Goal: Task Accomplishment & Management: Use online tool/utility

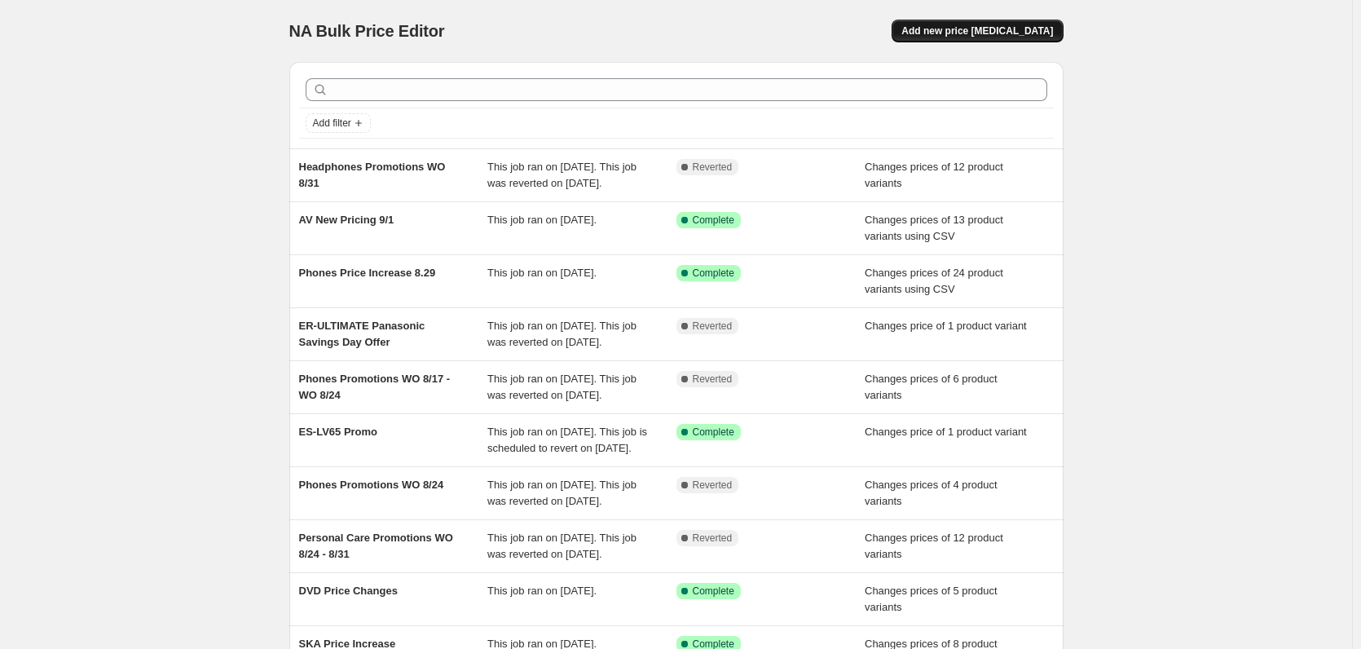
click at [999, 34] on span "Add new price [MEDICAL_DATA]" at bounding box center [978, 30] width 152 height 13
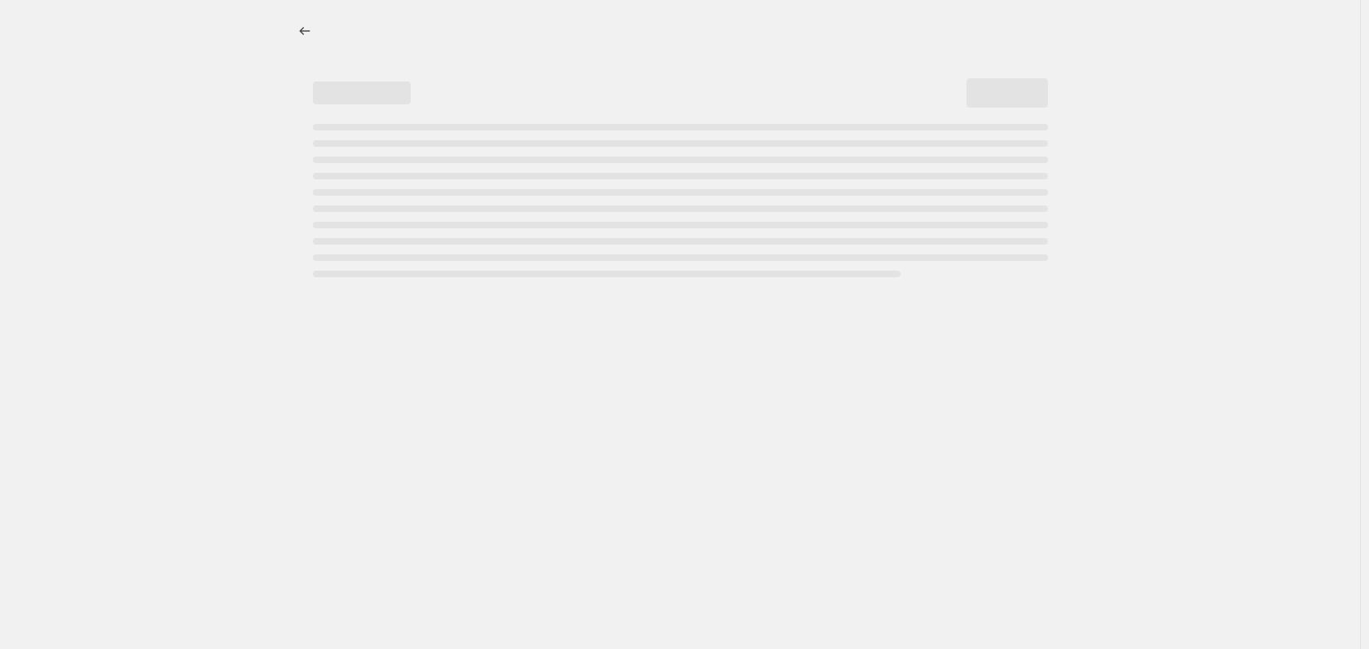
select select "percentage"
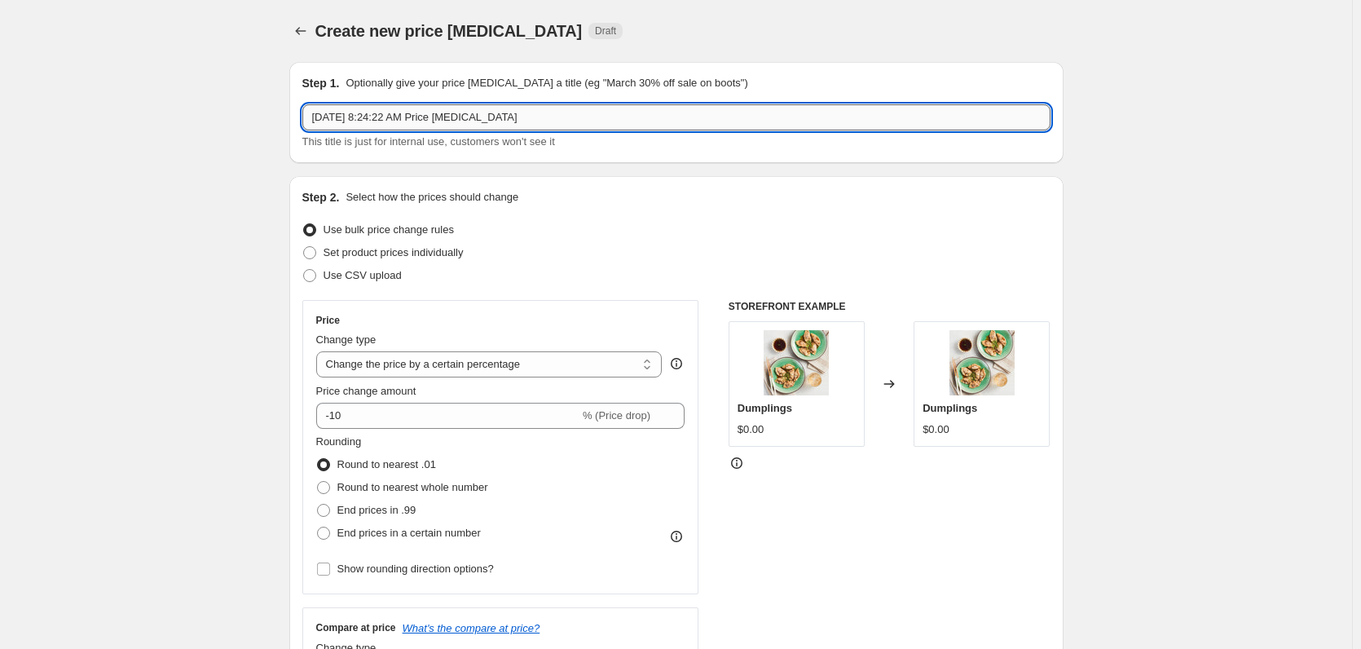
click at [385, 113] on input "[DATE] 8:24:22 AM Price [MEDICAL_DATA]" at bounding box center [676, 117] width 748 height 26
click at [387, 113] on input "[DATE] 8:24:22 AM Price [MEDICAL_DATA]" at bounding box center [676, 117] width 748 height 26
paste input "Personal Care Promotions WO 9/7"
type input "Personal Care Promotions WO 9/7"
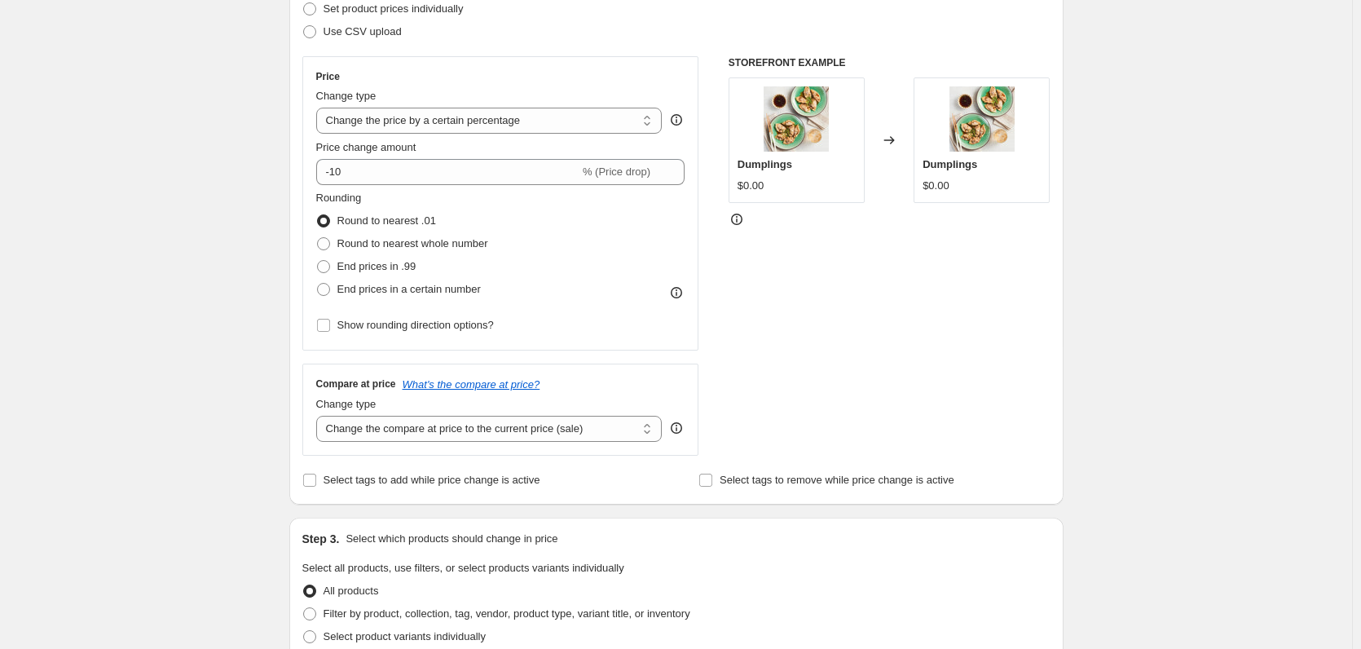
scroll to position [245, 0]
drag, startPoint x: 474, startPoint y: 119, endPoint x: 485, endPoint y: 131, distance: 16.2
click at [476, 119] on select "Change the price to a certain amount Change the price by a certain amount Chang…" at bounding box center [489, 120] width 346 height 26
click at [448, 87] on div "Change type" at bounding box center [489, 95] width 346 height 16
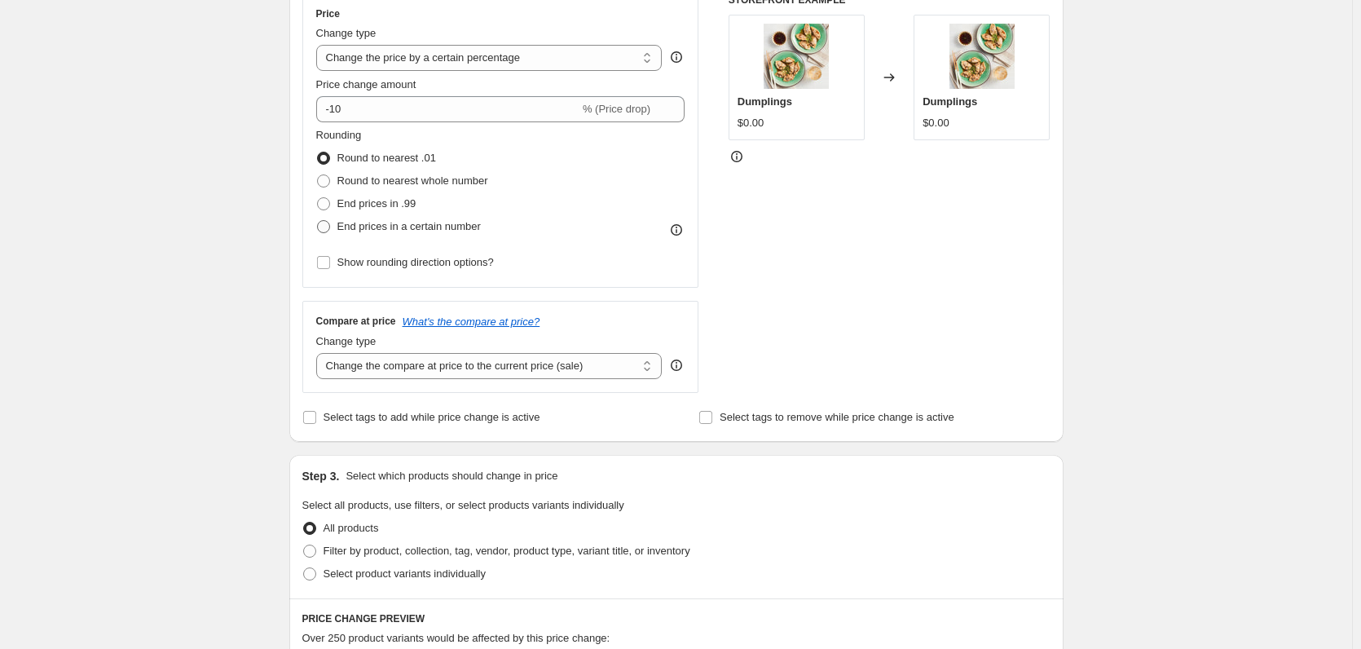
scroll to position [163, 0]
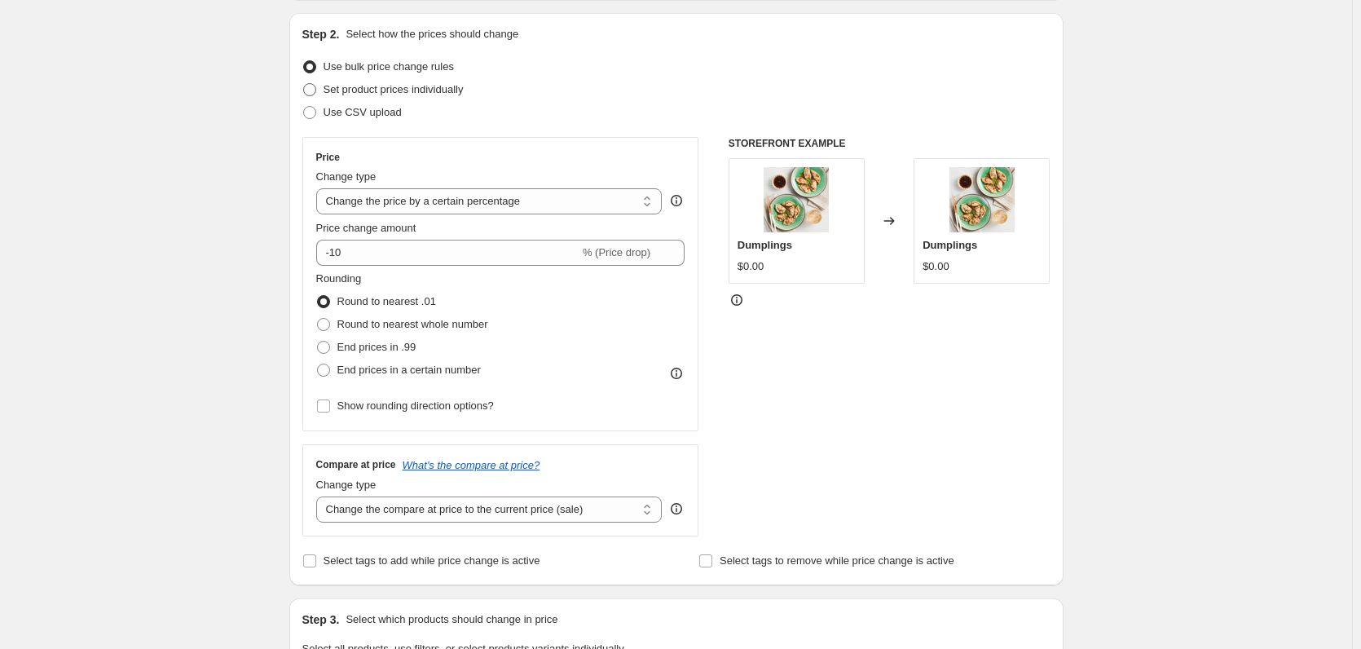
click at [421, 93] on span "Set product prices individually" at bounding box center [394, 89] width 140 height 12
click at [304, 84] on input "Set product prices individually" at bounding box center [303, 83] width 1 height 1
radio input "true"
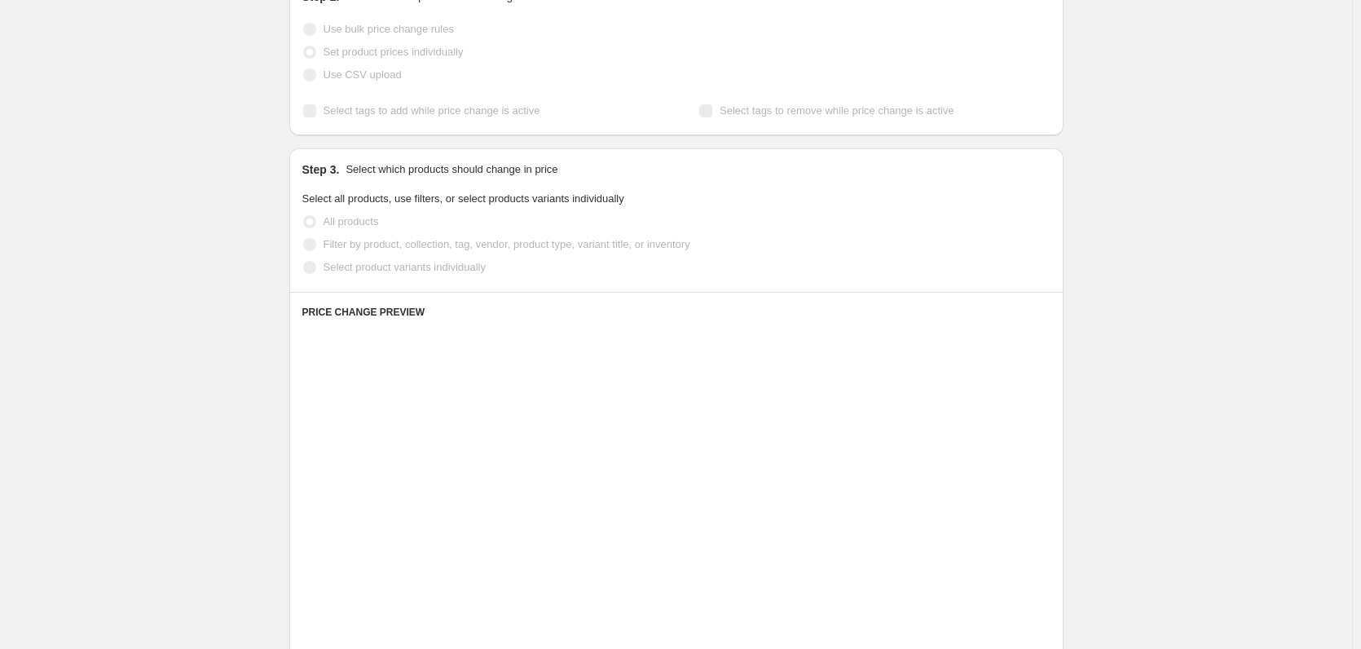
scroll to position [82, 0]
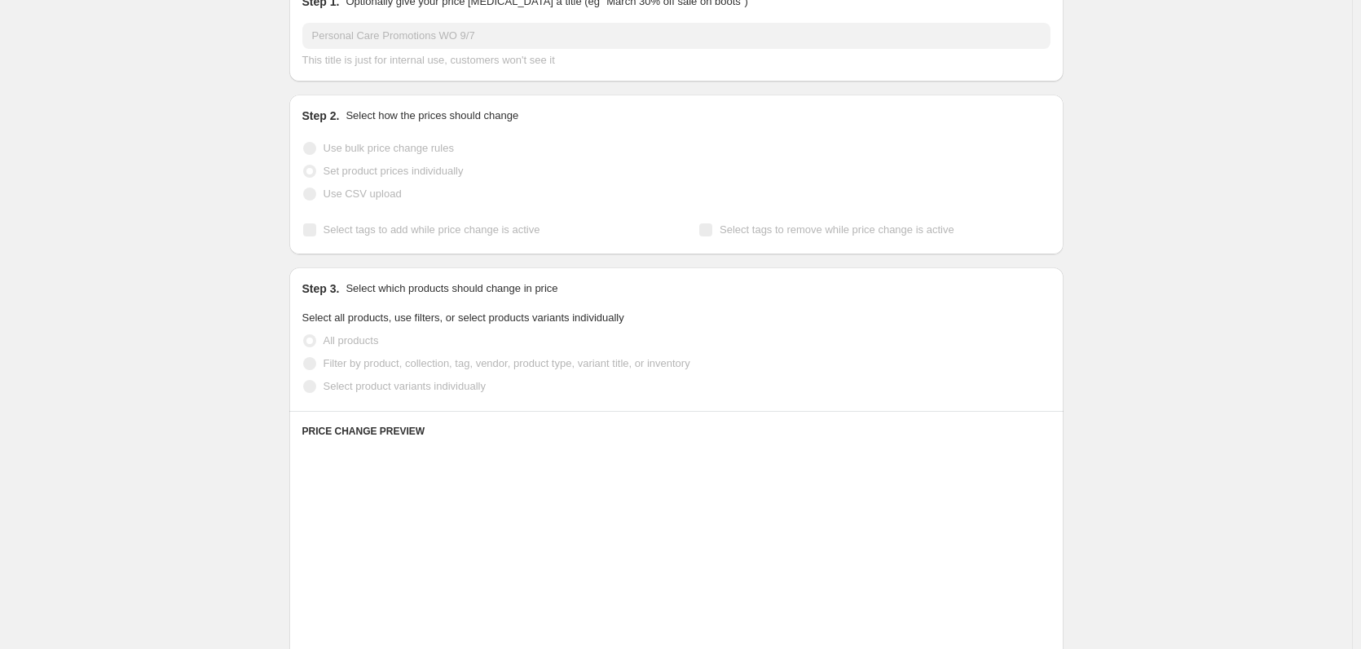
click at [315, 149] on span at bounding box center [309, 148] width 13 height 13
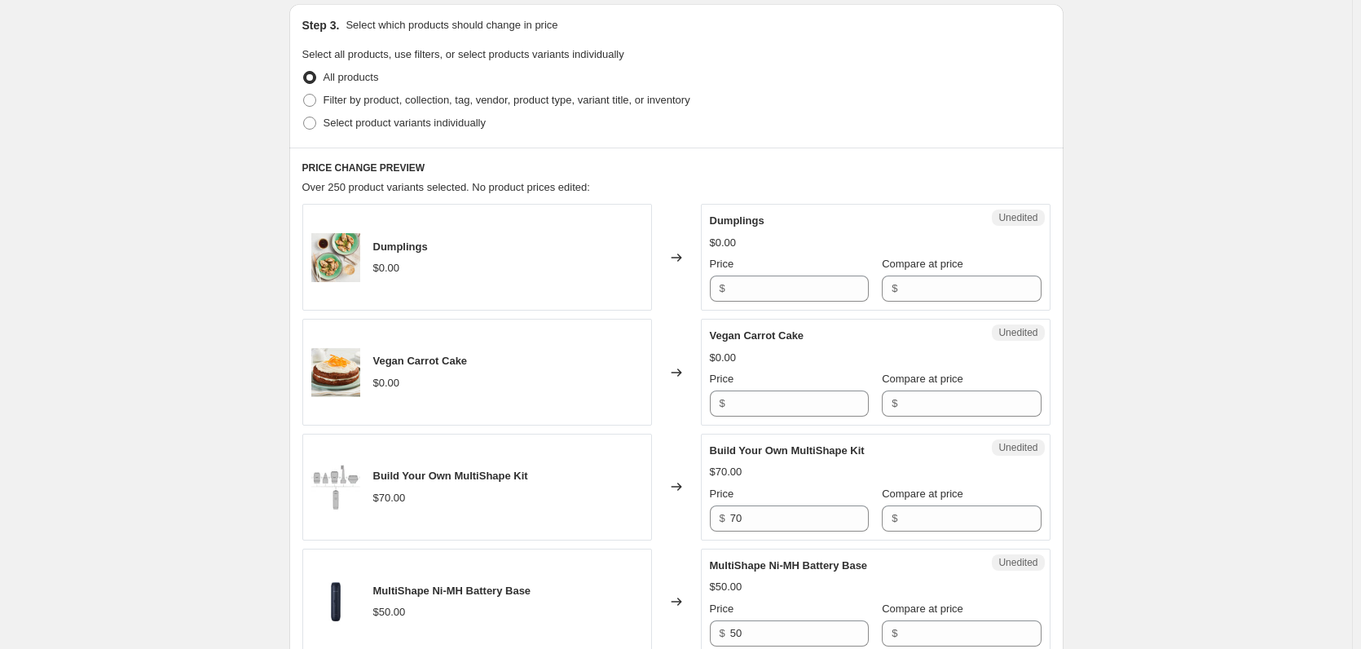
scroll to position [163, 0]
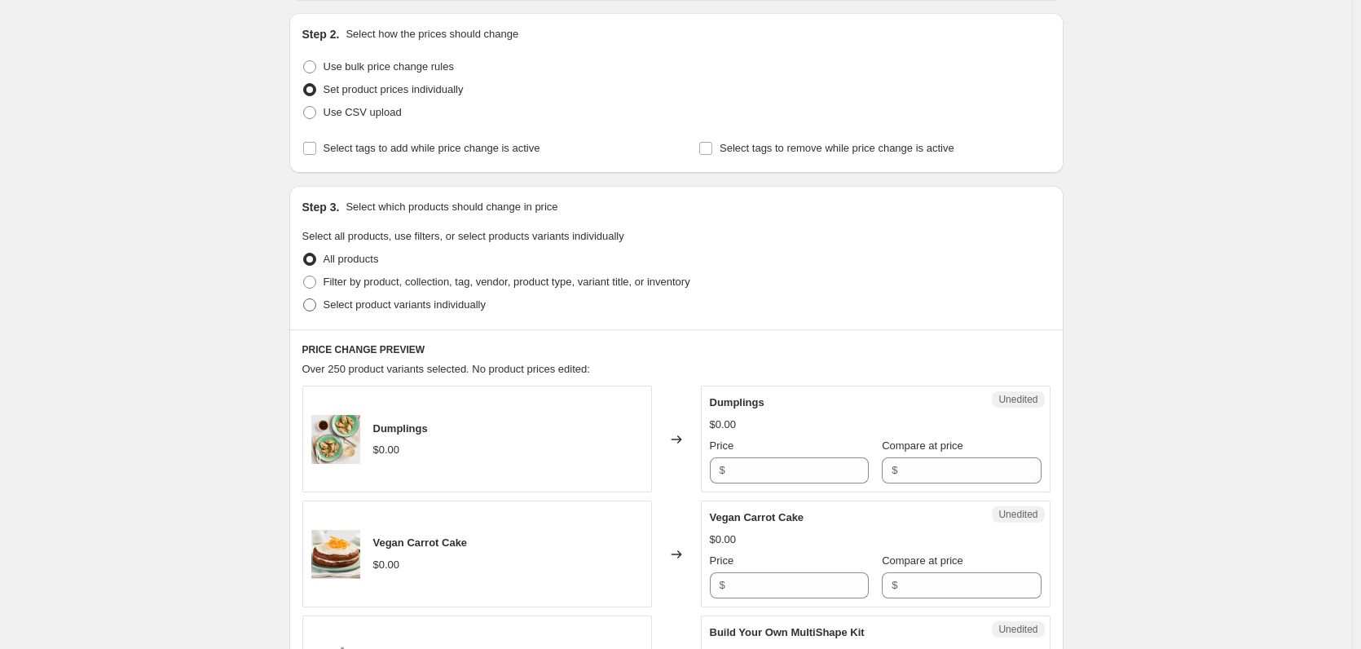
click at [417, 310] on span "Select product variants individually" at bounding box center [405, 304] width 162 height 12
click at [304, 299] on input "Select product variants individually" at bounding box center [303, 298] width 1 height 1
radio input "true"
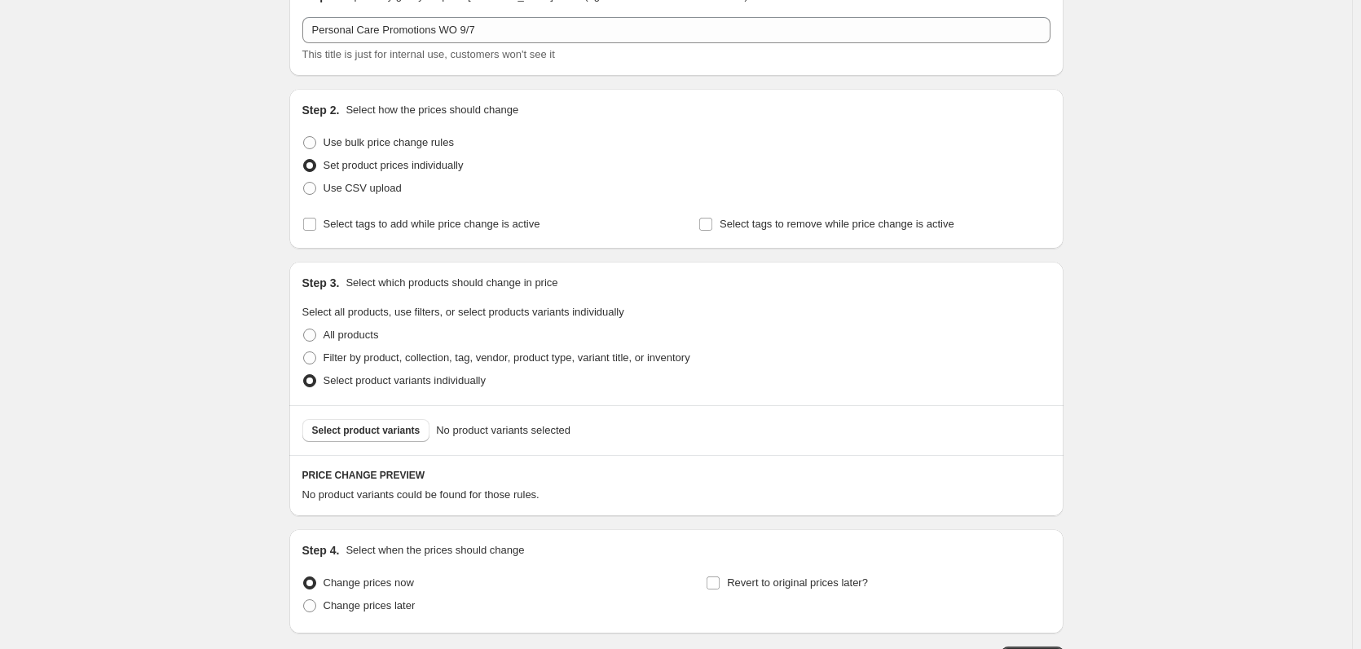
scroll to position [207, 0]
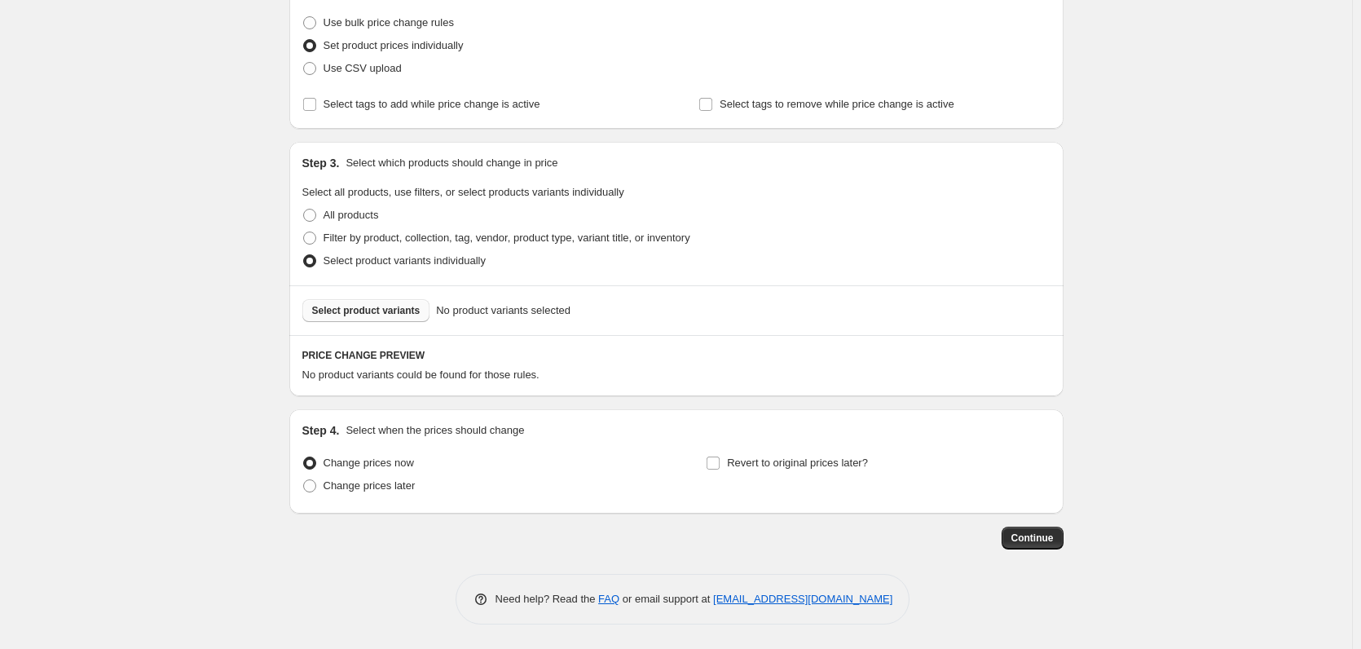
click at [386, 311] on span "Select product variants" at bounding box center [366, 310] width 108 height 13
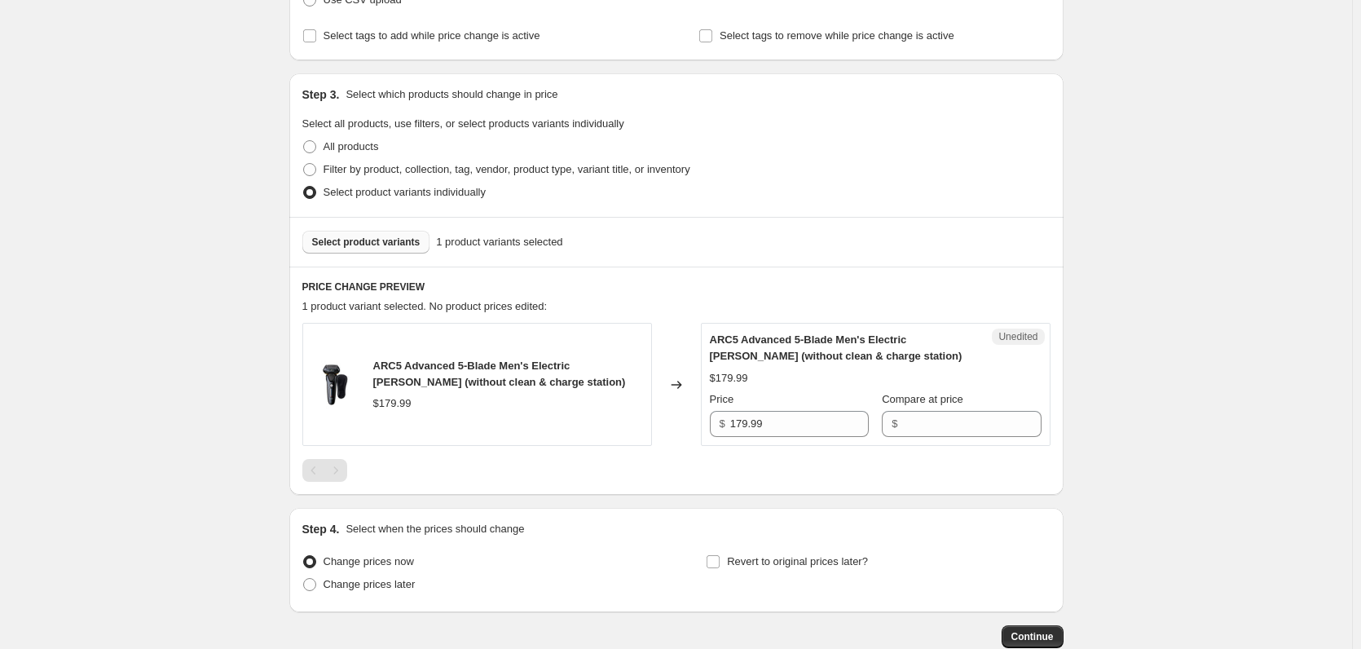
scroll to position [374, 0]
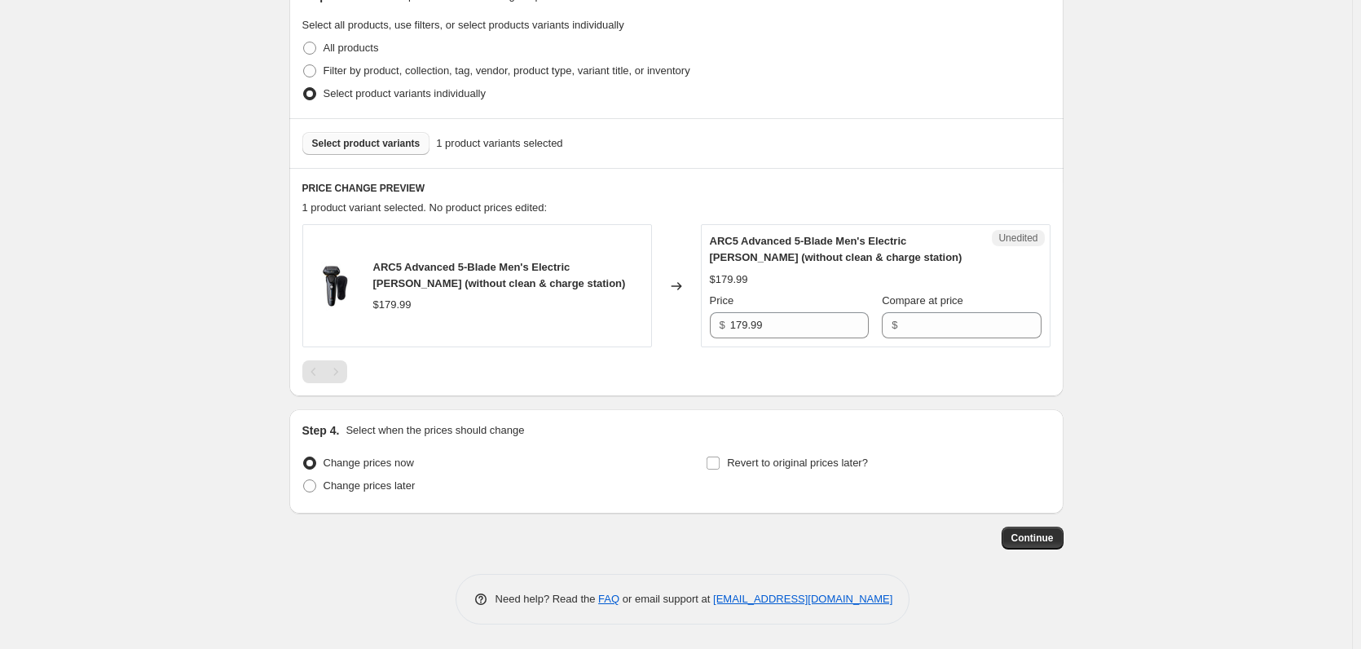
click at [787, 346] on div "Unedited ARC5 Advanced 5-Blade Men's Electric Shaver (without clean & charge st…" at bounding box center [876, 285] width 350 height 123
click at [787, 323] on input "179.99" at bounding box center [799, 325] width 139 height 26
drag, startPoint x: 787, startPoint y: 323, endPoint x: 767, endPoint y: 323, distance: 19.6
click at [782, 323] on input "179.99" at bounding box center [799, 325] width 139 height 26
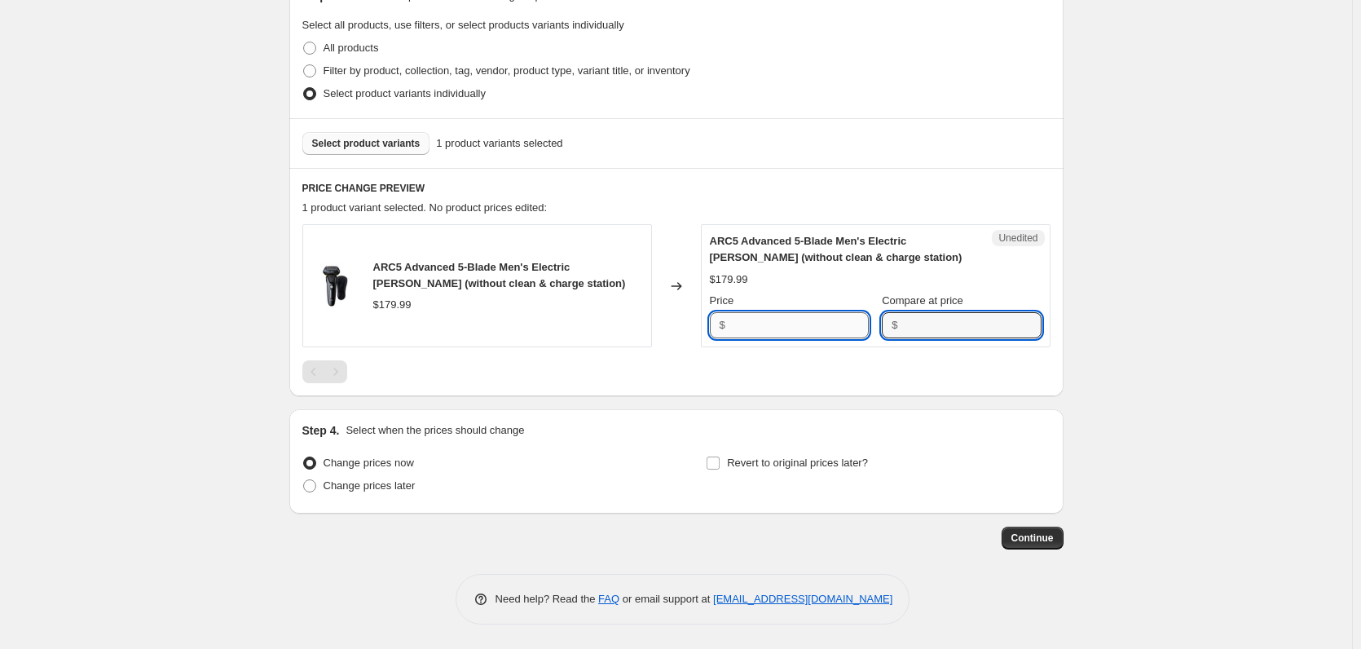
type input "179.99"
click at [818, 328] on input "179.99" at bounding box center [799, 325] width 139 height 26
paste input "4"
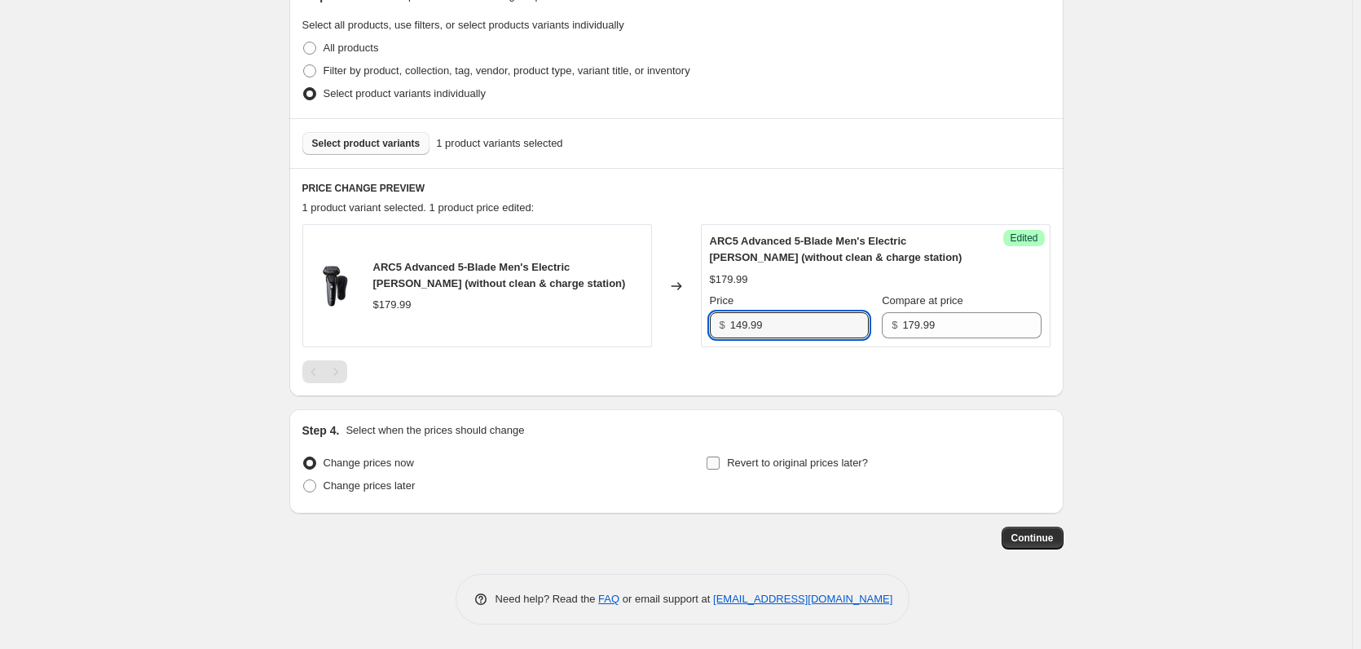
type input "149.99"
click at [743, 461] on span "Revert to original prices later?" at bounding box center [797, 462] width 141 height 12
click at [720, 461] on input "Revert to original prices later?" at bounding box center [713, 462] width 13 height 13
checkbox input "true"
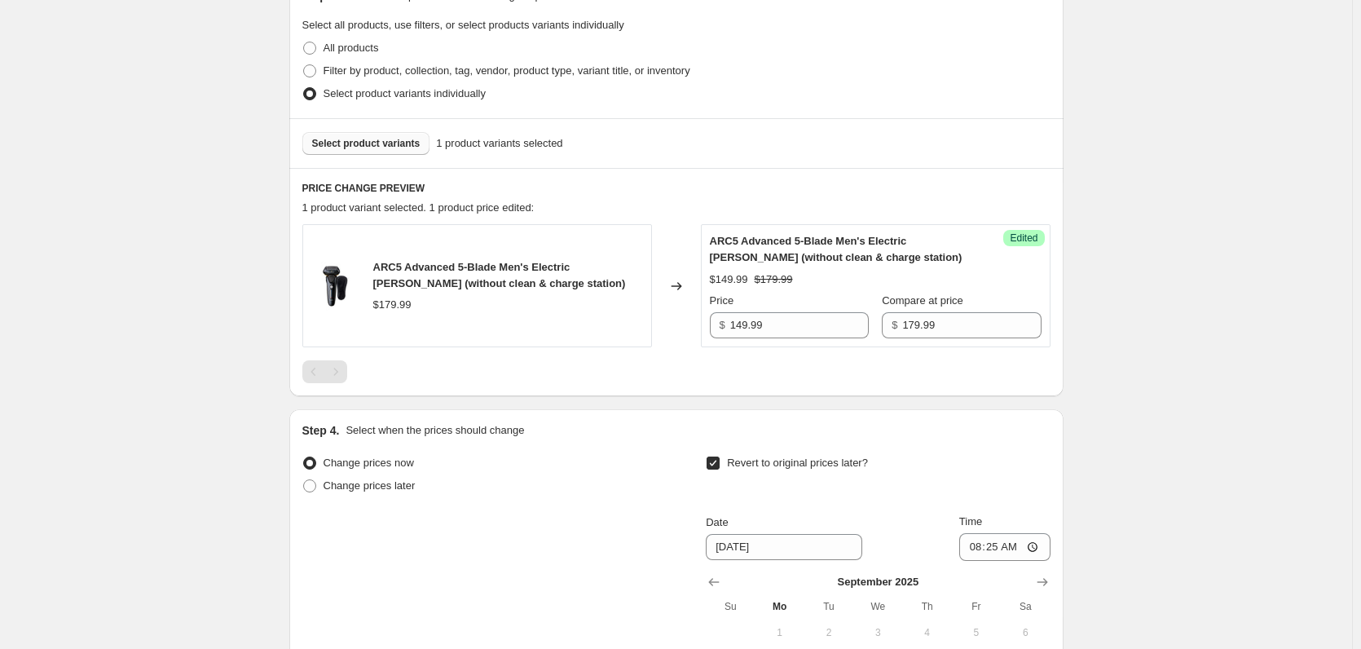
scroll to position [619, 0]
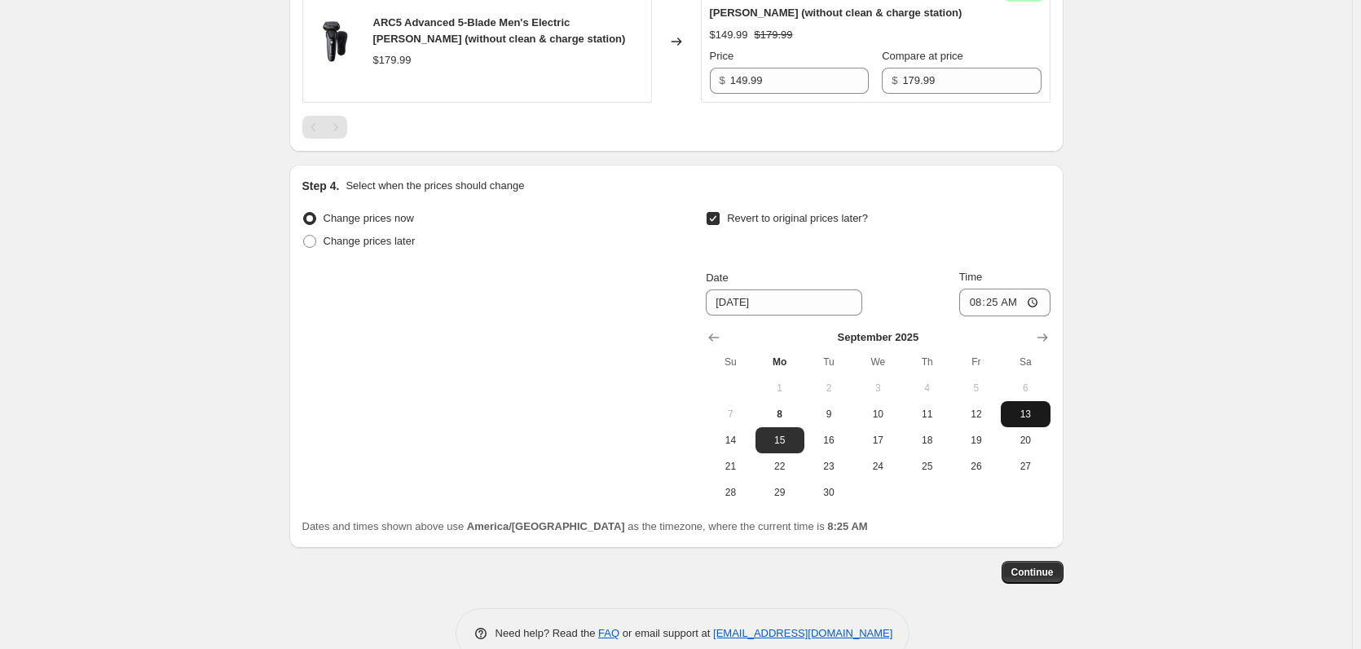
click at [1039, 413] on span "13" at bounding box center [1025, 414] width 36 height 13
type input "9/13/2025"
click at [980, 303] on input "08:25" at bounding box center [1004, 303] width 91 height 28
click at [980, 302] on input "17:09" at bounding box center [1004, 303] width 91 height 28
type input "22:59"
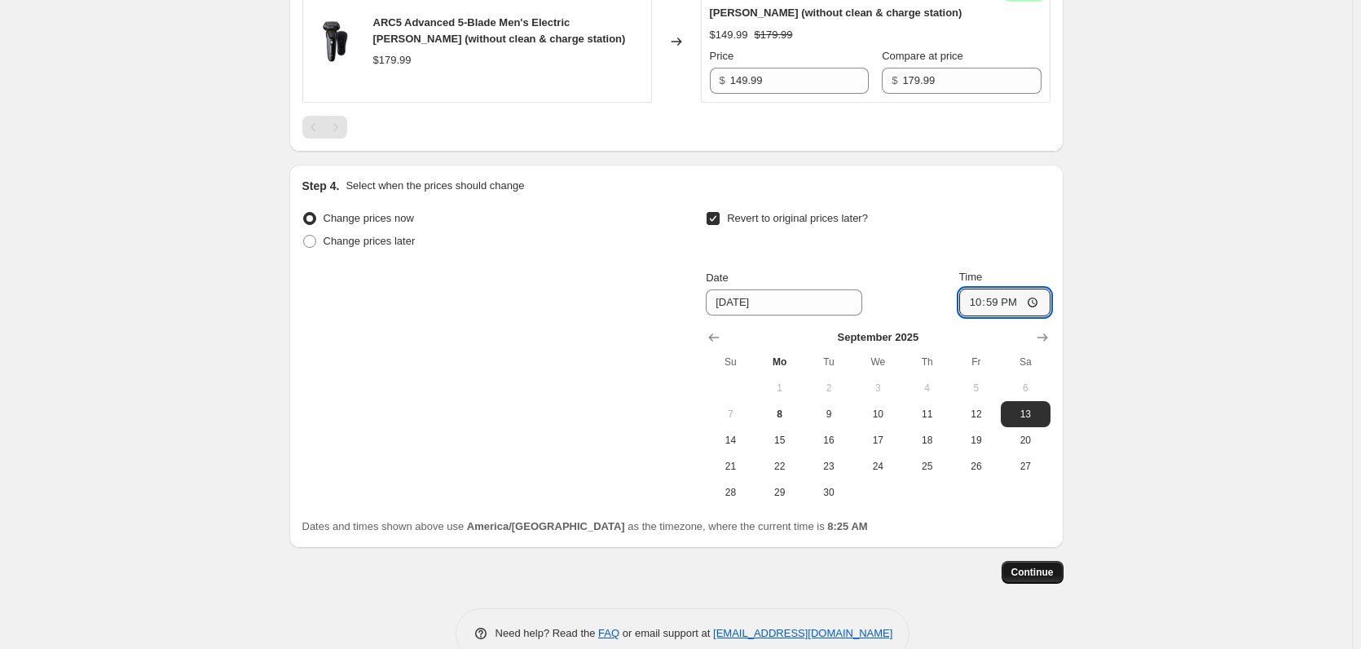
click at [1059, 575] on button "Continue" at bounding box center [1033, 572] width 62 height 23
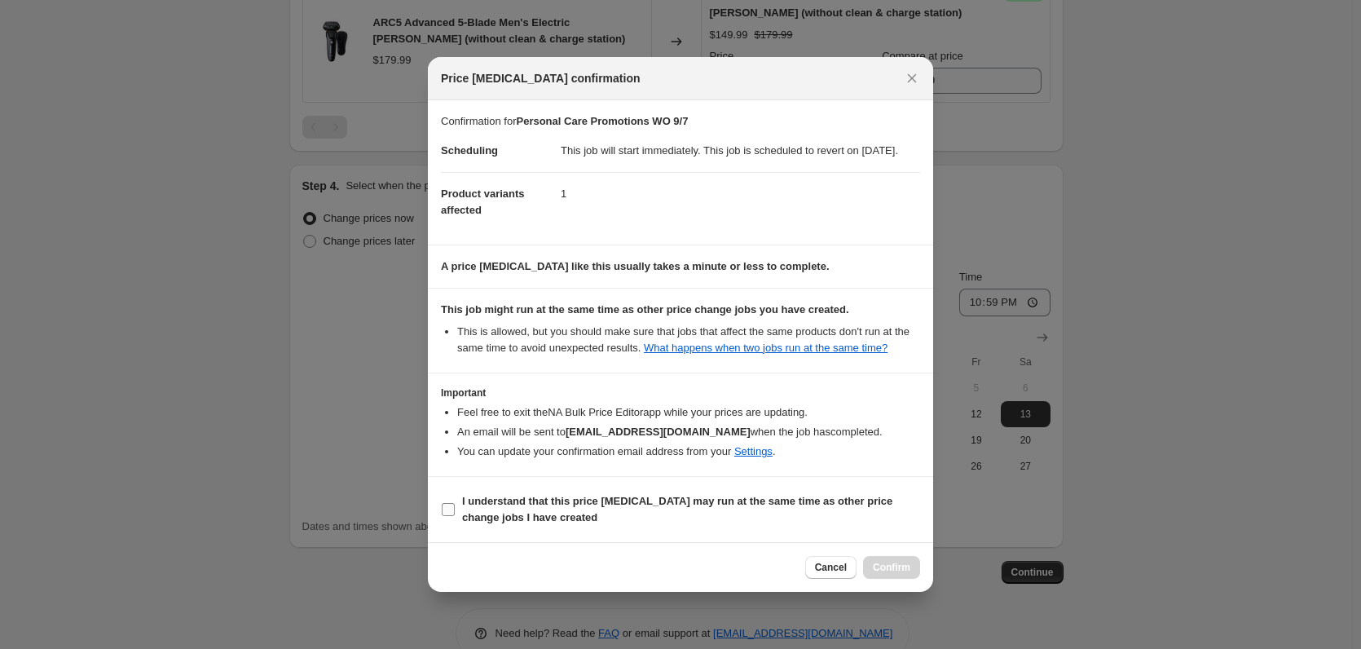
click at [540, 526] on span "I understand that this price change job may run at the same time as other price…" at bounding box center [691, 509] width 458 height 33
click at [455, 516] on input "I understand that this price change job may run at the same time as other price…" at bounding box center [448, 509] width 13 height 13
checkbox input "true"
click at [895, 571] on span "Confirm" at bounding box center [891, 567] width 37 height 13
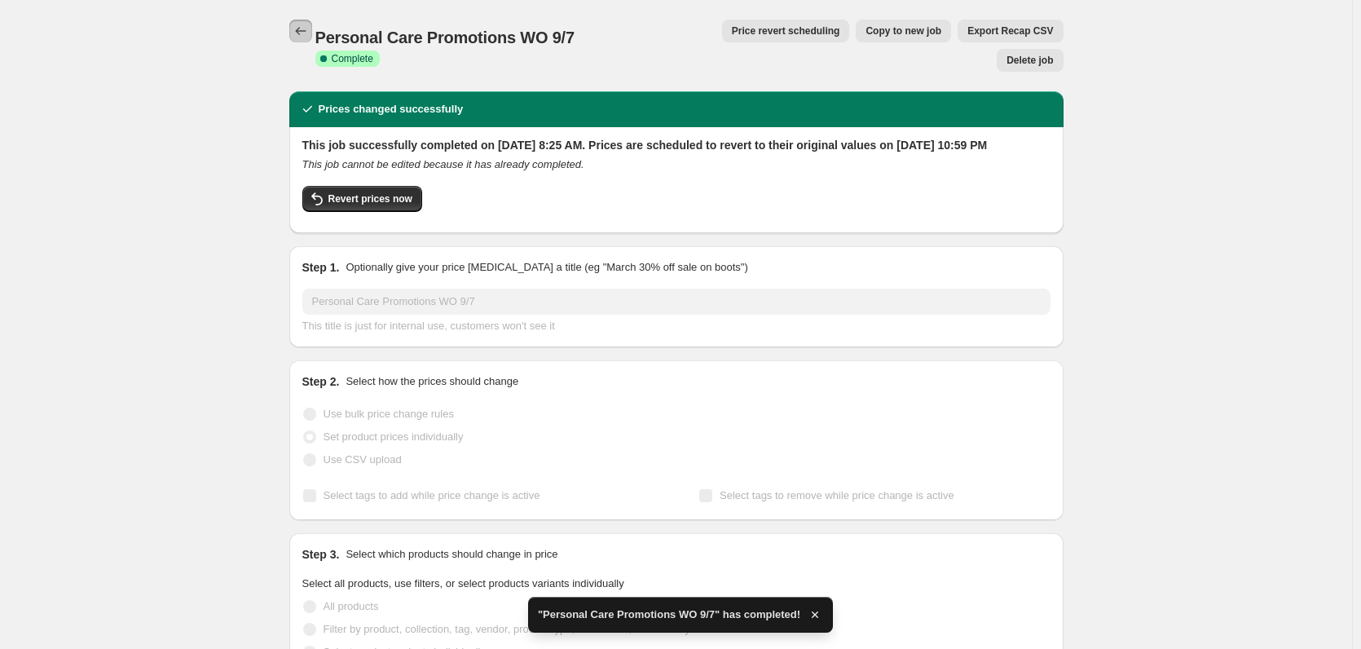
click at [309, 36] on icon "Price change jobs" at bounding box center [301, 31] width 16 height 16
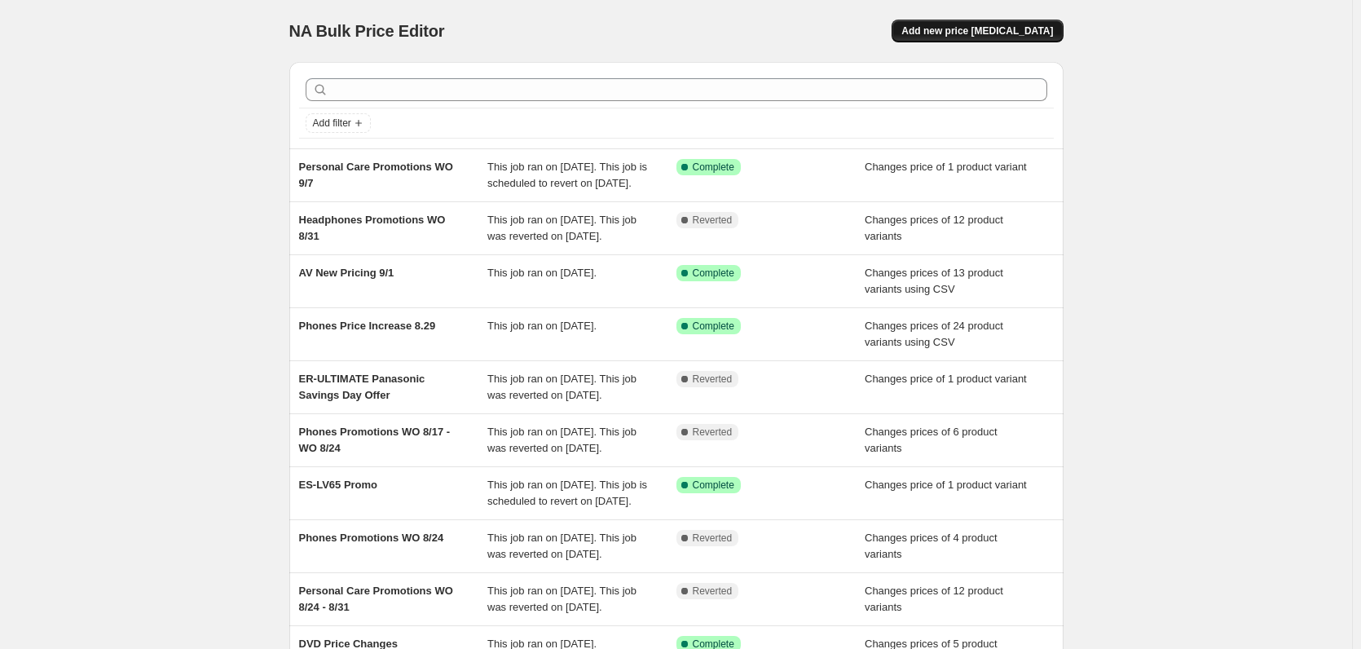
click at [995, 22] on button "Add new price change job" at bounding box center [977, 31] width 171 height 23
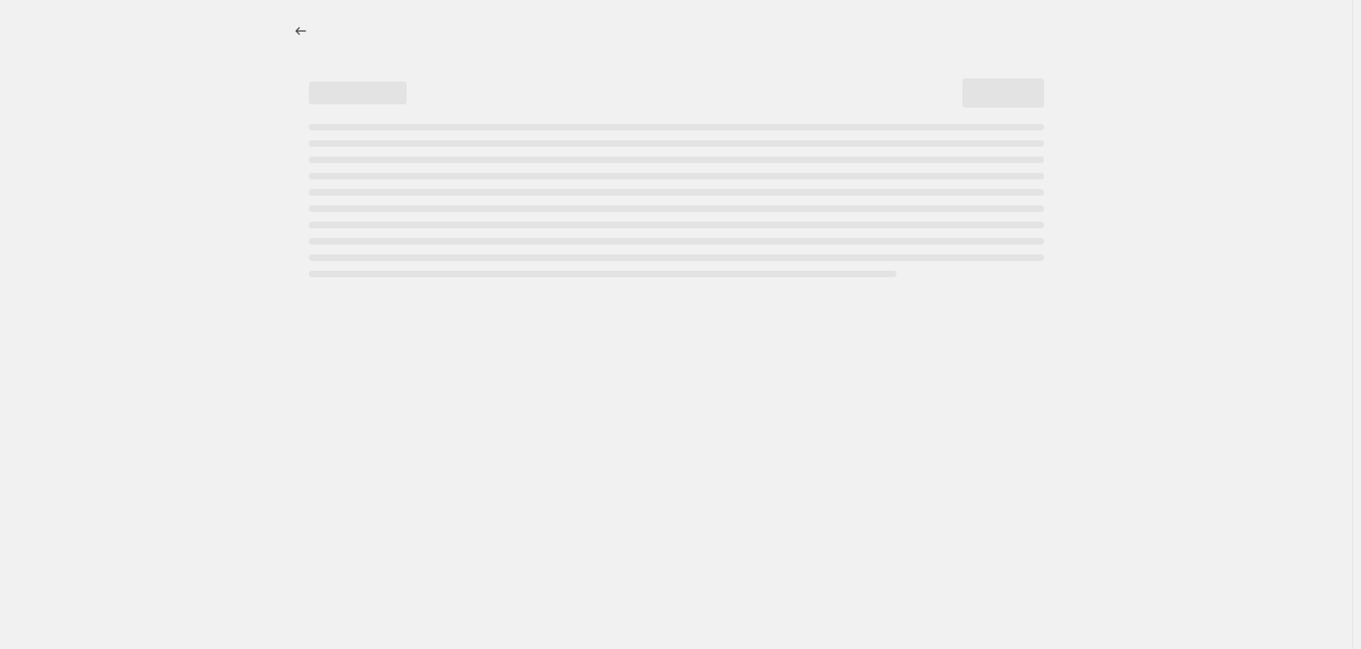
select select "percentage"
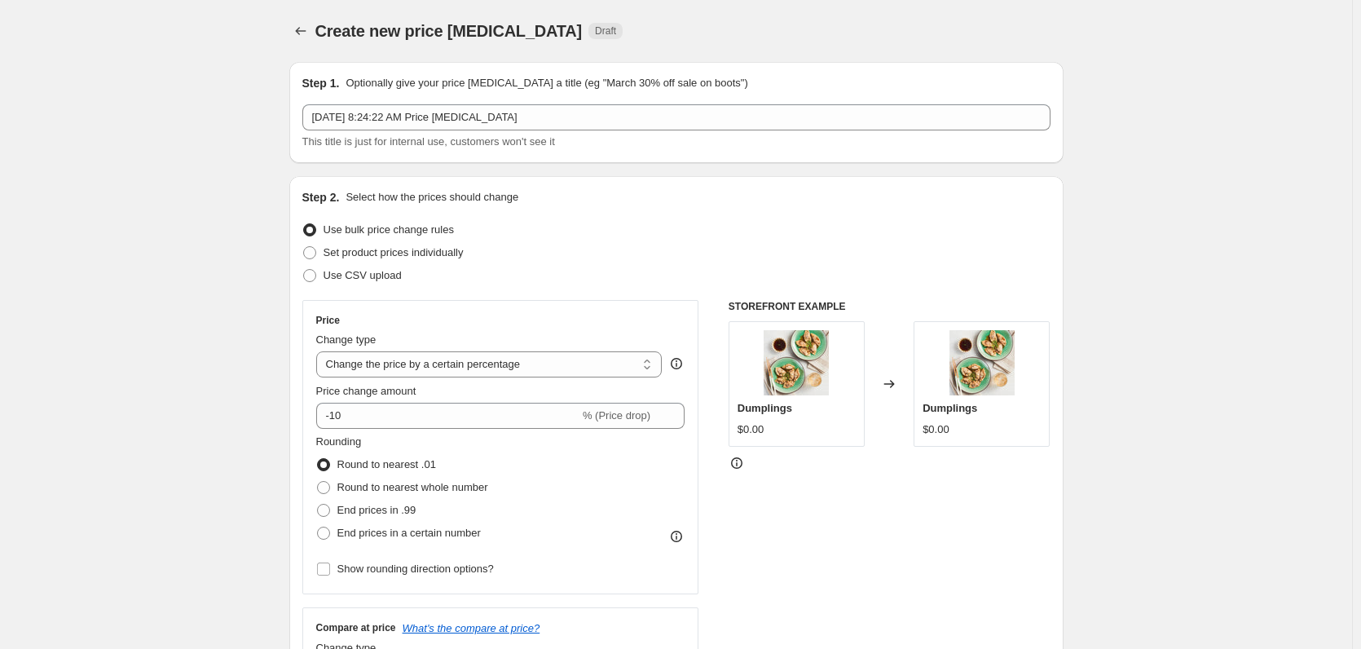
click at [461, 99] on div "Step 1. Optionally give your price change job a title (eg "March 30% off sale o…" at bounding box center [676, 112] width 748 height 75
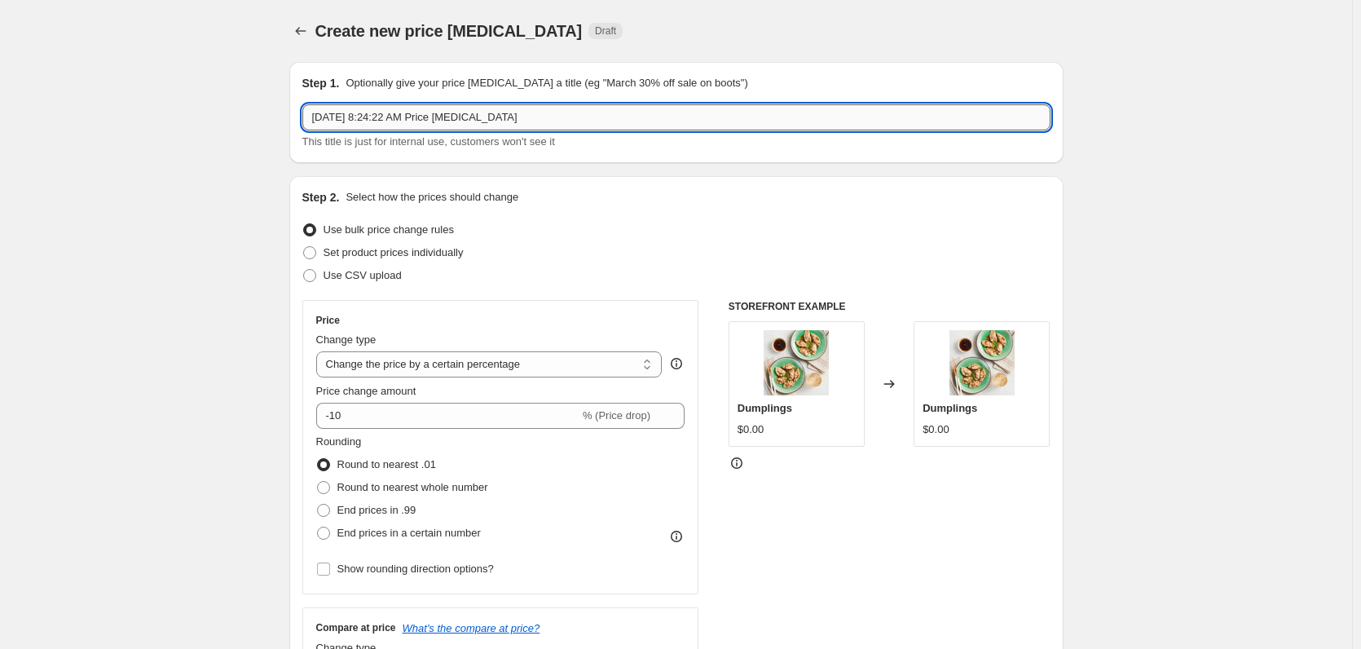
click at [458, 116] on input "Sep 8, 2025, 8:24:22 AM Price change job" at bounding box center [676, 117] width 748 height 26
paste input "Phones Promotions WO 9/7"
type input "Phones Promotions WO 9/7"
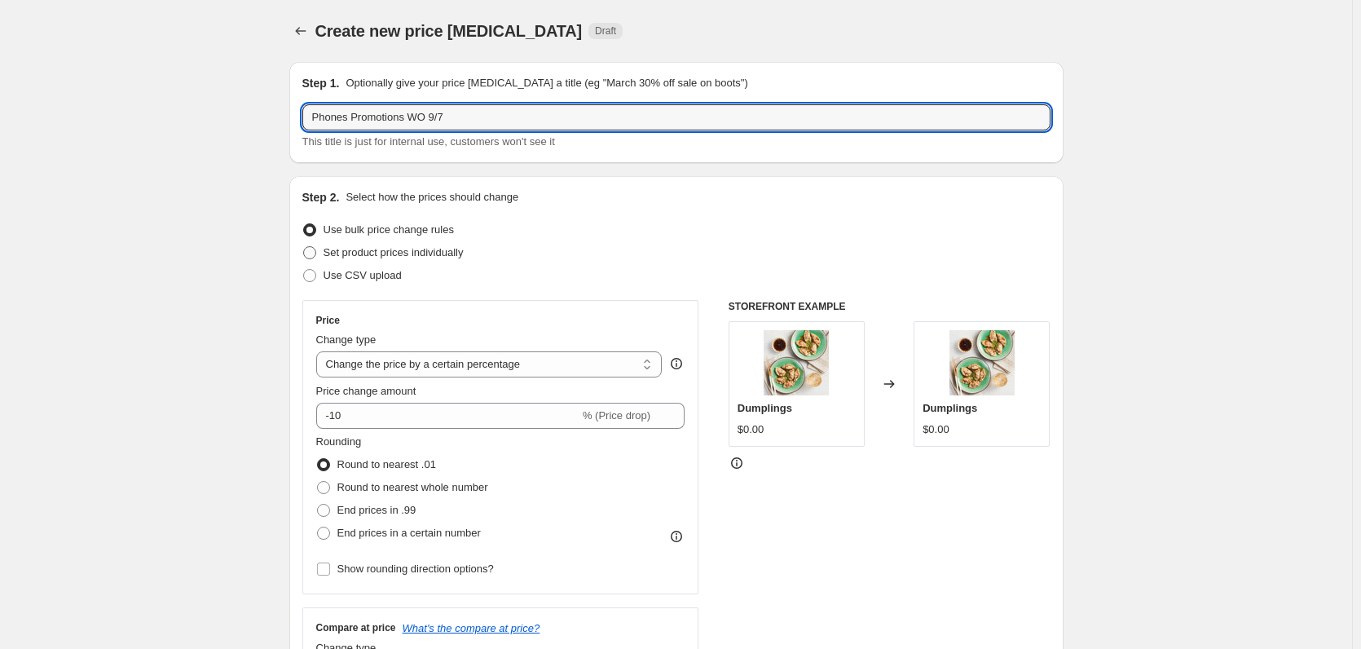
click at [426, 255] on span "Set product prices individually" at bounding box center [394, 252] width 140 height 12
click at [304, 247] on input "Set product prices individually" at bounding box center [303, 246] width 1 height 1
radio input "true"
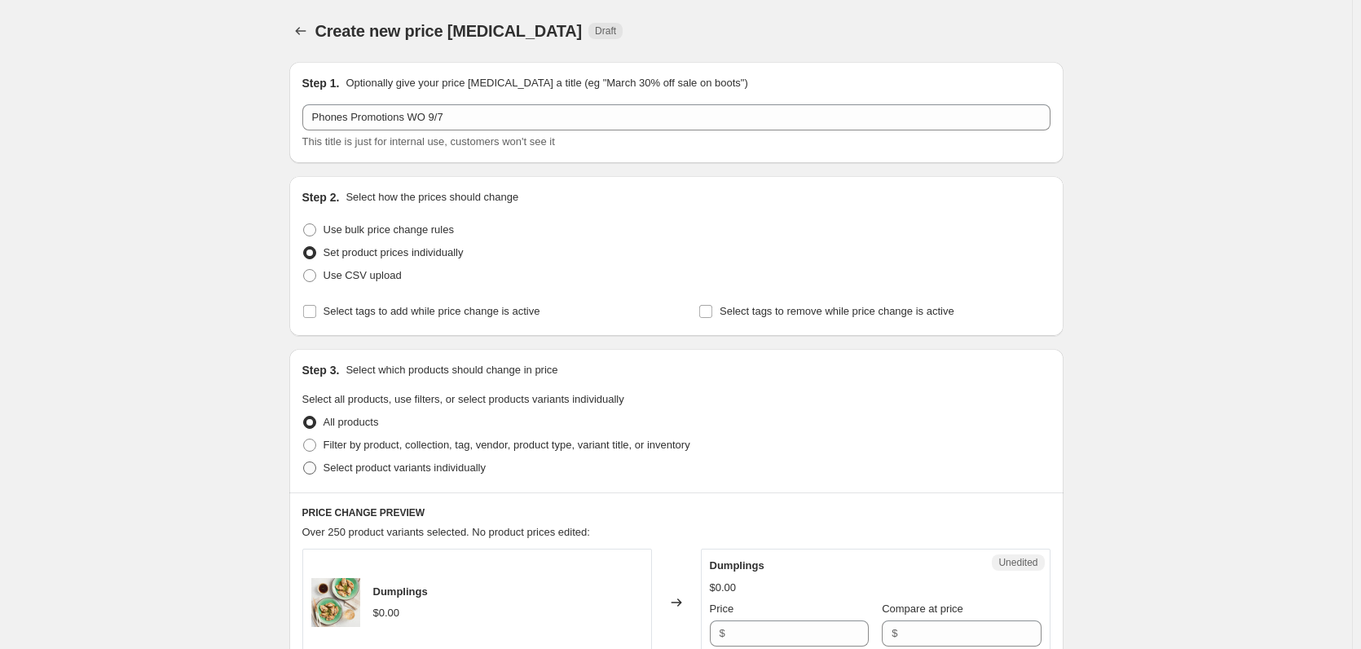
click at [399, 477] on label "Select product variants individually" at bounding box center [393, 467] width 183 height 23
click at [304, 462] on input "Select product variants individually" at bounding box center [303, 461] width 1 height 1
radio input "true"
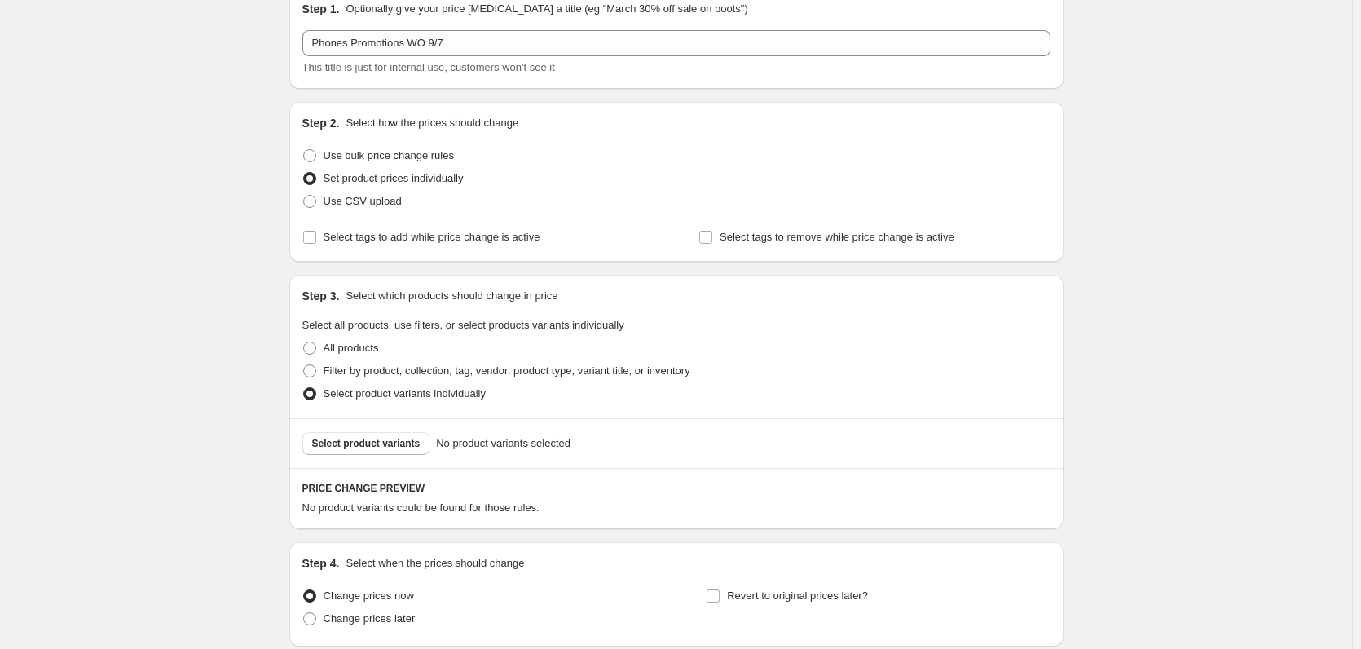
scroll to position [207, 0]
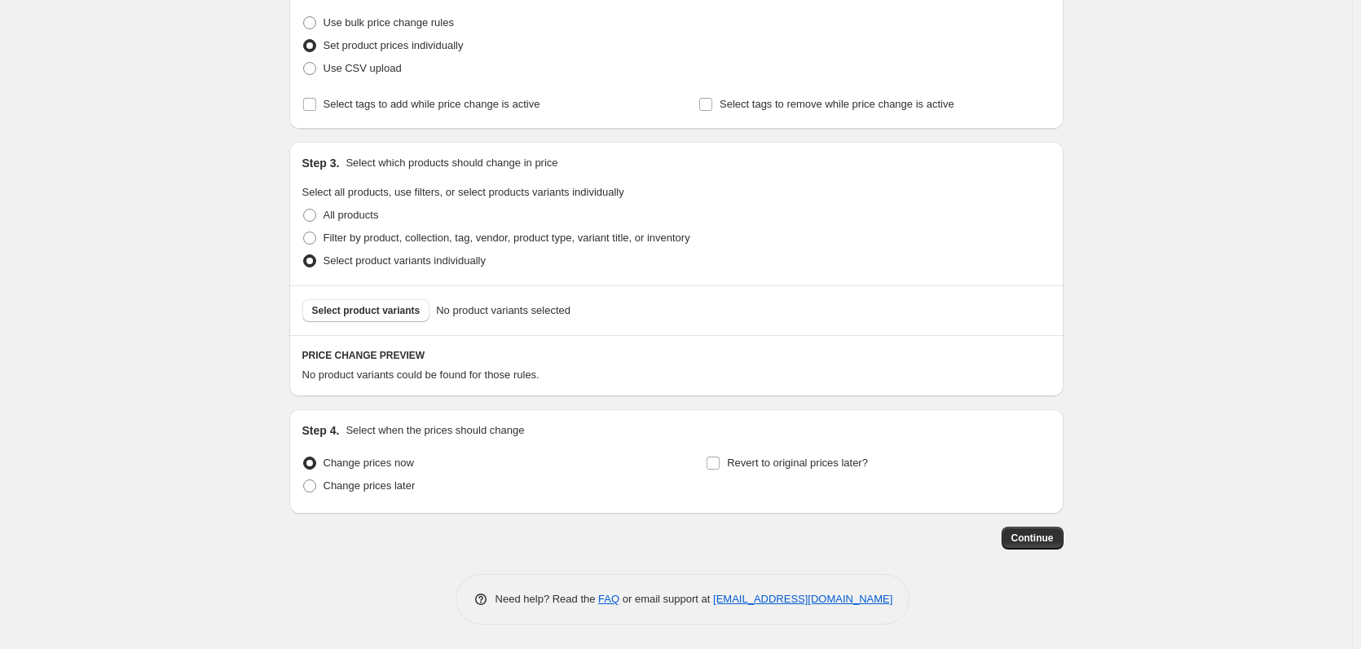
click at [371, 330] on div "Select product variants No product variants selected" at bounding box center [676, 310] width 774 height 50
click at [375, 316] on span "Select product variants" at bounding box center [366, 310] width 108 height 13
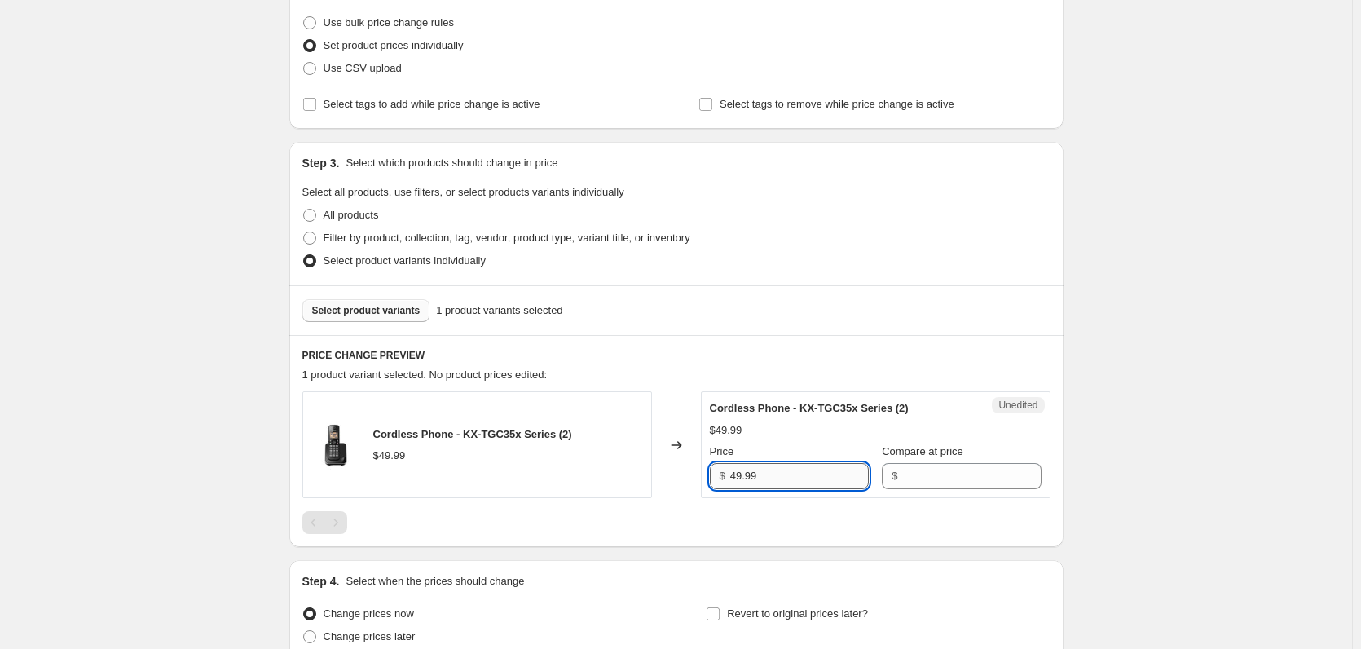
click at [774, 476] on input "49.99" at bounding box center [799, 476] width 139 height 26
type input "49.99"
click at [795, 473] on input "49.99" at bounding box center [799, 476] width 139 height 26
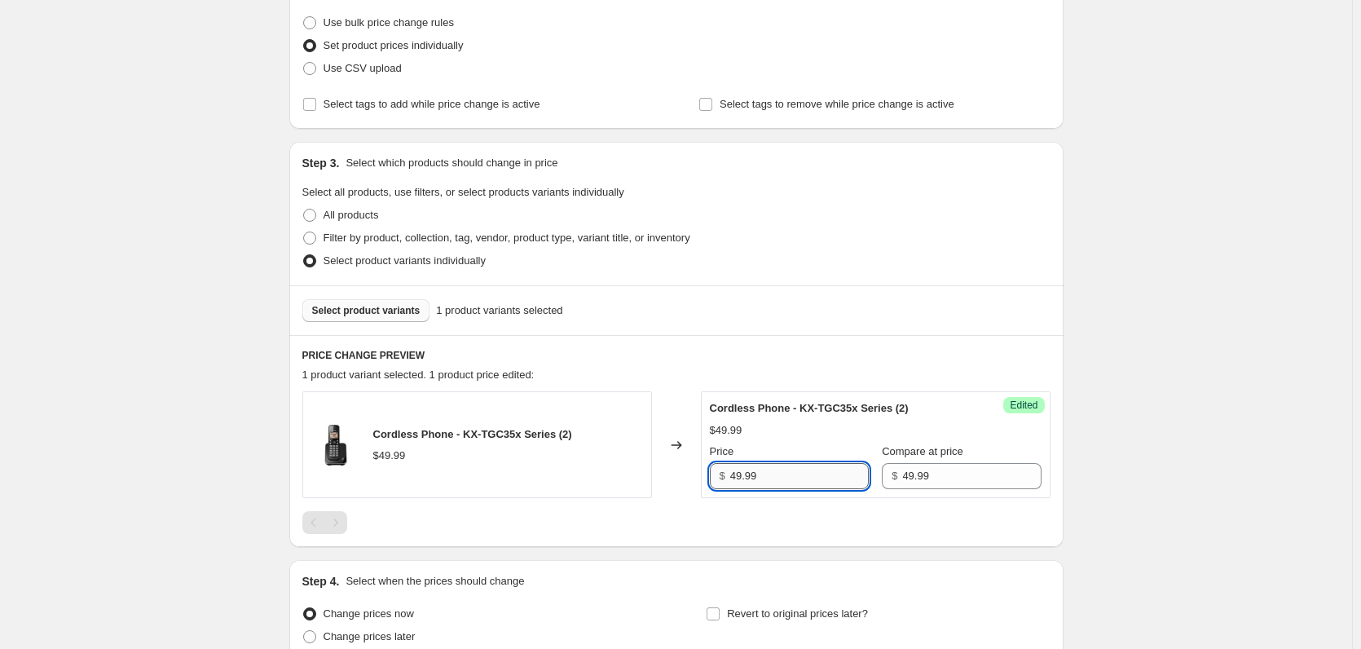
click at [795, 473] on input "49.99" at bounding box center [799, 476] width 139 height 26
paste input "4"
type input "44.99"
click at [77, 457] on div "Create new price change job. This page is ready Create new price change job Dra…" at bounding box center [676, 296] width 1352 height 1007
click at [394, 305] on span "Select product variants" at bounding box center [366, 310] width 108 height 13
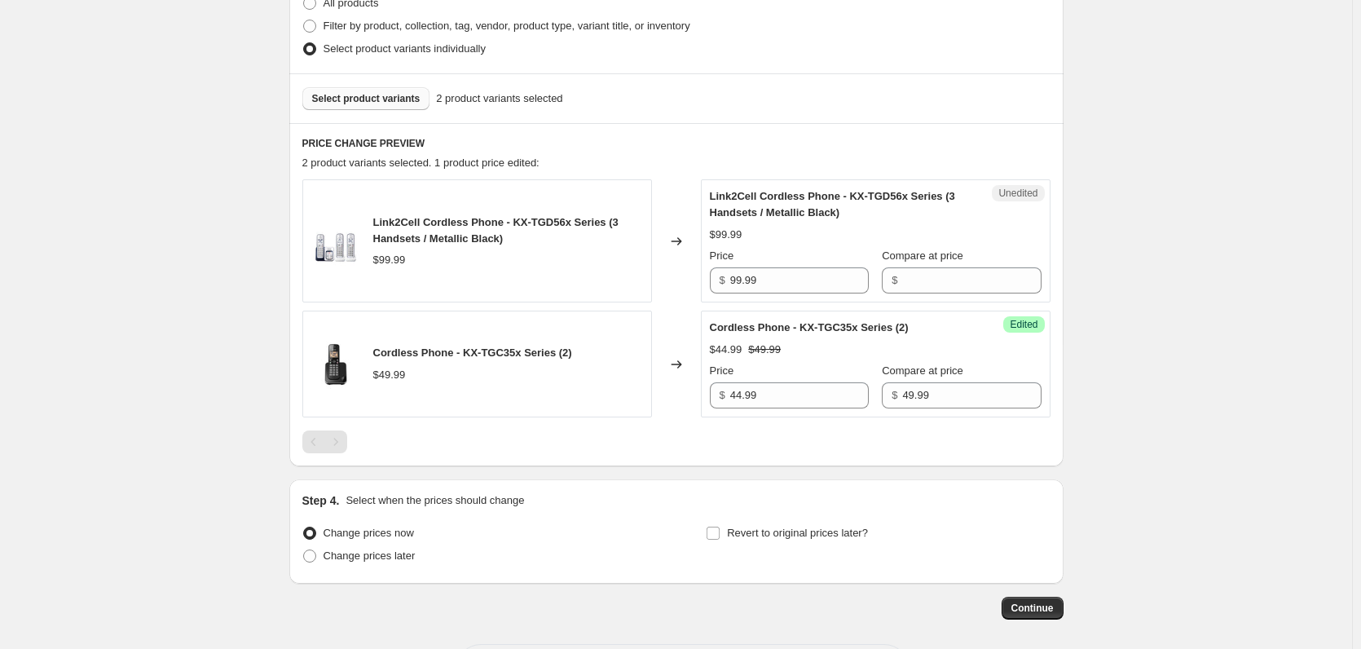
scroll to position [452, 0]
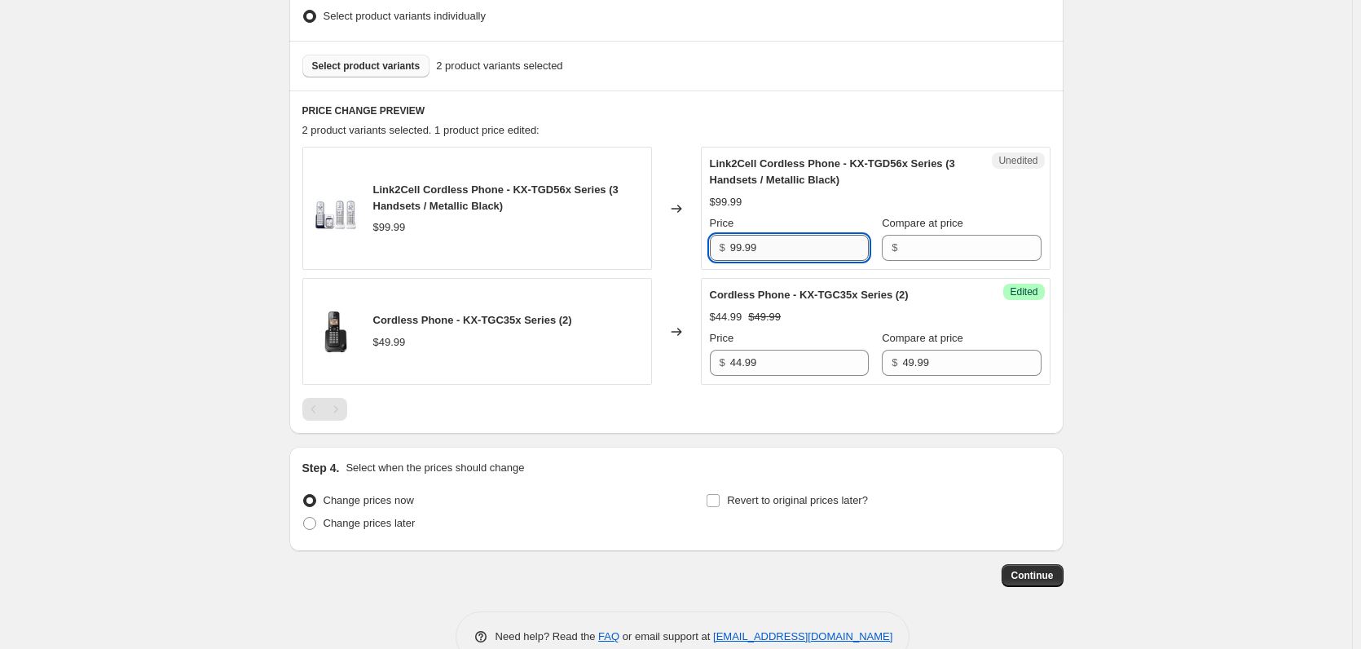
click at [783, 247] on input "99.99" at bounding box center [799, 248] width 139 height 26
type input "99.99"
click at [708, 233] on div "Unedited Link2Cell Cordless Phone - KX-TGD56x Series (3 Handsets / Metallic Bla…" at bounding box center [876, 208] width 350 height 123
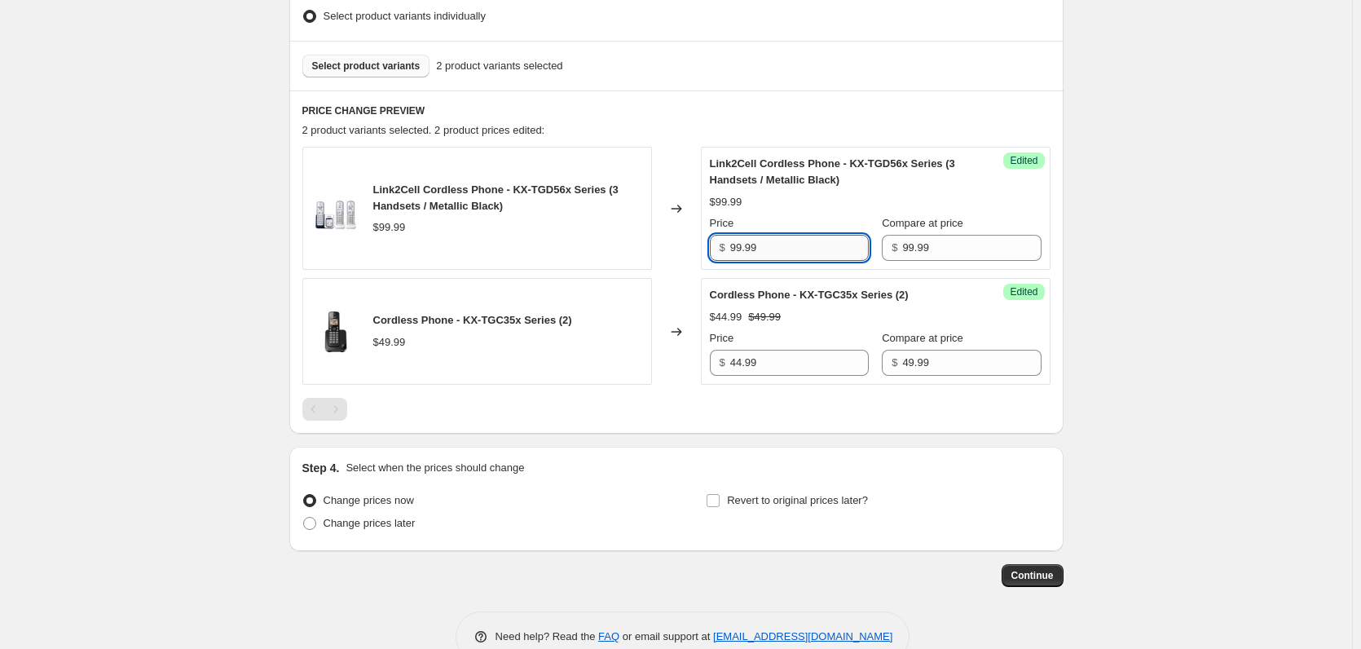
click at [805, 245] on input "99.99" at bounding box center [799, 248] width 139 height 26
paste input "8"
type input "89.99"
click at [77, 330] on div "Create new price change job. This page is ready Create new price change job Dra…" at bounding box center [676, 117] width 1352 height 1138
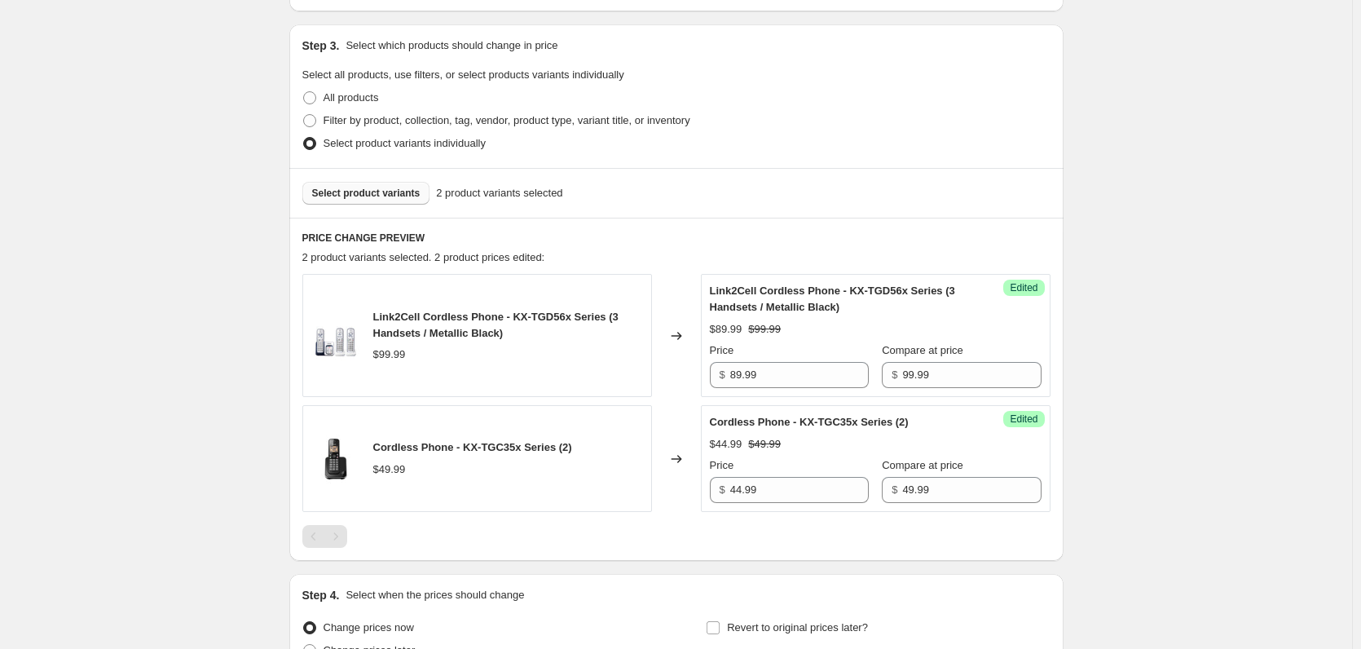
scroll to position [207, 0]
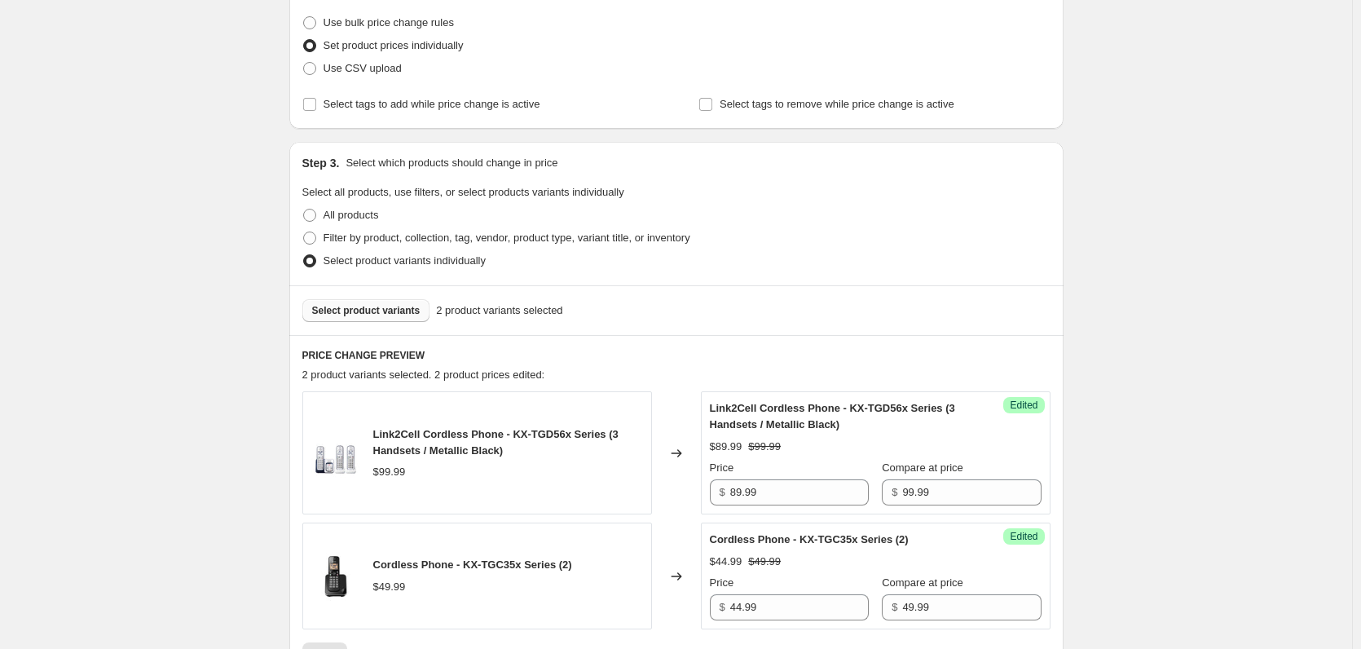
click at [397, 306] on span "Select product variants" at bounding box center [366, 310] width 108 height 13
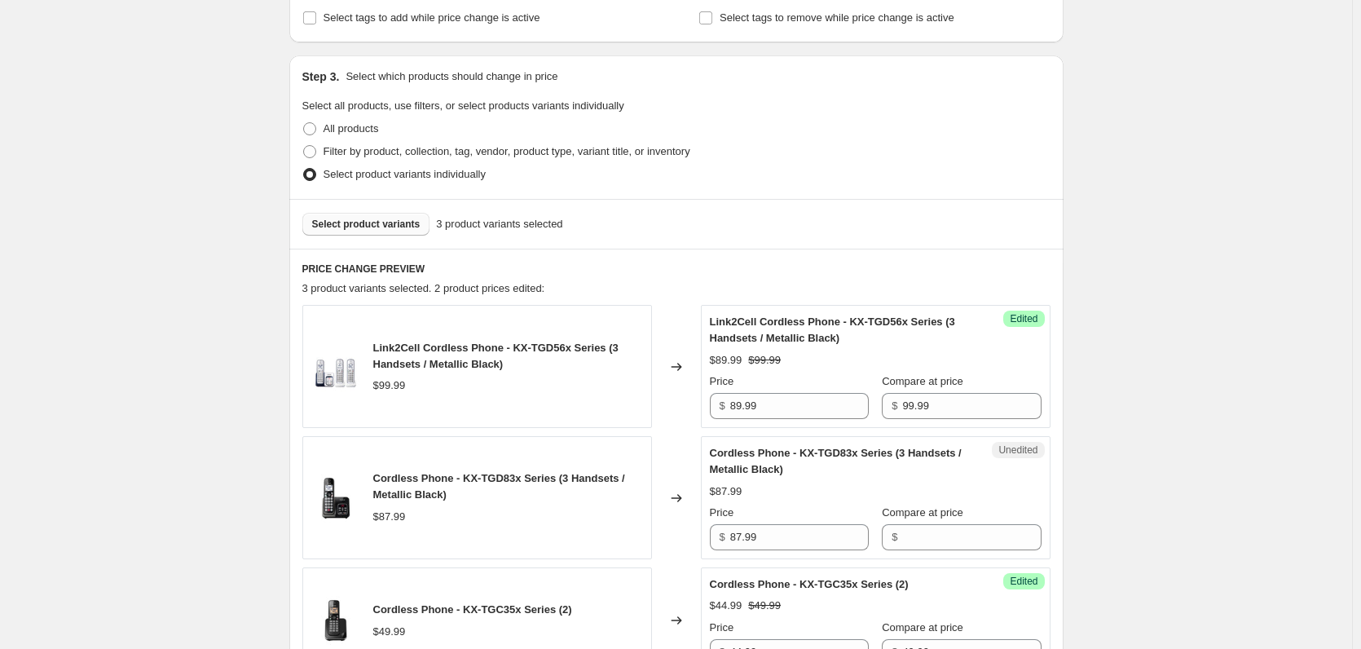
scroll to position [452, 0]
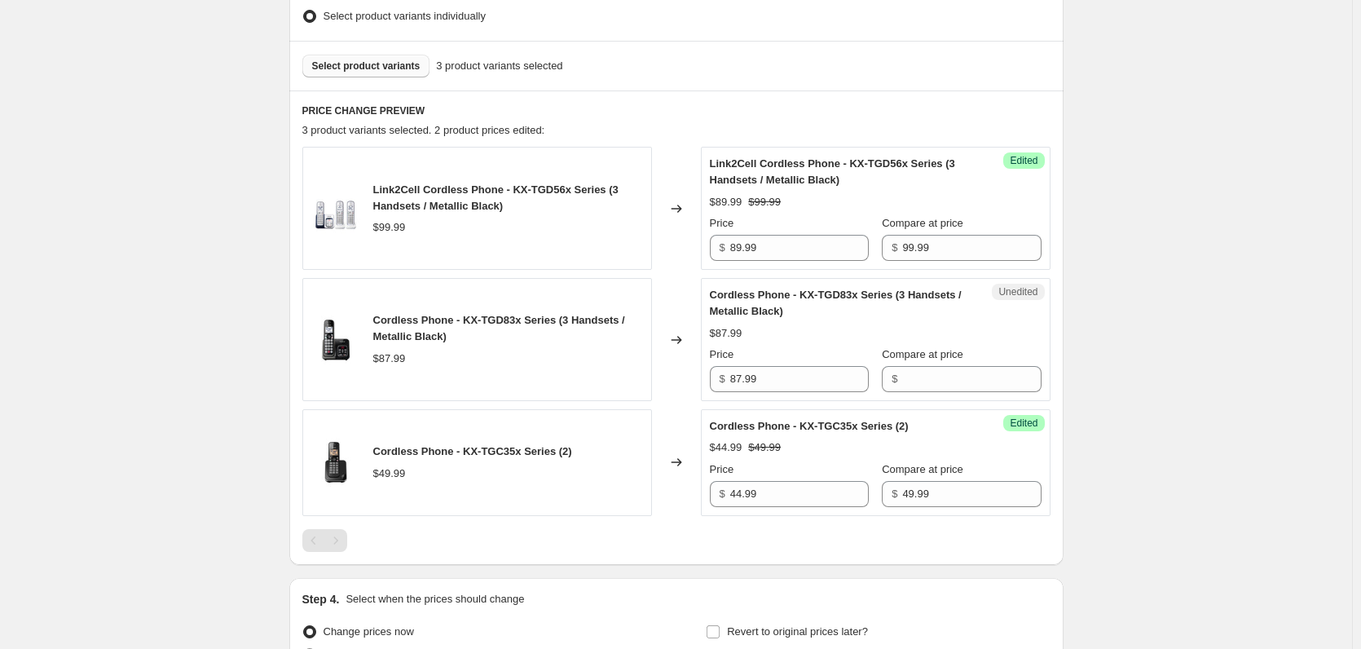
click at [836, 394] on div "Unedited Cordless Phone - KX-TGD83x Series (3 Handsets / Metallic Black) $87.99…" at bounding box center [876, 339] width 350 height 123
click at [829, 394] on div "Unedited Cordless Phone - KX-TGD83x Series (3 Handsets / Metallic Black) $87.99…" at bounding box center [876, 339] width 350 height 123
click at [806, 374] on input "87.99" at bounding box center [799, 379] width 139 height 26
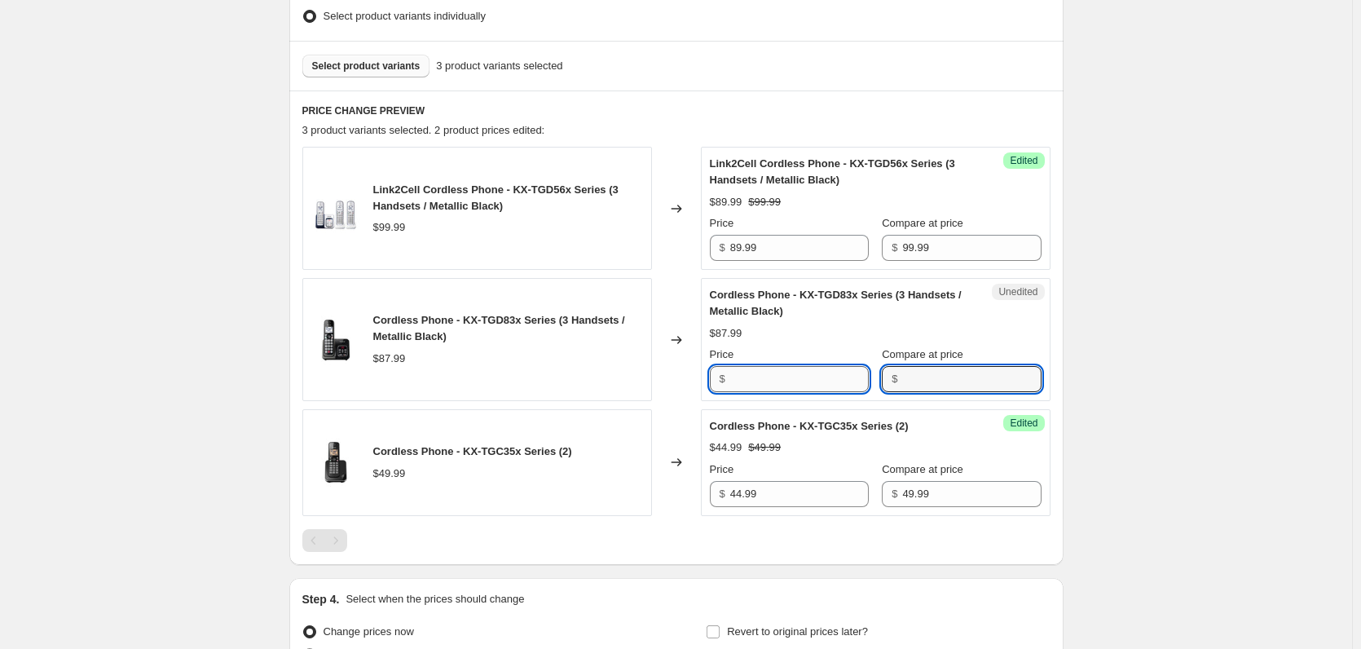
type input "87.99"
click at [854, 377] on input "87.99" at bounding box center [799, 379] width 139 height 26
paste input "7"
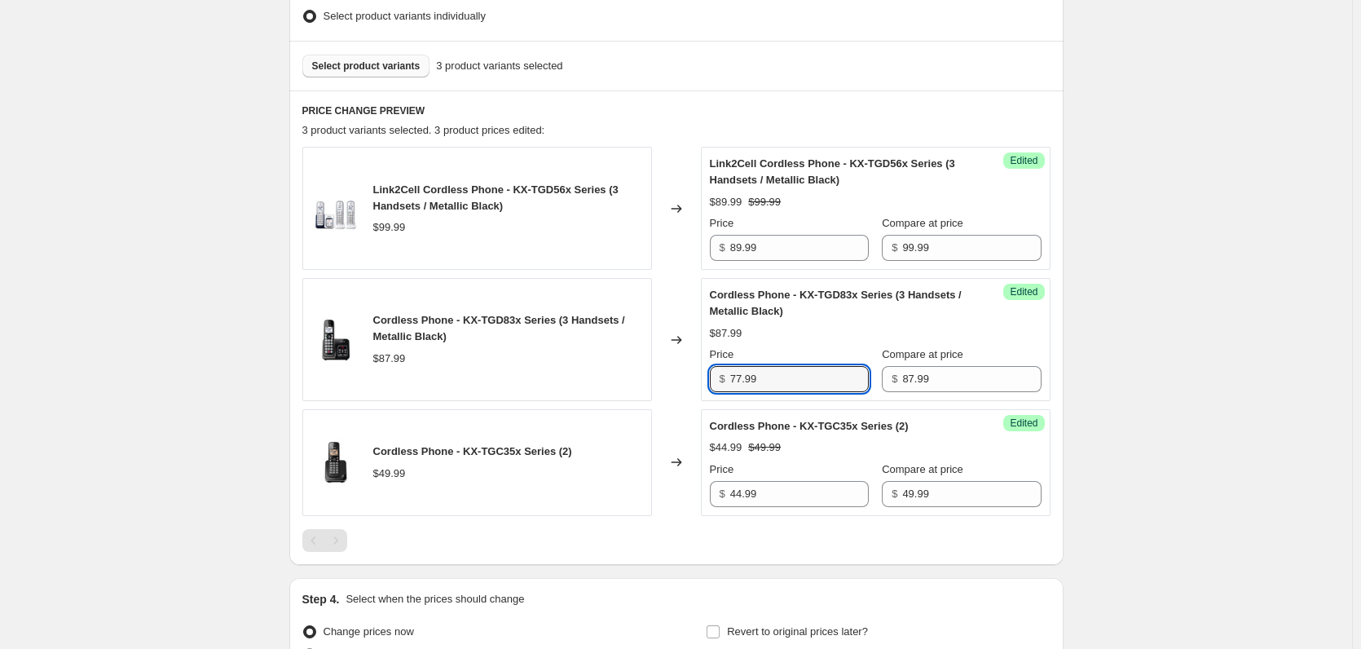
type input "77.99"
click at [1083, 403] on div "Create new price change job. This page is ready Create new price change job Dra…" at bounding box center [676, 182] width 813 height 1269
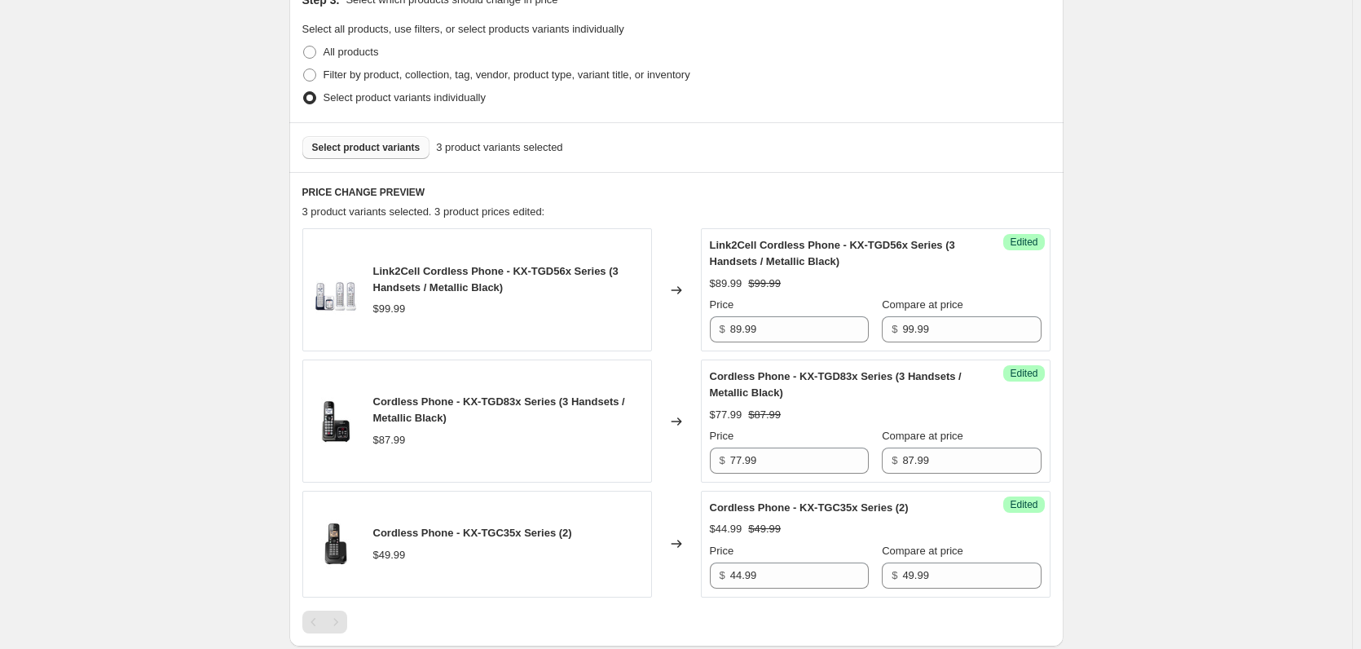
click at [359, 143] on span "Select product variants" at bounding box center [366, 147] width 108 height 13
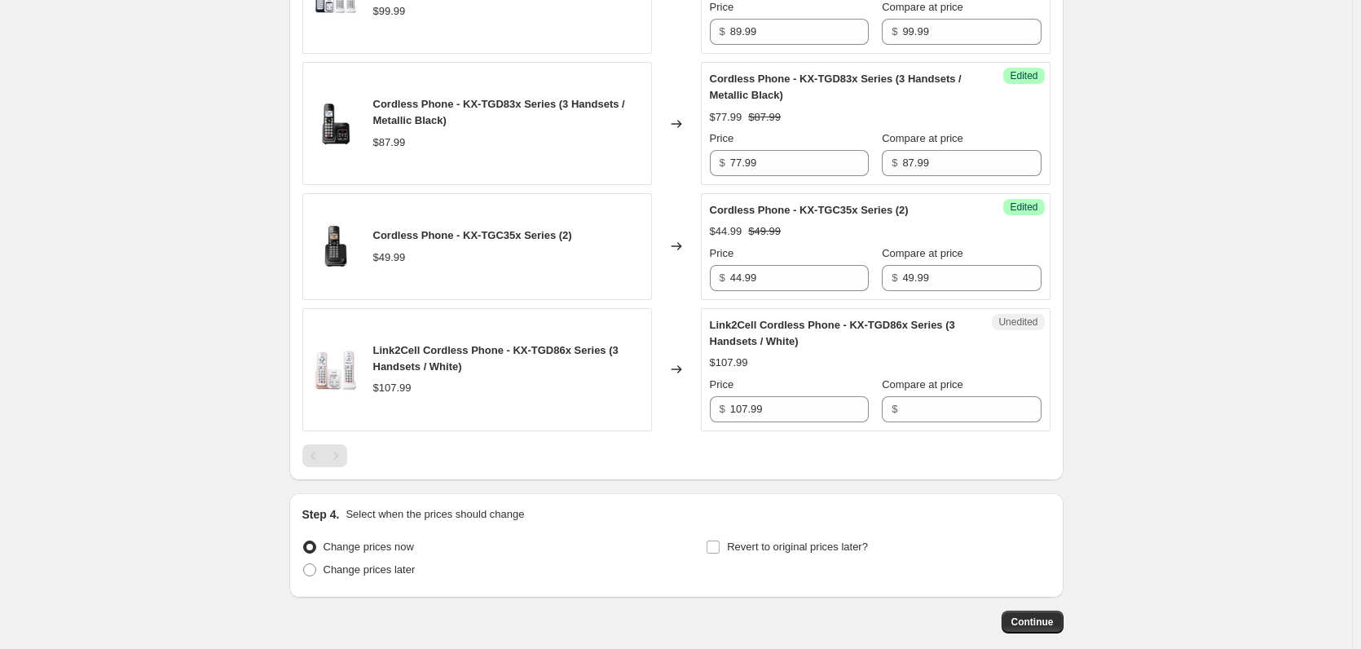
scroll to position [696, 0]
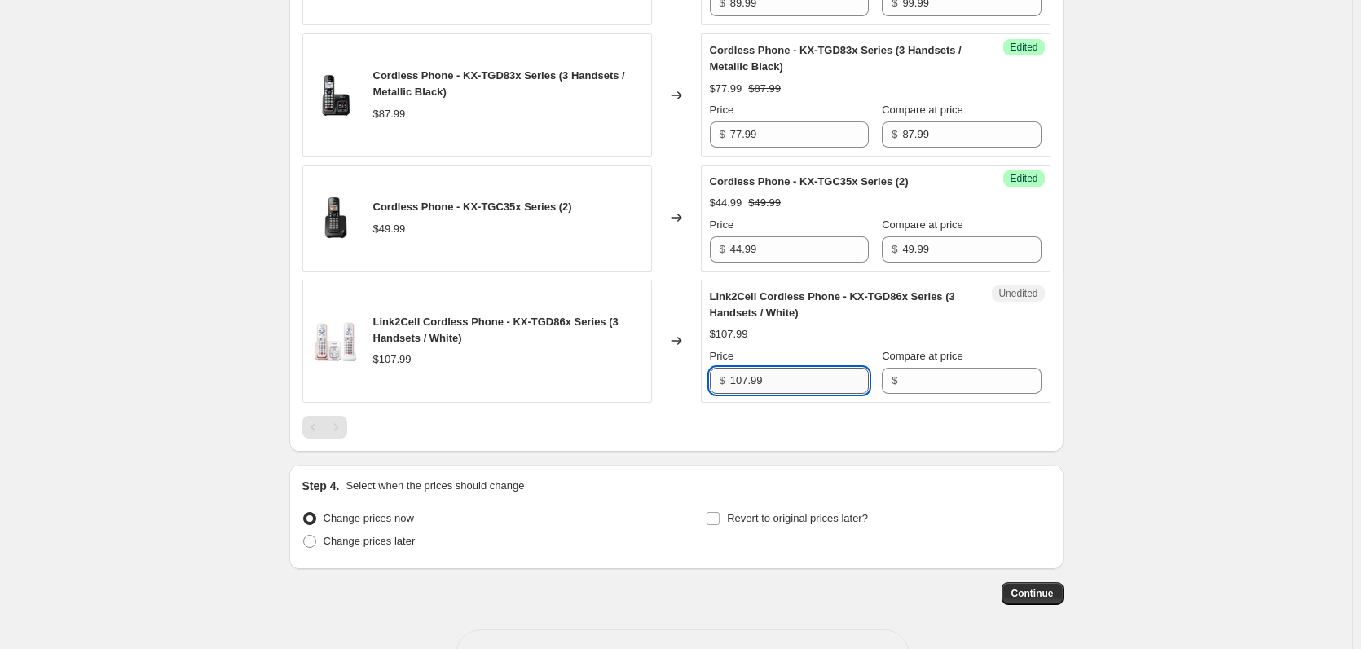
click at [818, 381] on input "107.99" at bounding box center [799, 381] width 139 height 26
type input "107.99"
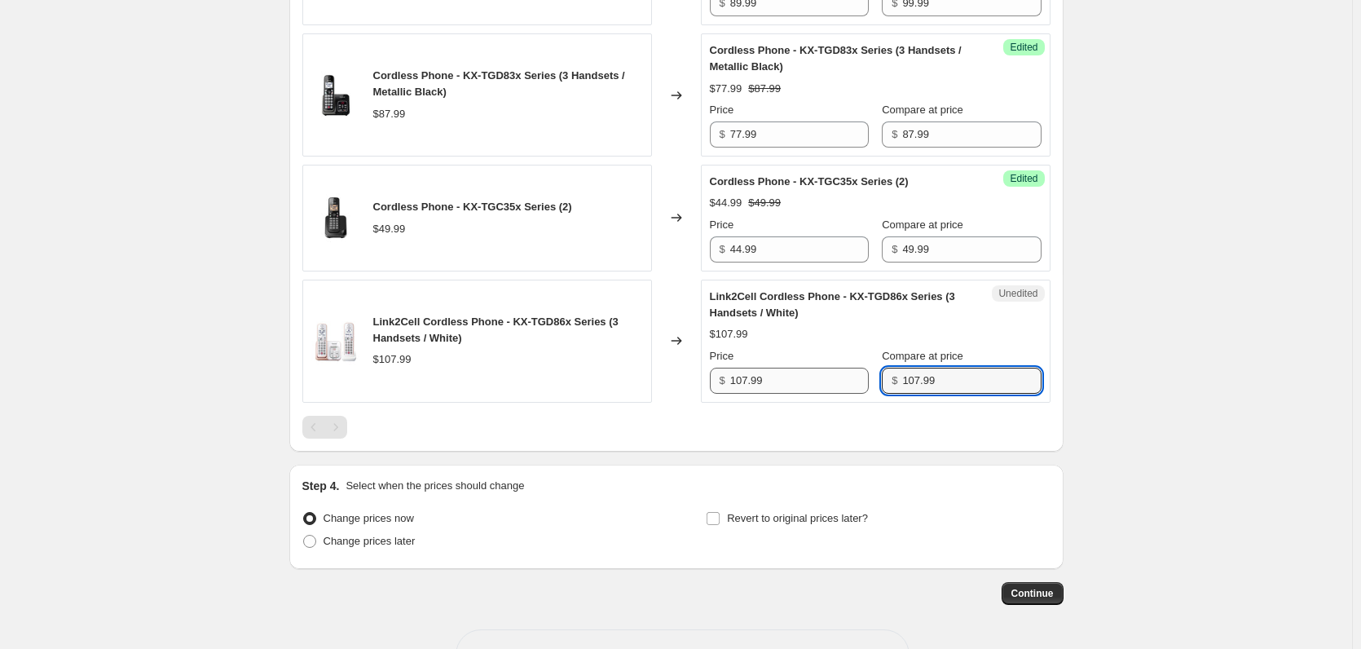
type input "107.99"
click at [865, 369] on input "107.99" at bounding box center [799, 381] width 139 height 26
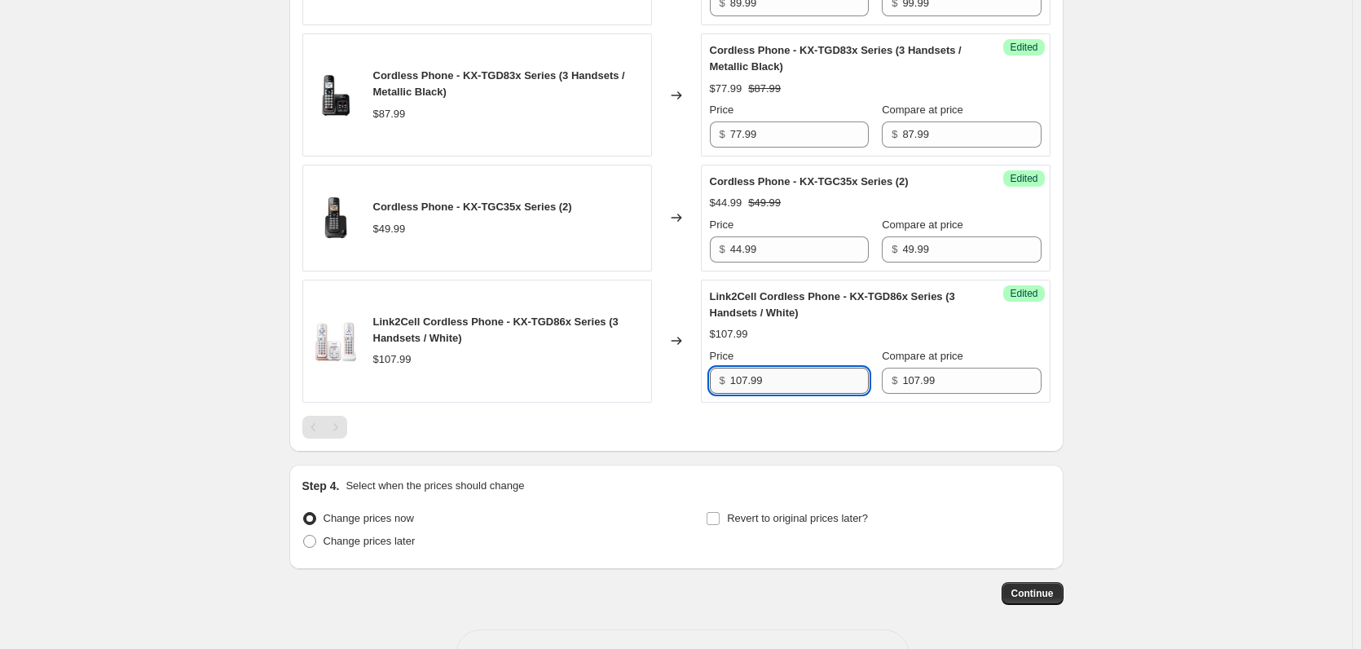
click at [865, 369] on input "107.99" at bounding box center [799, 381] width 139 height 26
paste input "92"
type input "92.99"
click at [1056, 395] on div "PRICE CHANGE PREVIEW 4 product variants selected. 4 product prices edited: Link…" at bounding box center [676, 149] width 774 height 606
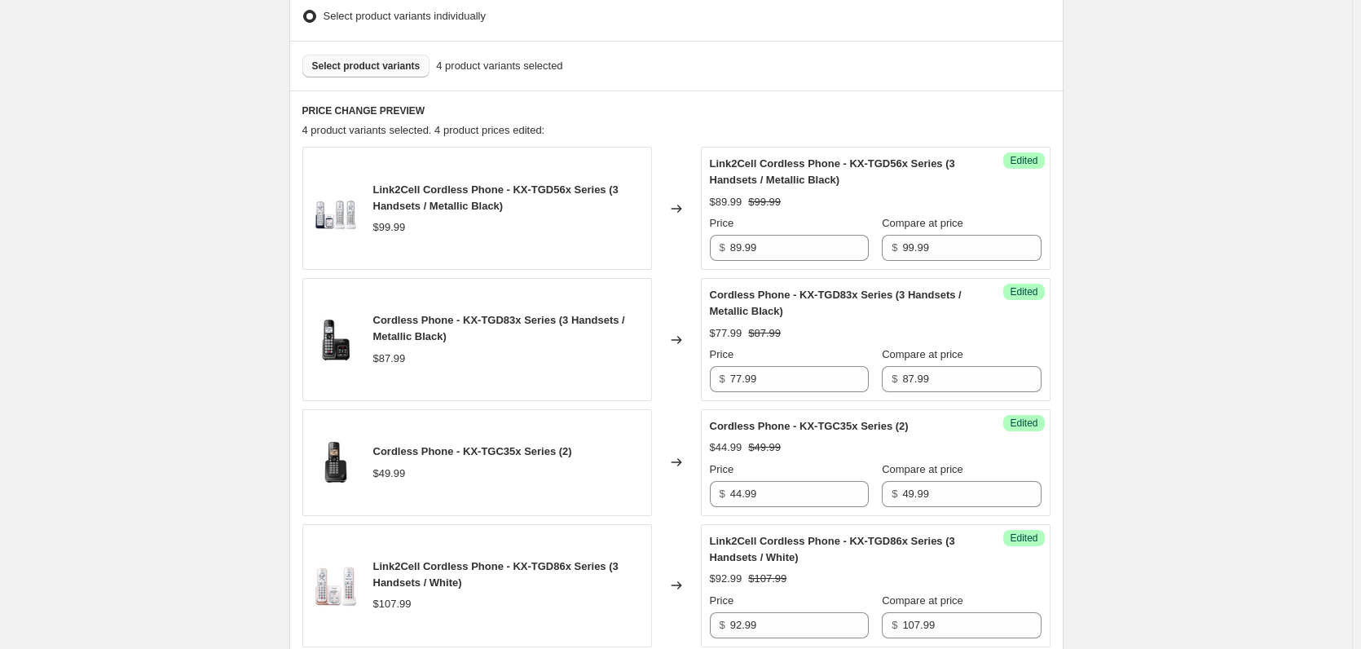
click at [364, 64] on span "Select product variants" at bounding box center [366, 66] width 108 height 13
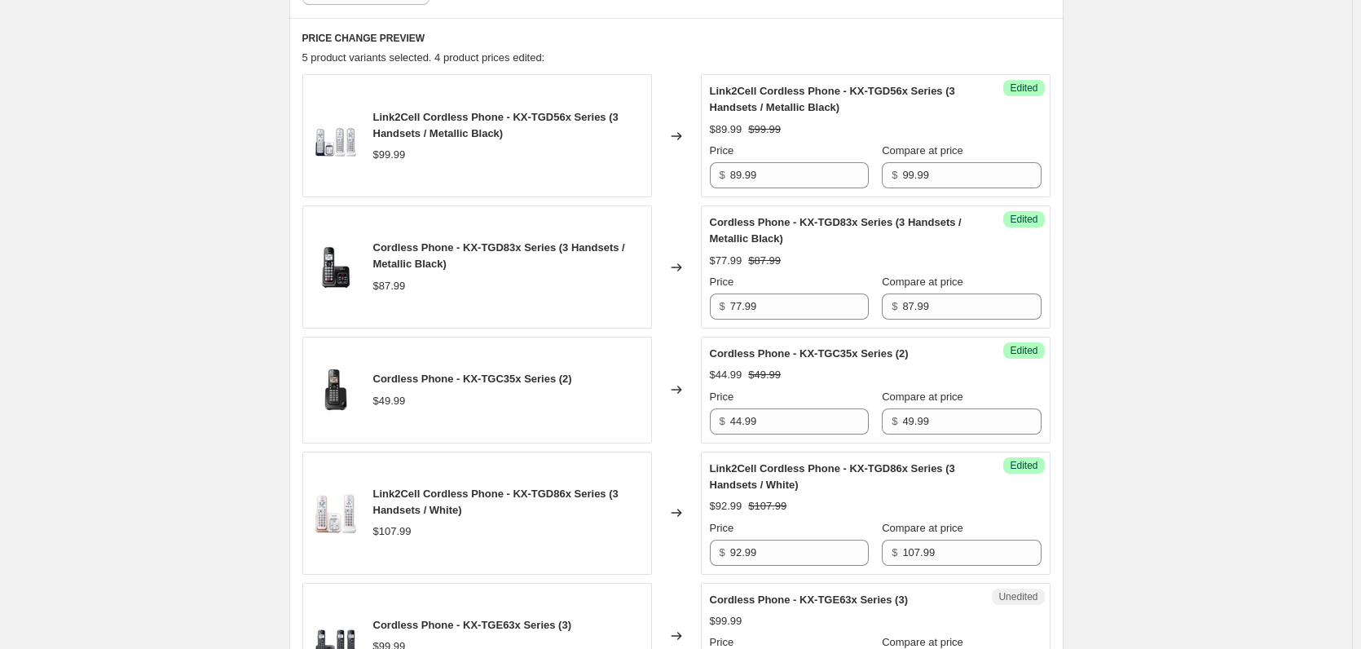
scroll to position [615, 0]
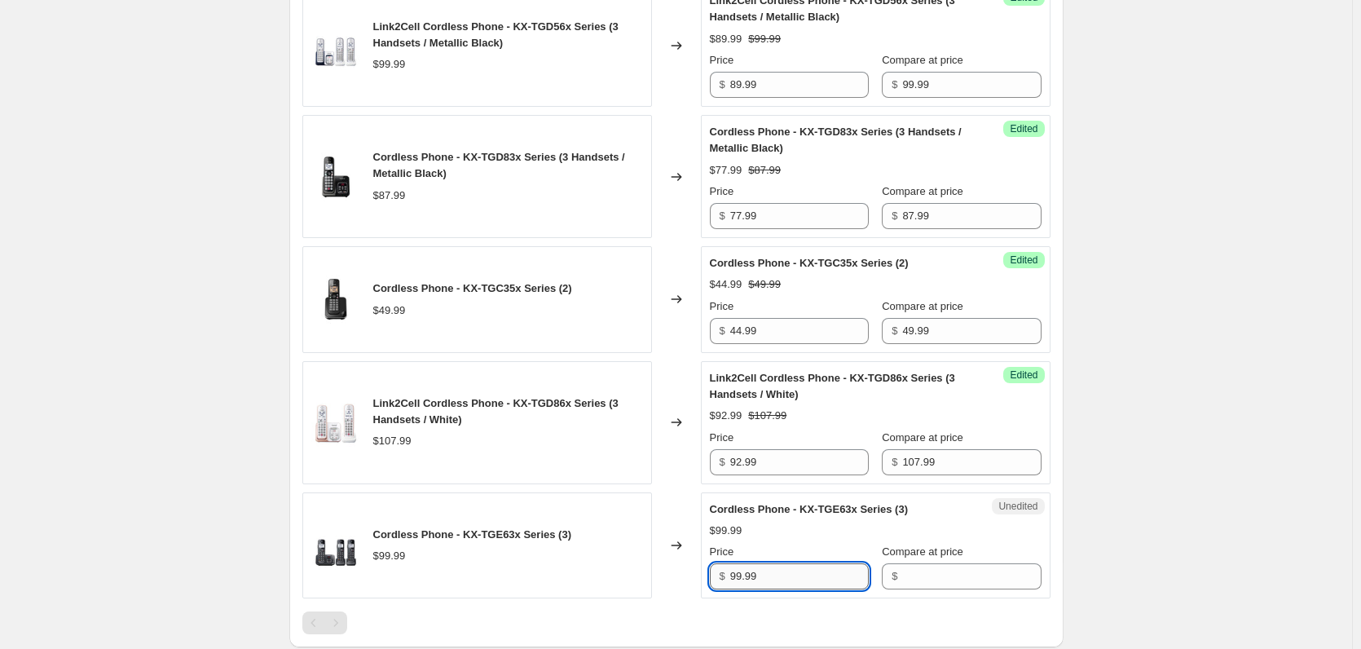
click at [793, 577] on input "99.99" at bounding box center [799, 576] width 139 height 26
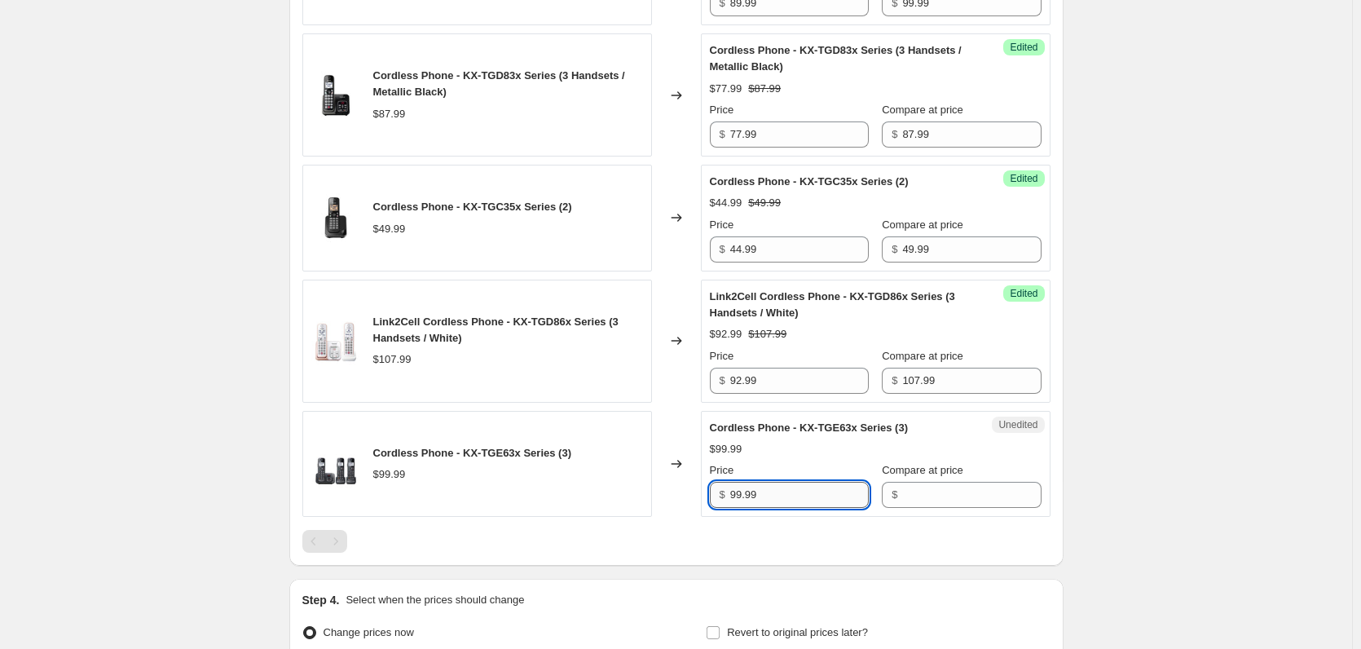
paste input "10"
drag, startPoint x: 747, startPoint y: 496, endPoint x: 826, endPoint y: 484, distance: 79.9
click at [813, 483] on input "109.99" at bounding box center [799, 495] width 139 height 26
type input "109.99"
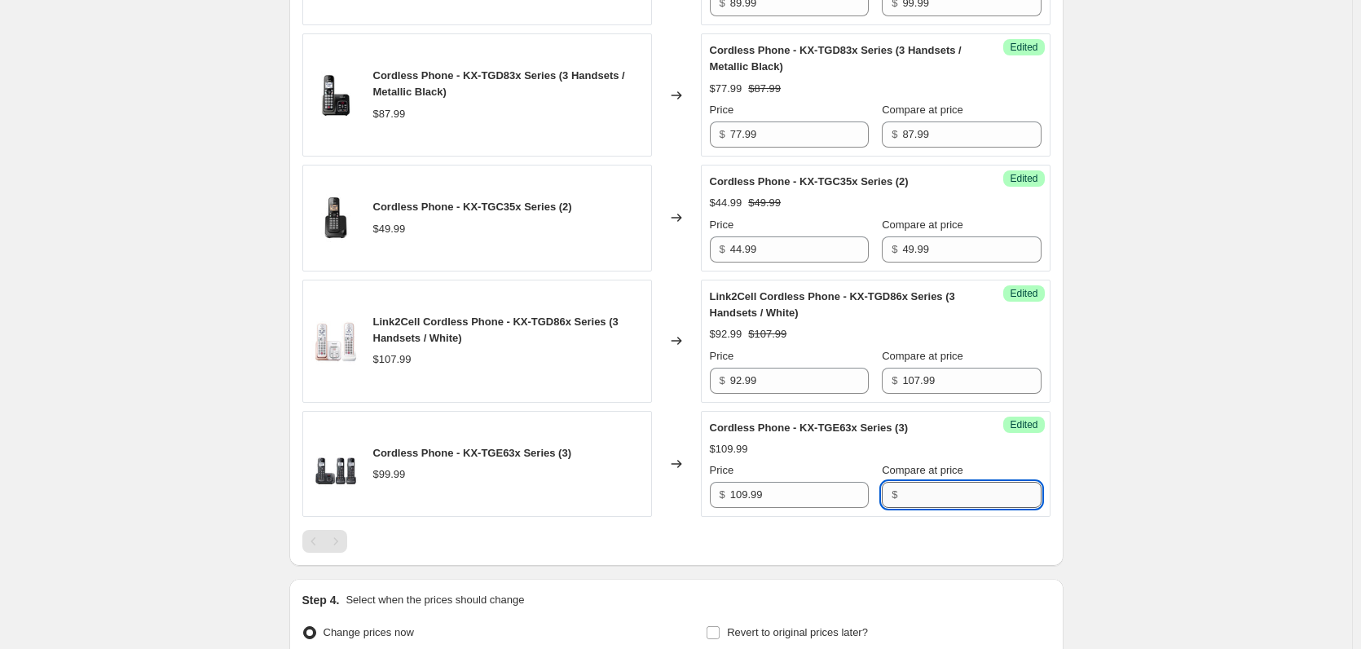
click at [946, 496] on input "Compare at price" at bounding box center [971, 495] width 139 height 26
paste input "9.99"
click at [946, 496] on input "9.99" at bounding box center [971, 495] width 139 height 26
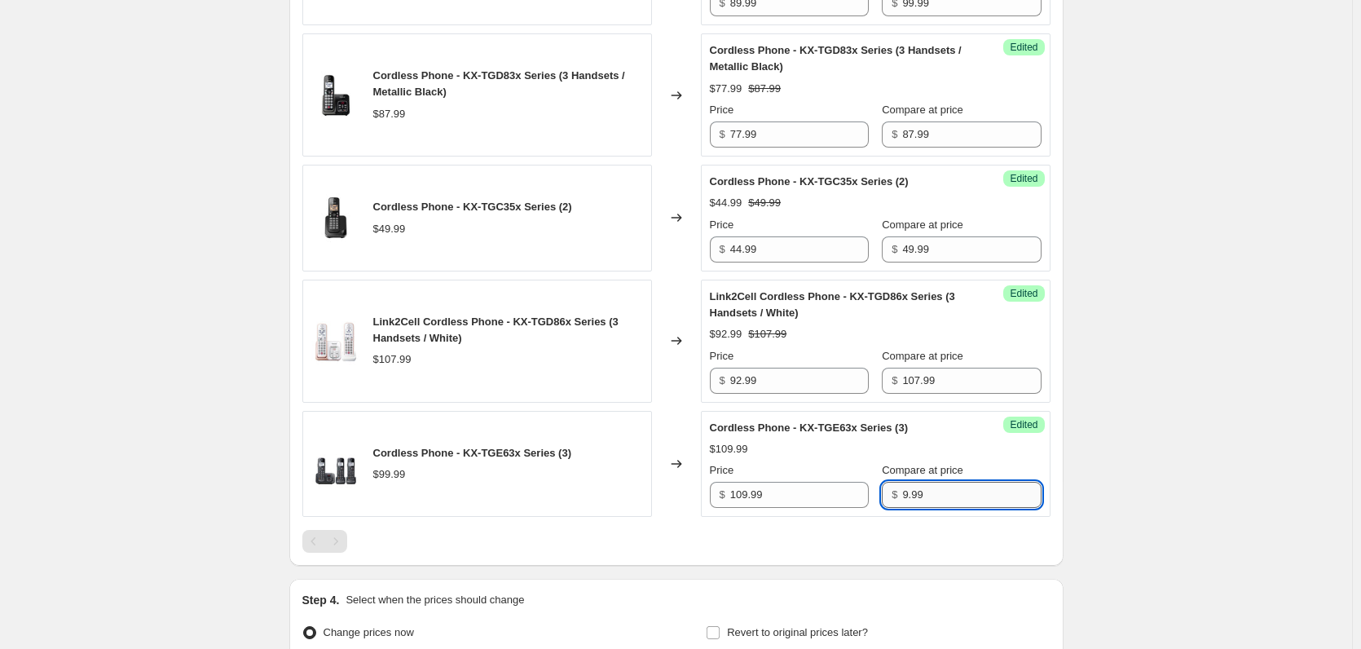
click at [902, 498] on input "9.99" at bounding box center [971, 495] width 139 height 26
type input "99.99"
click at [802, 492] on input "109.99" at bounding box center [799, 495] width 139 height 26
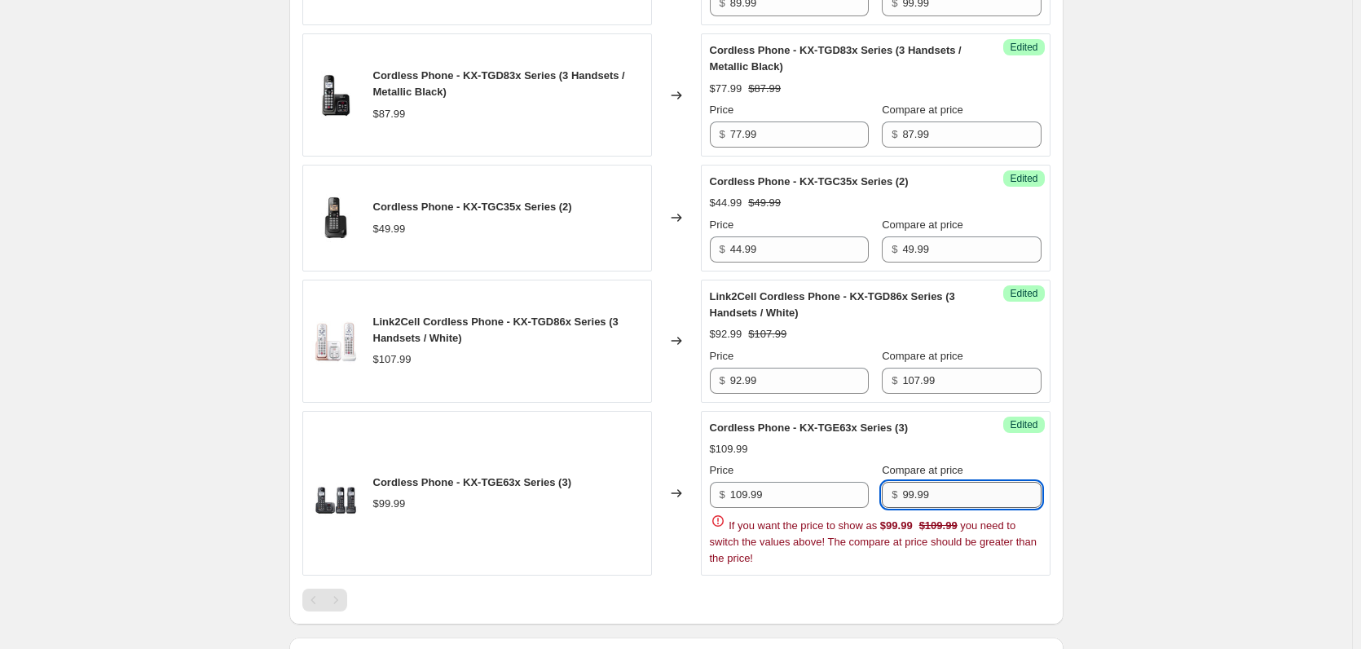
click at [954, 496] on input "99.99" at bounding box center [971, 495] width 139 height 26
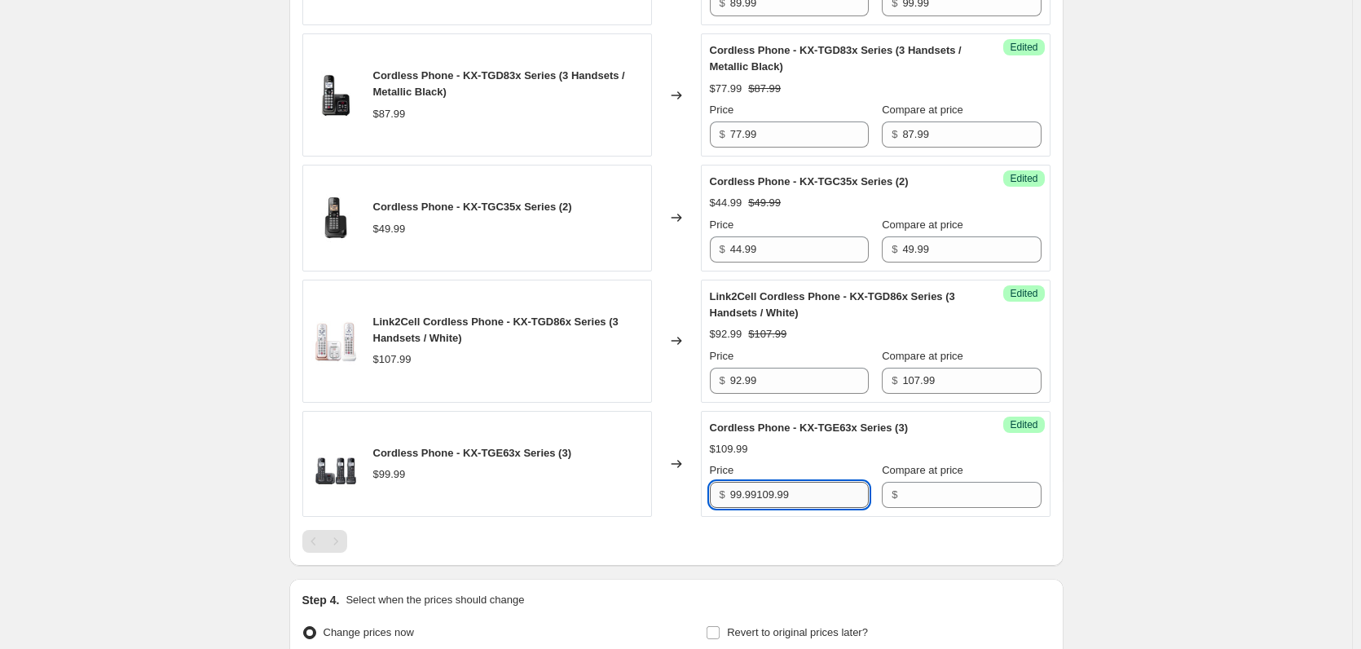
drag, startPoint x: 816, startPoint y: 493, endPoint x: 757, endPoint y: 505, distance: 59.9
click at [757, 505] on input "99.99109.99" at bounding box center [799, 495] width 139 height 26
type input "99.99"
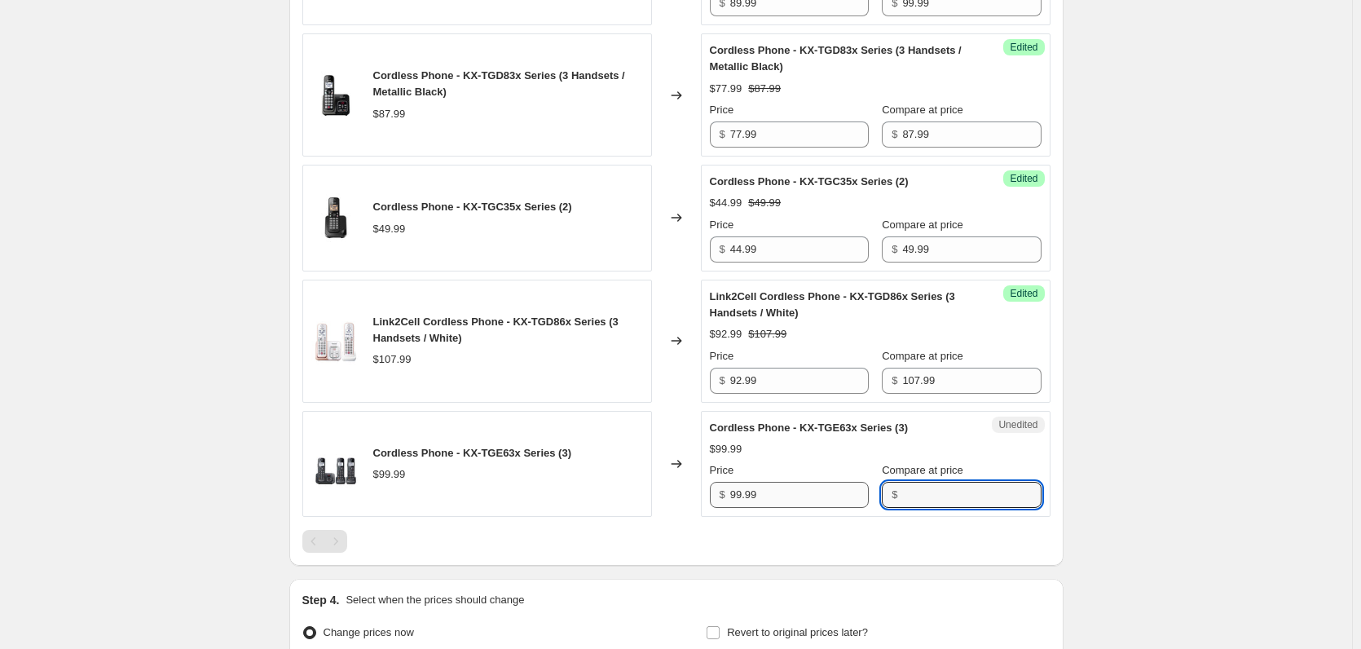
paste input "109.99"
type input "109.99"
click at [285, 333] on div "Step 1. Optionally give your price change job a title (eg "March 30% off sale o…" at bounding box center [669, 36] width 787 height 1366
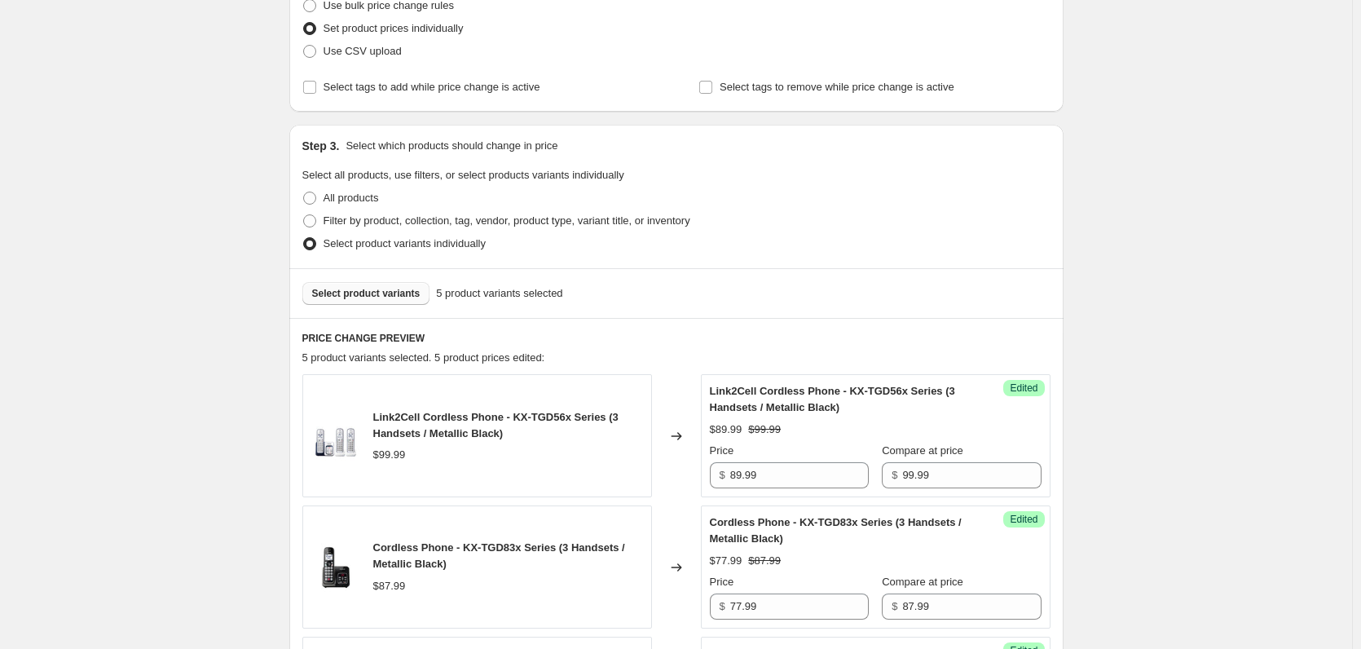
scroll to position [207, 0]
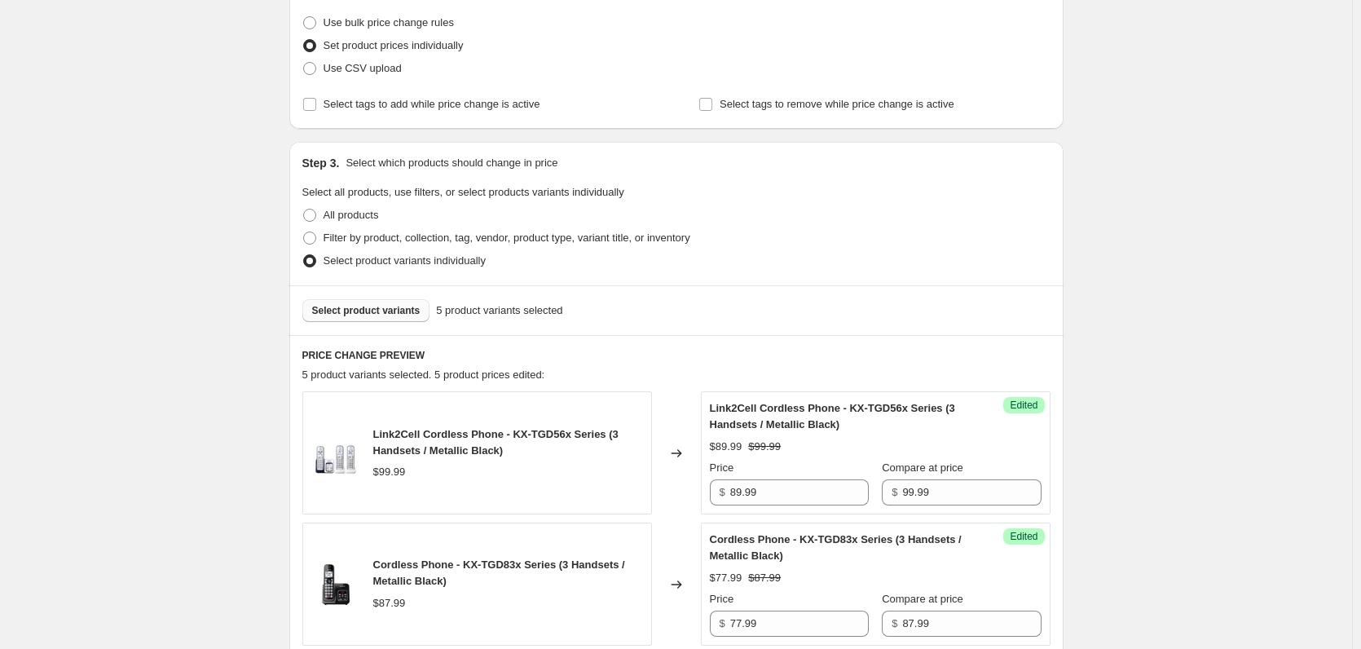
click at [388, 322] on div "Select product variants 5 product variants selected" at bounding box center [676, 310] width 774 height 50
click at [389, 315] on span "Select product variants" at bounding box center [366, 310] width 108 height 13
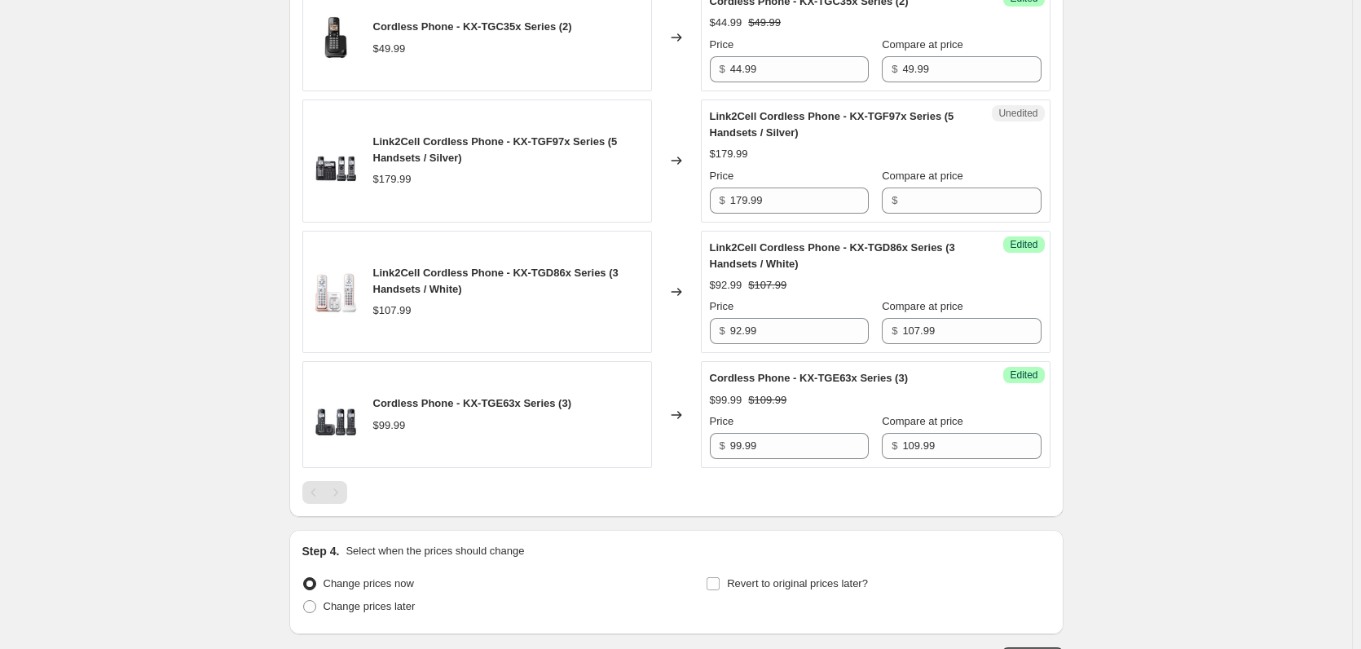
scroll to position [778, 0]
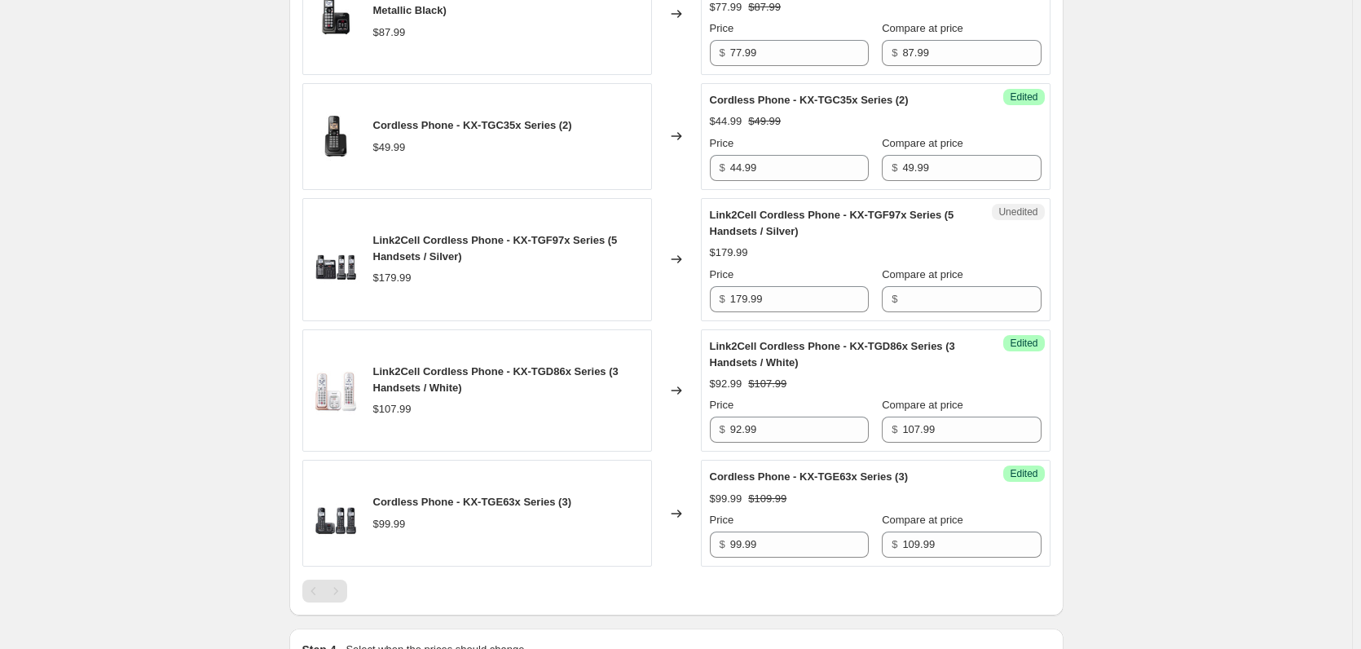
click at [749, 314] on div "Unedited Link2Cell Cordless Phone - KX-TGF97x Series (5 Handsets / Silver) $179…" at bounding box center [876, 259] width 350 height 123
click at [763, 300] on input "179.99" at bounding box center [799, 299] width 139 height 26
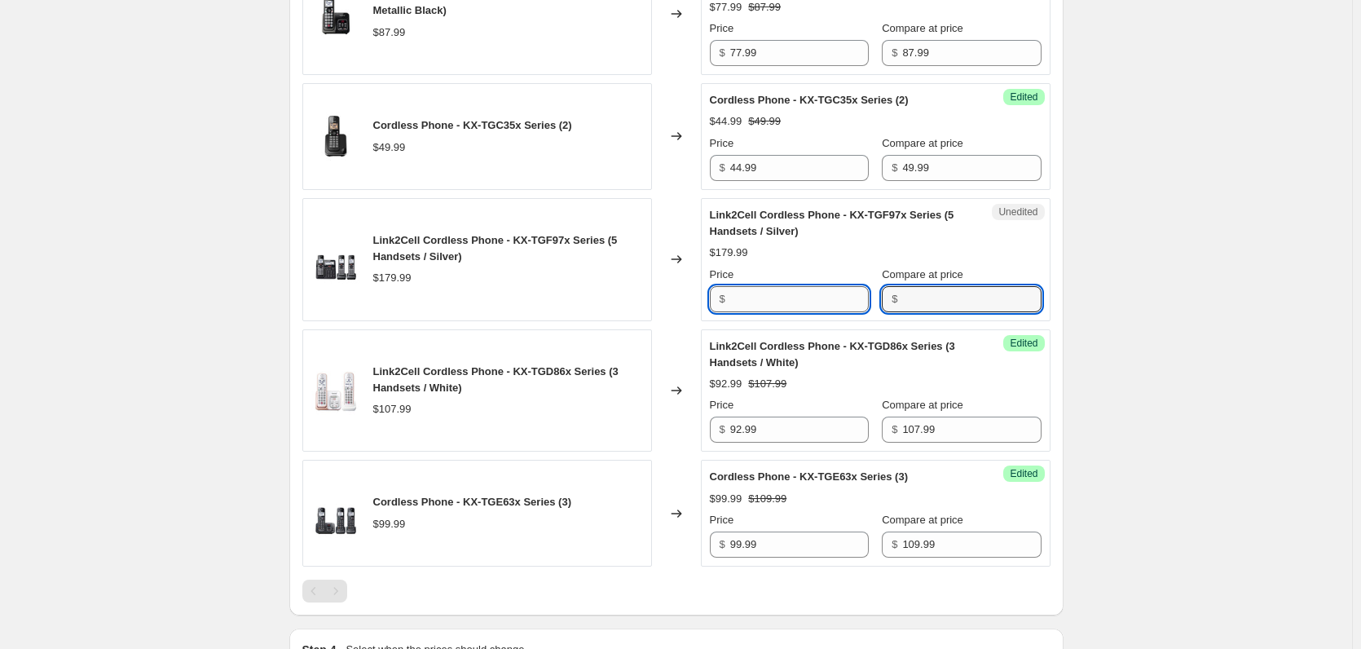
type input "179.99"
click at [769, 276] on div "Price" at bounding box center [789, 275] width 159 height 16
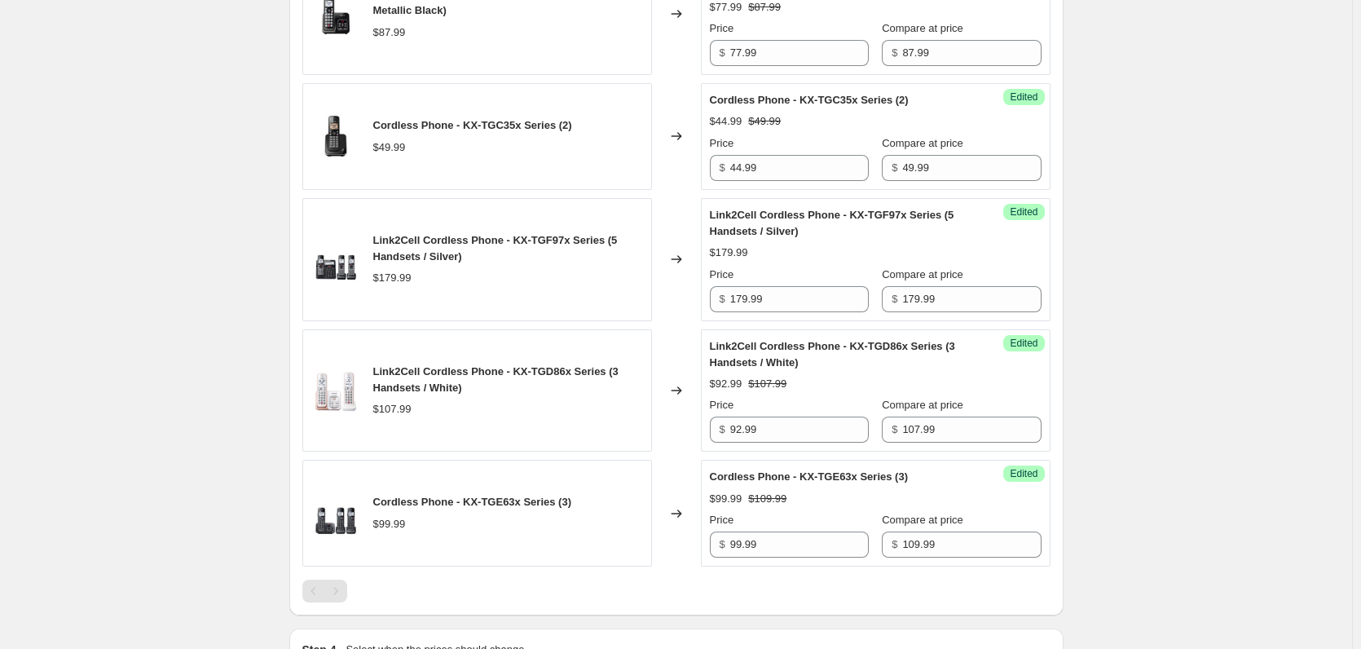
click at [769, 276] on div "Price" at bounding box center [789, 275] width 159 height 16
click at [787, 301] on input "179.99" at bounding box center [799, 299] width 139 height 26
paste input "5"
click at [787, 301] on input "179.99" at bounding box center [799, 299] width 139 height 26
type input "159.99"
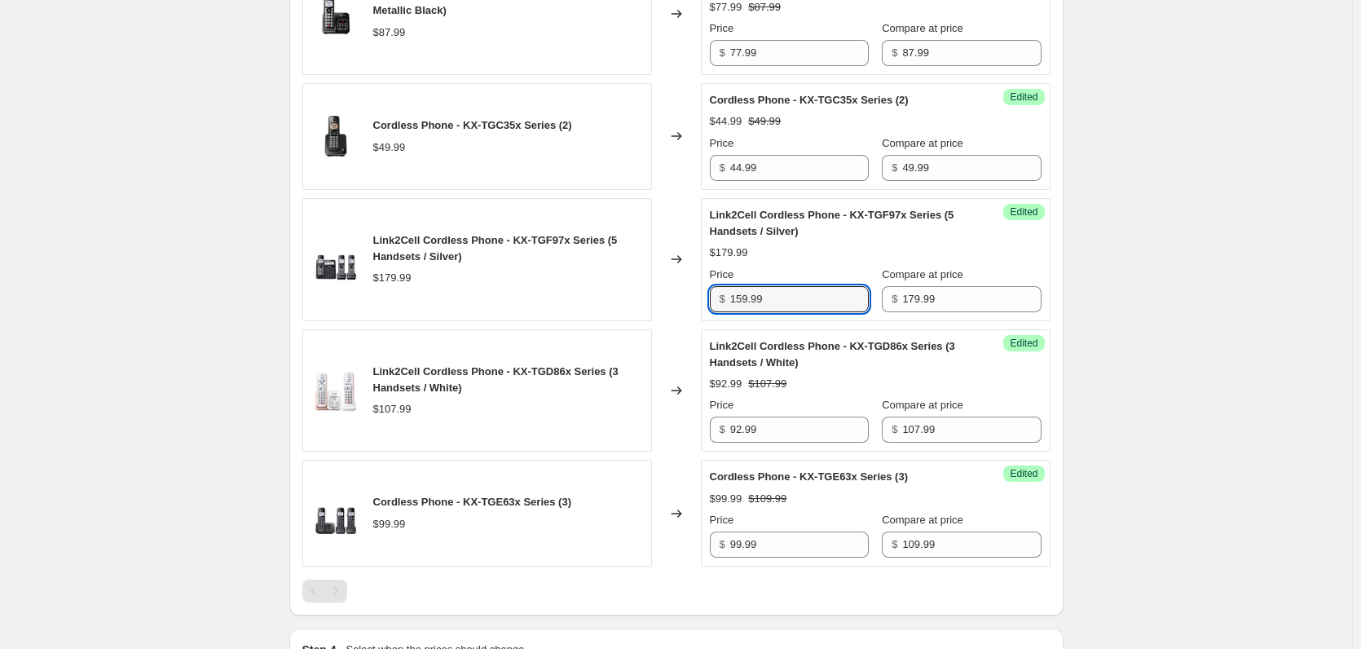
click at [166, 160] on div "Create new price change job. This page is ready Create new price change job Dra…" at bounding box center [676, 45] width 1352 height 1646
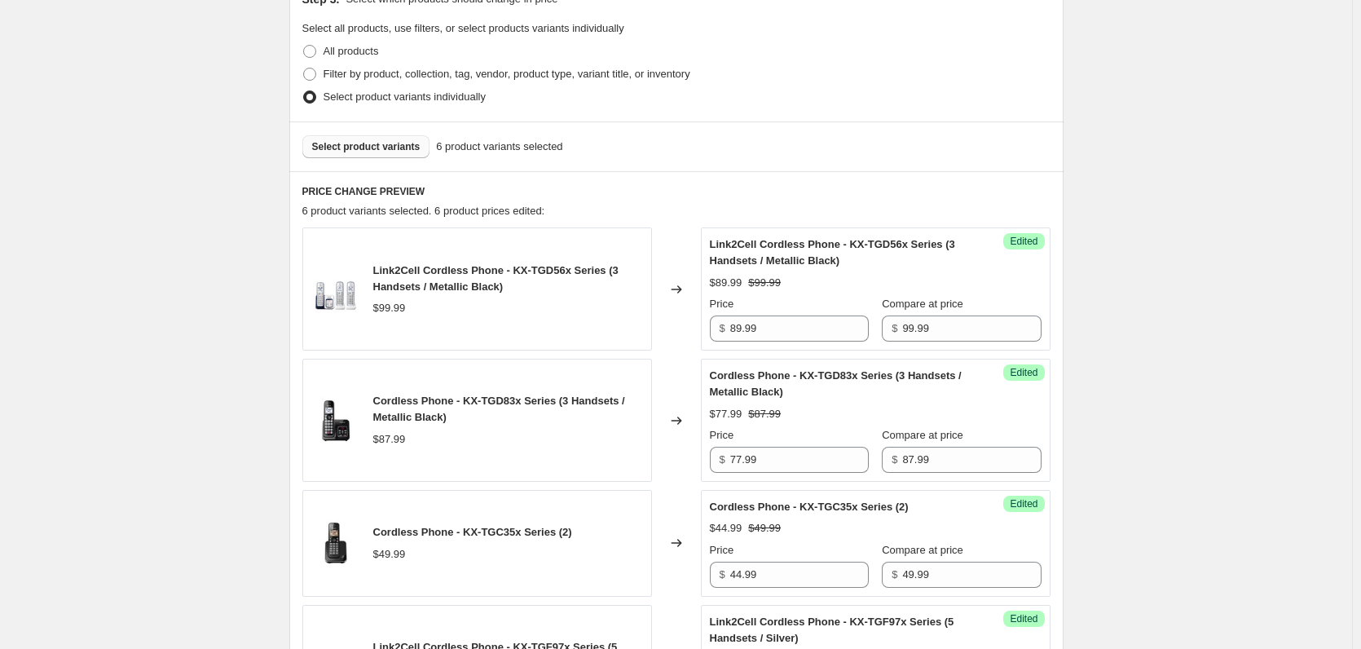
scroll to position [370, 0]
click at [360, 156] on button "Select product variants" at bounding box center [366, 147] width 128 height 23
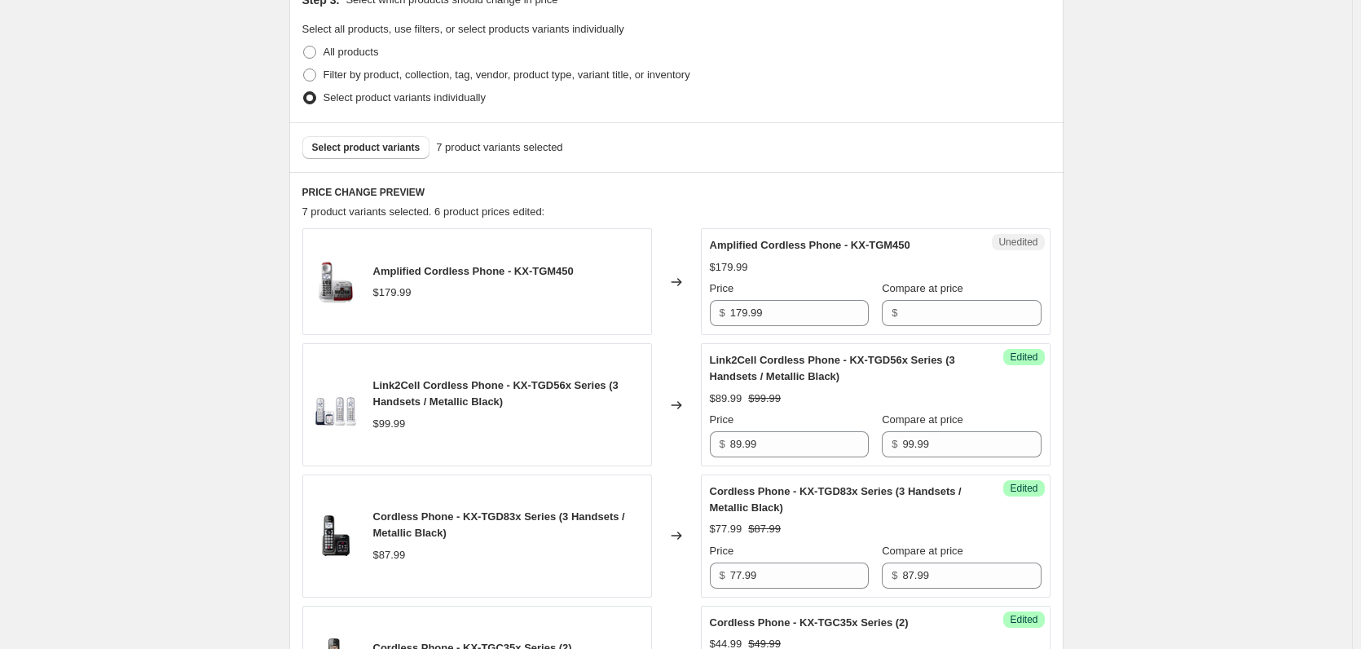
click at [788, 328] on div "Unedited Amplified Cordless Phone - KX-TGM450 $179.99 Price $ 179.99 Compare at…" at bounding box center [876, 281] width 350 height 107
click at [778, 309] on input "179.99" at bounding box center [799, 313] width 139 height 26
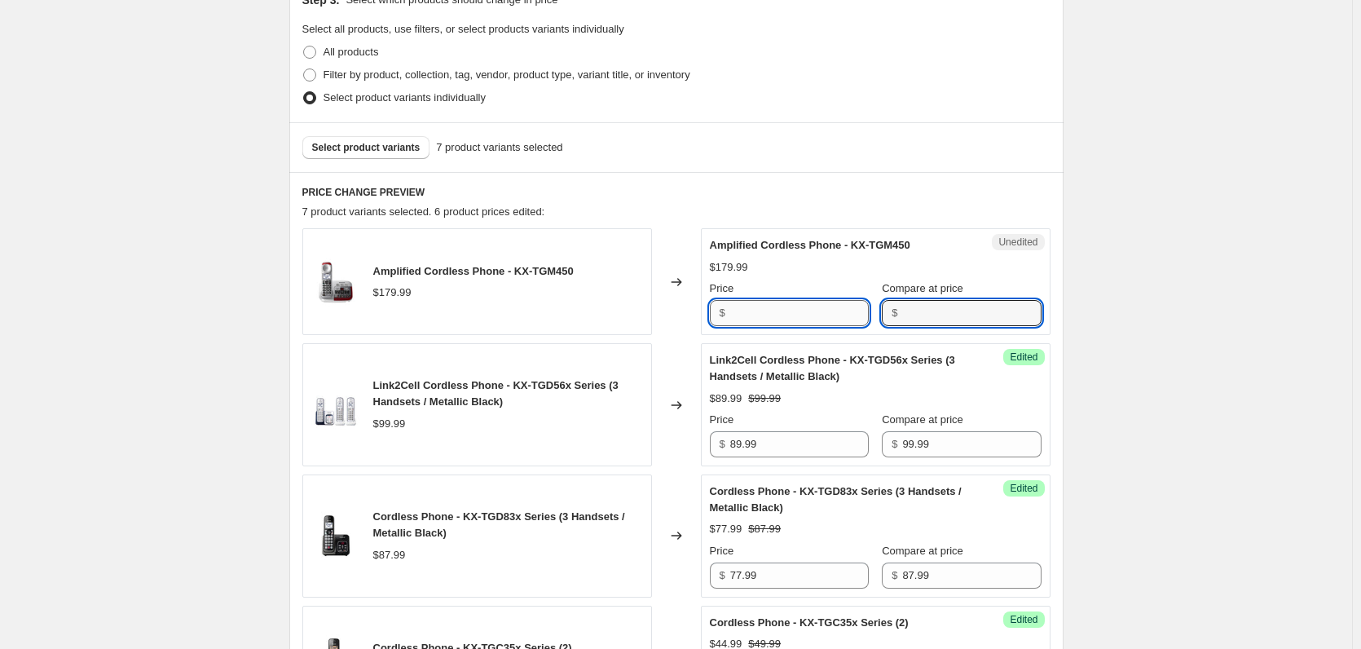
type input "179.99"
click at [762, 301] on input "179.99" at bounding box center [799, 313] width 139 height 26
paste input "5"
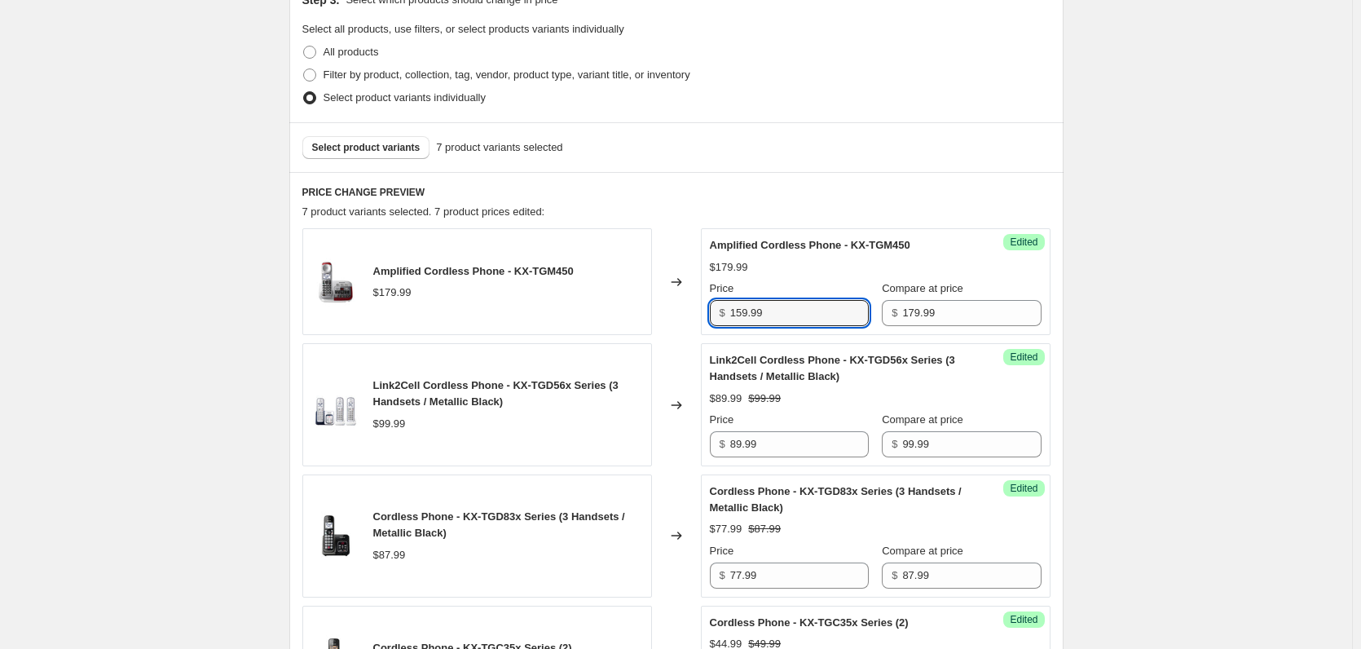
type input "159.99"
click at [822, 346] on div "Success Edited Link2Cell Cordless Phone - KX-TGD56x Series (3 Handsets / Metall…" at bounding box center [876, 404] width 350 height 123
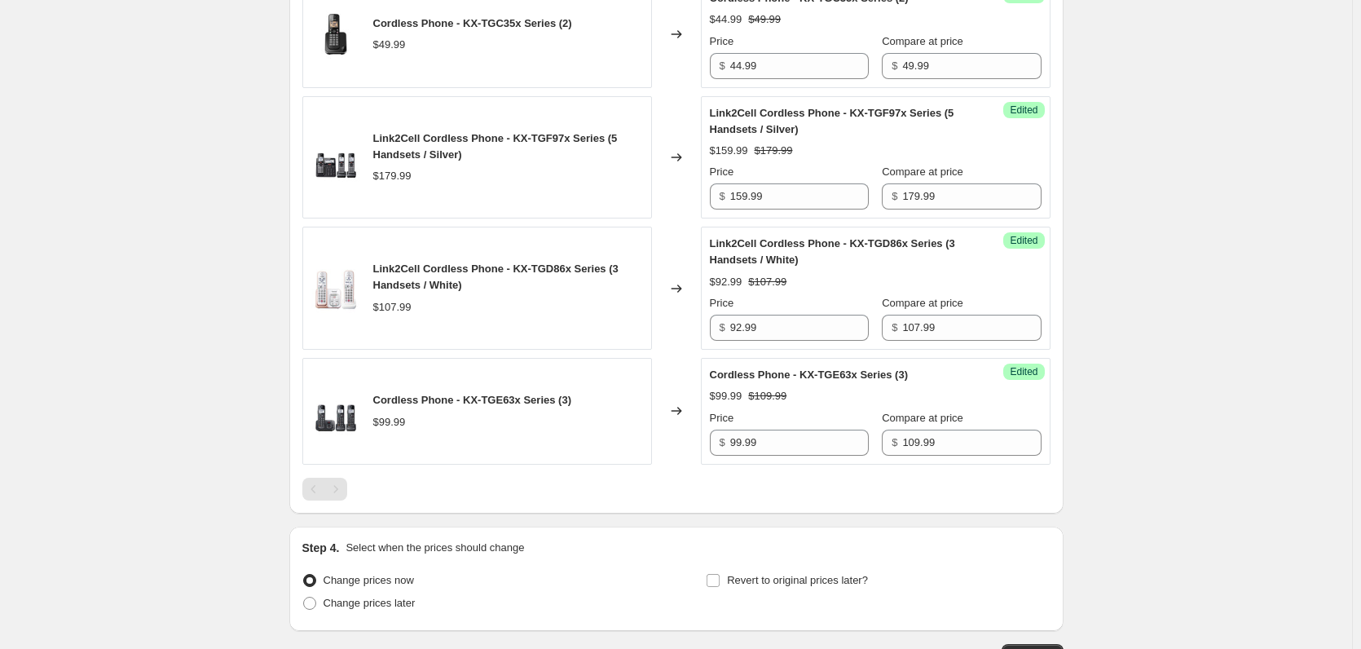
scroll to position [1112, 0]
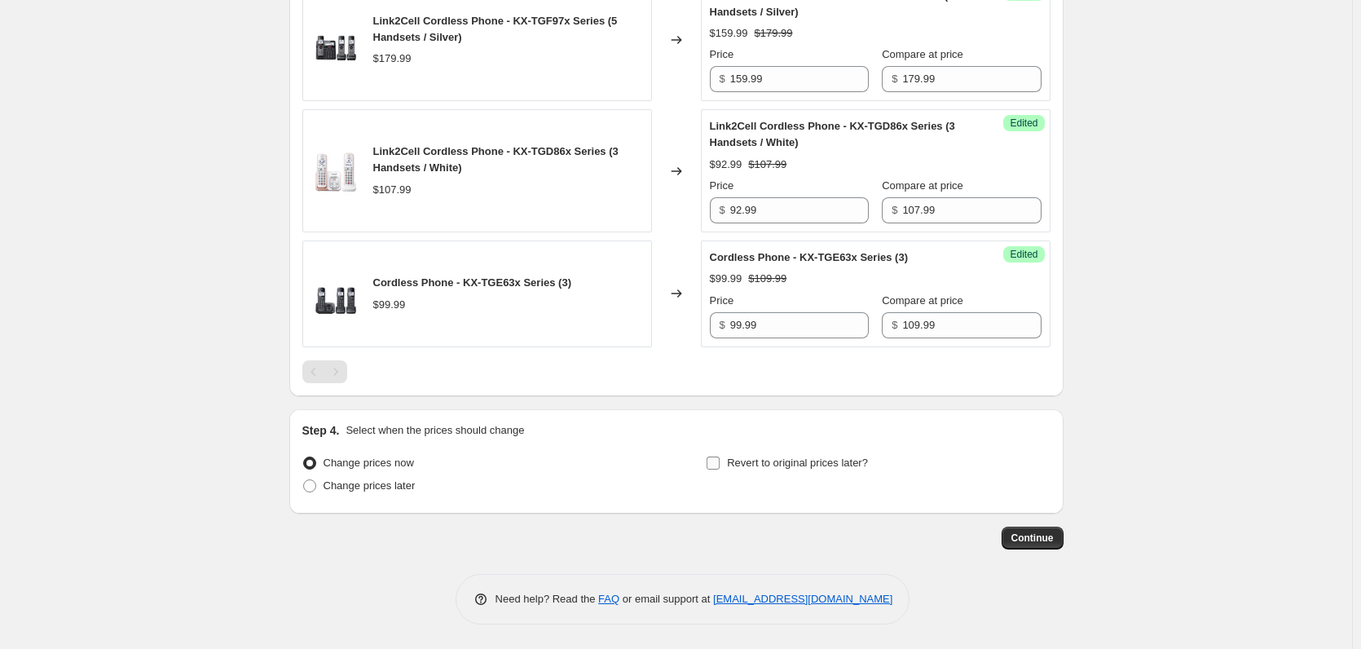
click at [719, 456] on input "Revert to original prices later?" at bounding box center [713, 462] width 13 height 13
checkbox input "true"
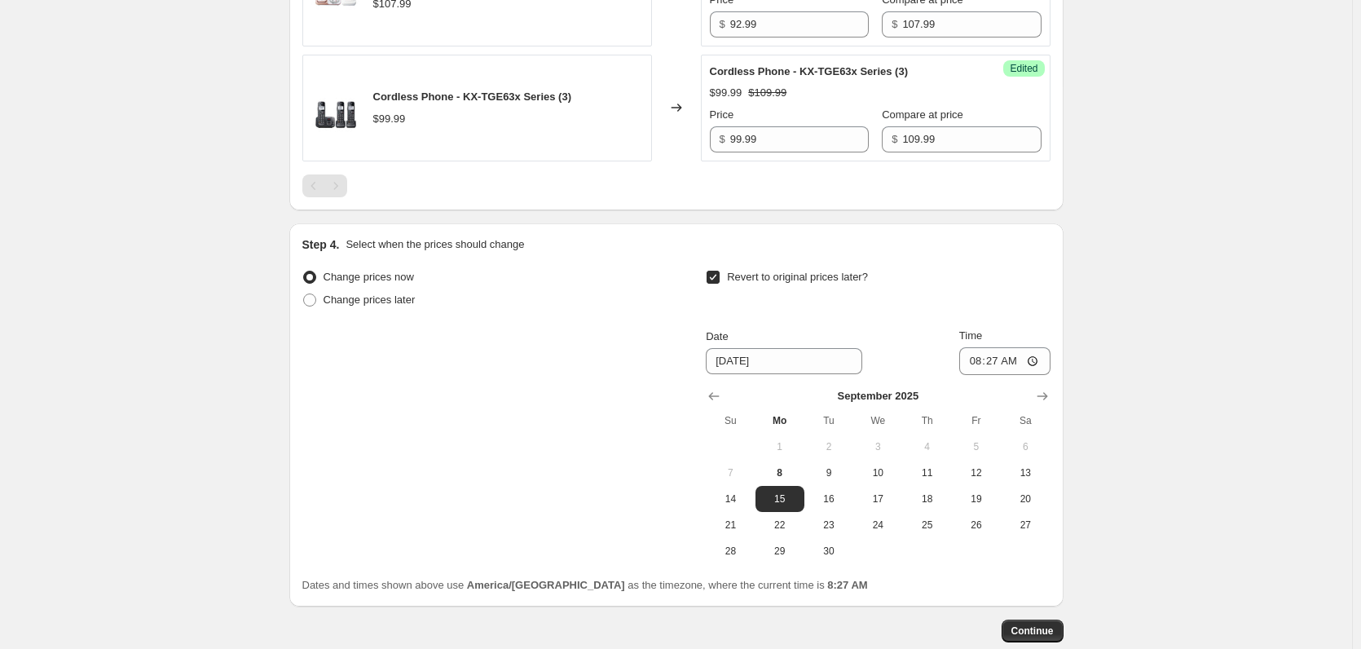
scroll to position [1391, 0]
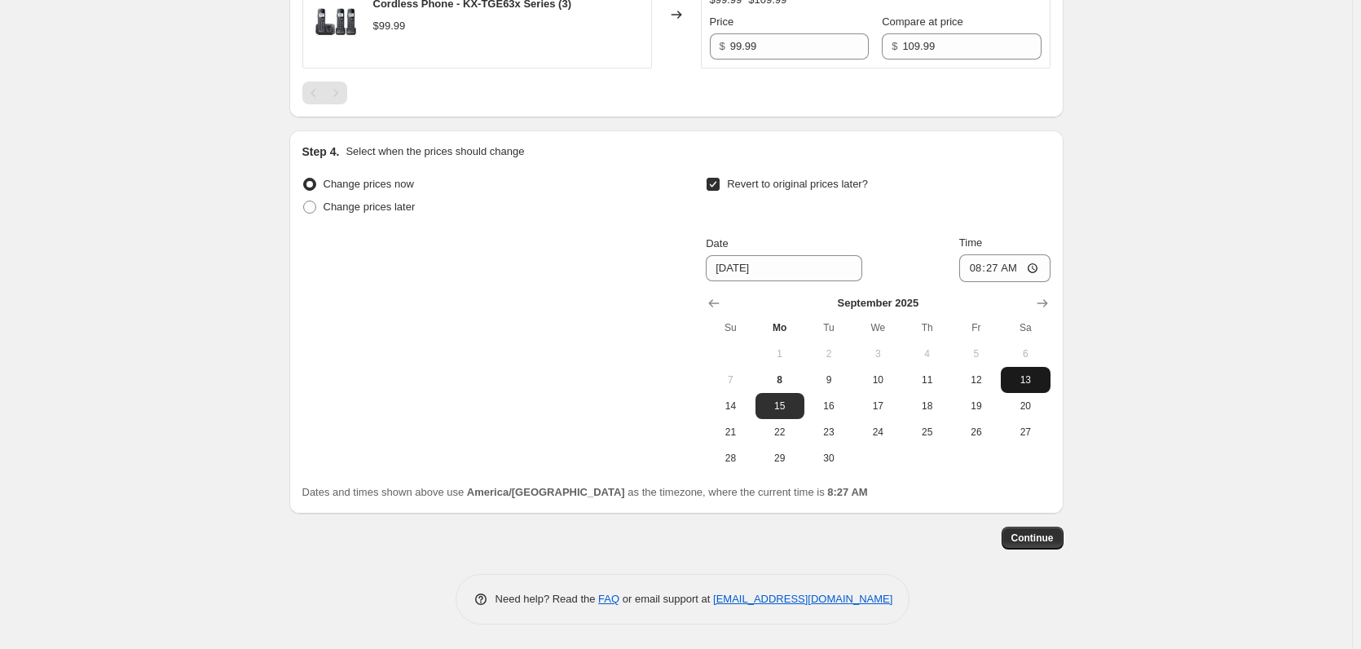
click at [1038, 377] on span "13" at bounding box center [1025, 379] width 36 height 13
type input "9/13/2025"
click at [977, 274] on input "08:27" at bounding box center [1004, 268] width 91 height 28
type input "22:59"
click at [1034, 549] on button "Continue" at bounding box center [1033, 538] width 62 height 23
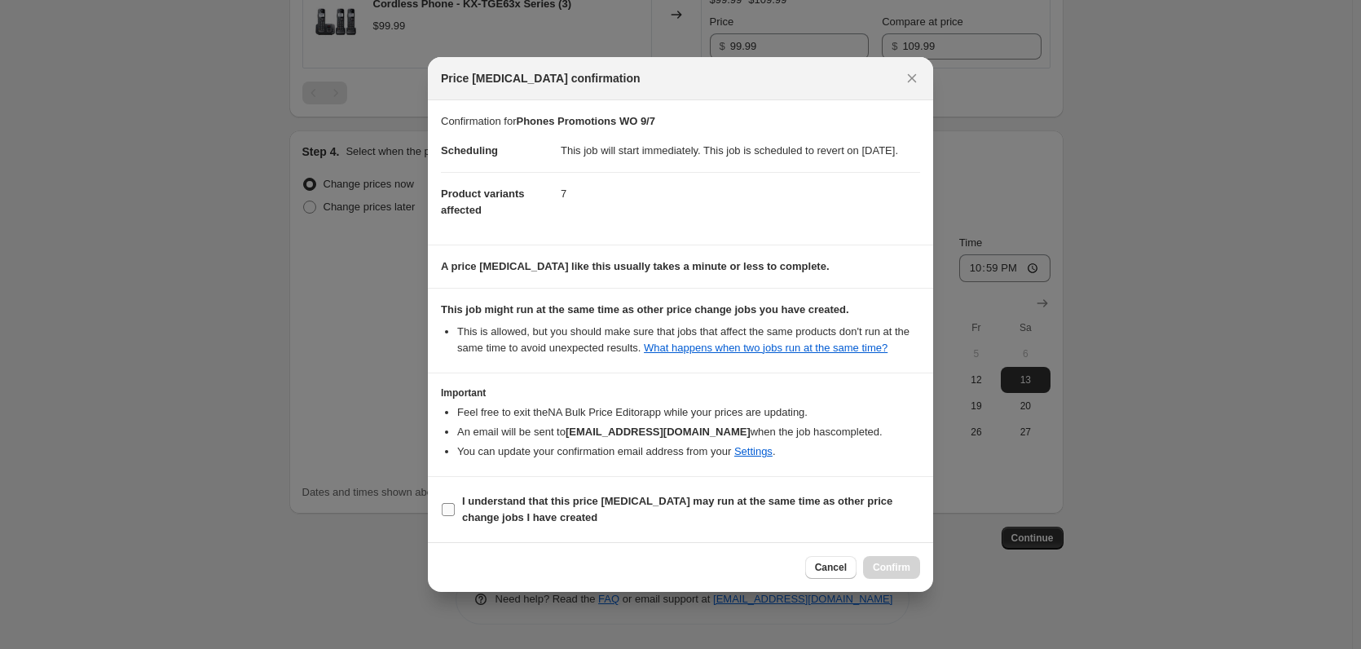
click at [520, 511] on b "I understand that this price change job may run at the same time as other price…" at bounding box center [677, 509] width 430 height 29
click at [455, 511] on input "I understand that this price change job may run at the same time as other price…" at bounding box center [448, 509] width 13 height 13
checkbox input "true"
click at [884, 564] on button "Confirm" at bounding box center [891, 567] width 57 height 23
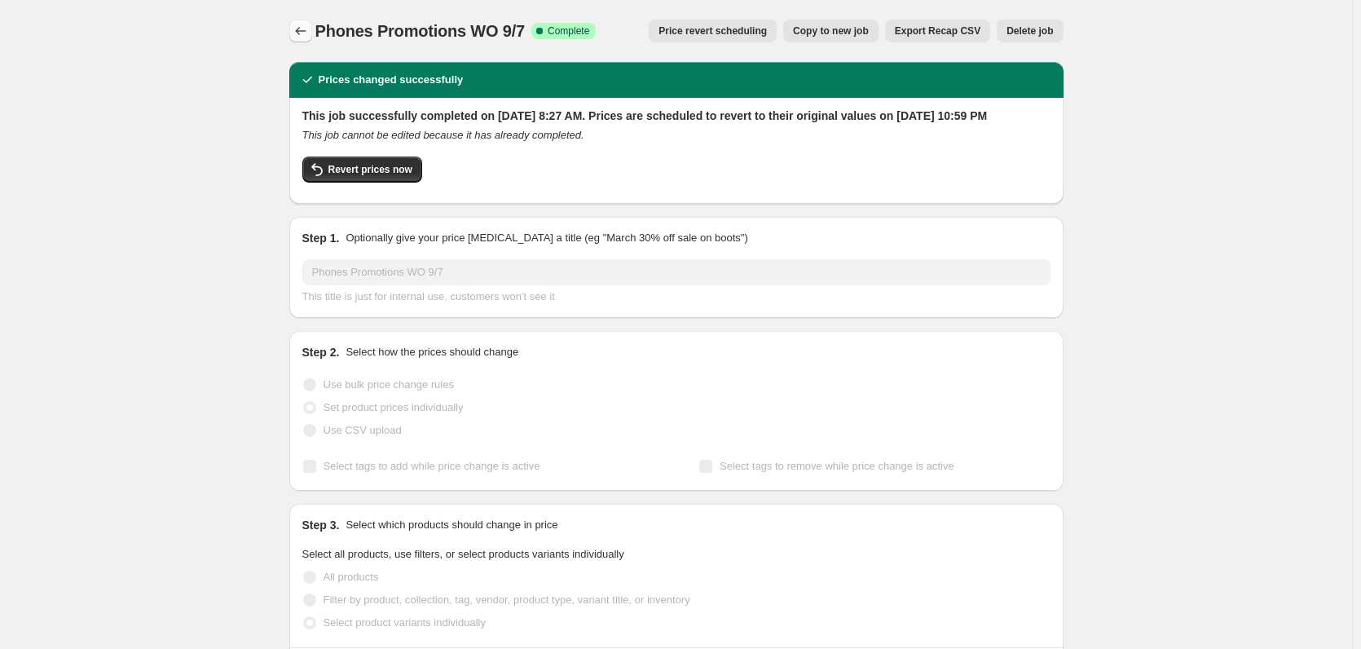
click at [306, 29] on icon "Price change jobs" at bounding box center [301, 31] width 16 height 16
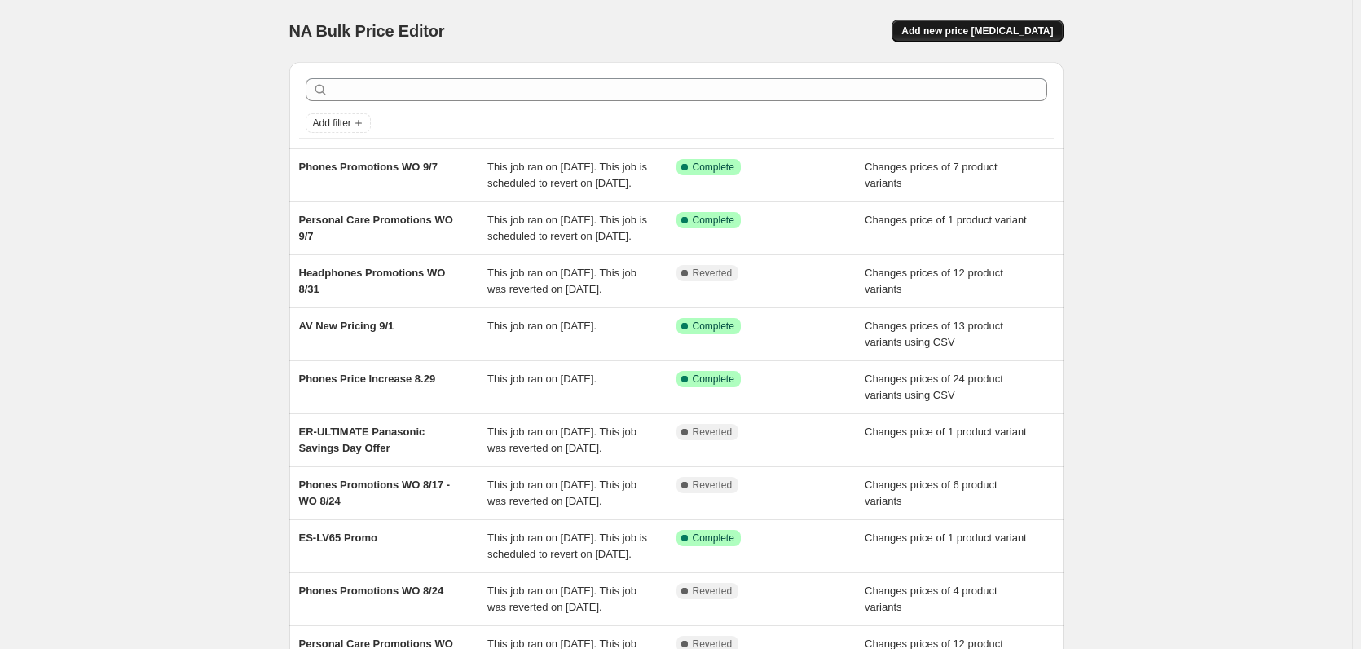
click at [989, 35] on span "Add new price change job" at bounding box center [978, 30] width 152 height 13
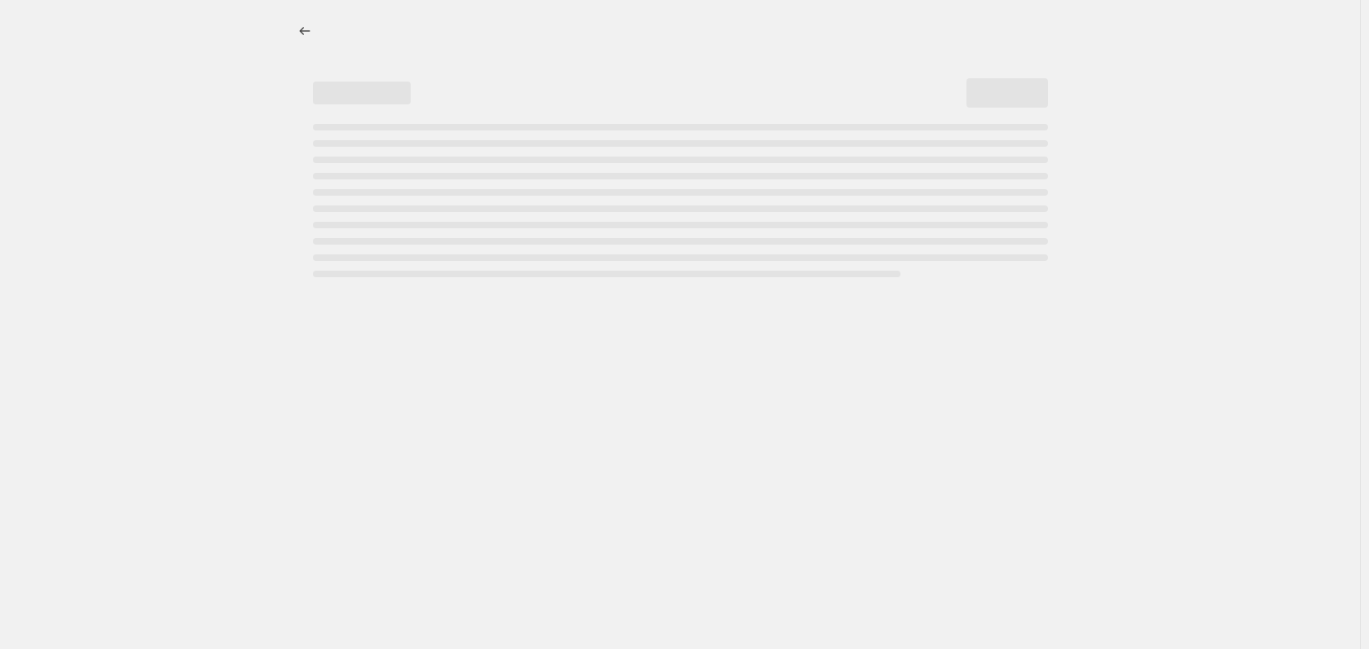
select select "percentage"
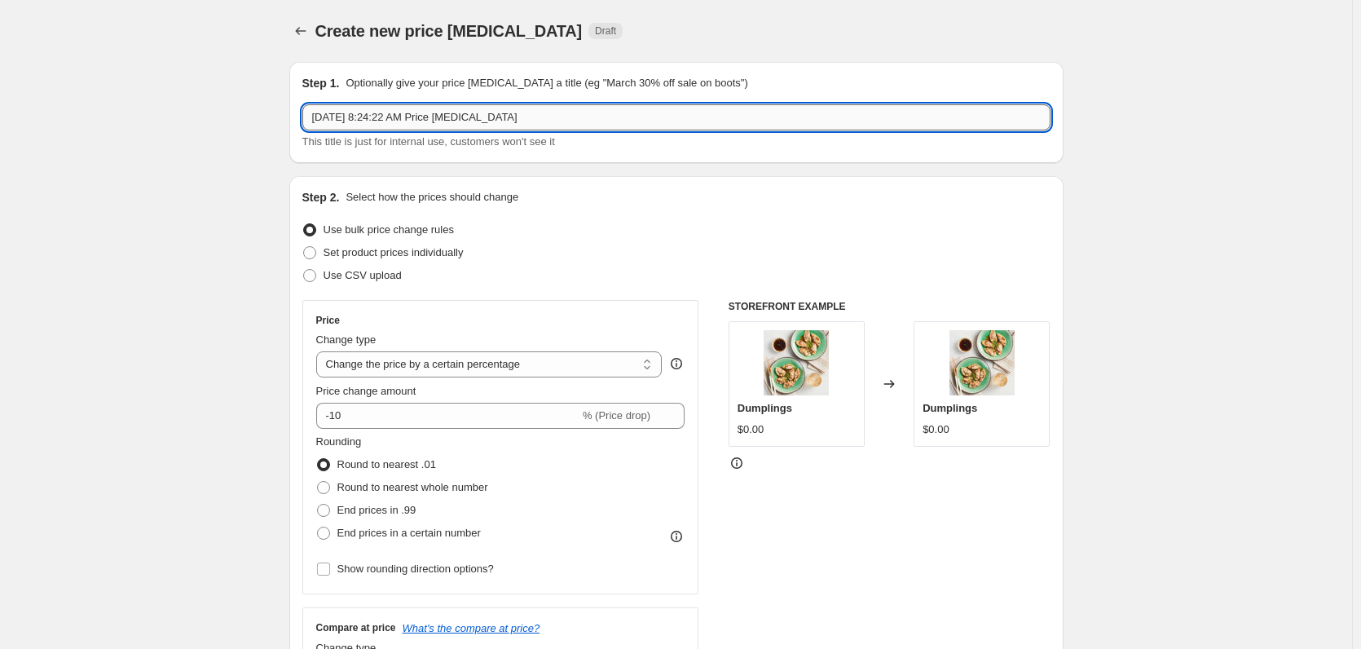
click at [536, 108] on input "Sep 8, 2025, 8:24:22 AM Price change job" at bounding box center [676, 117] width 748 height 26
paste input "Headphones Promotinos WO 9/7 - 9/14"
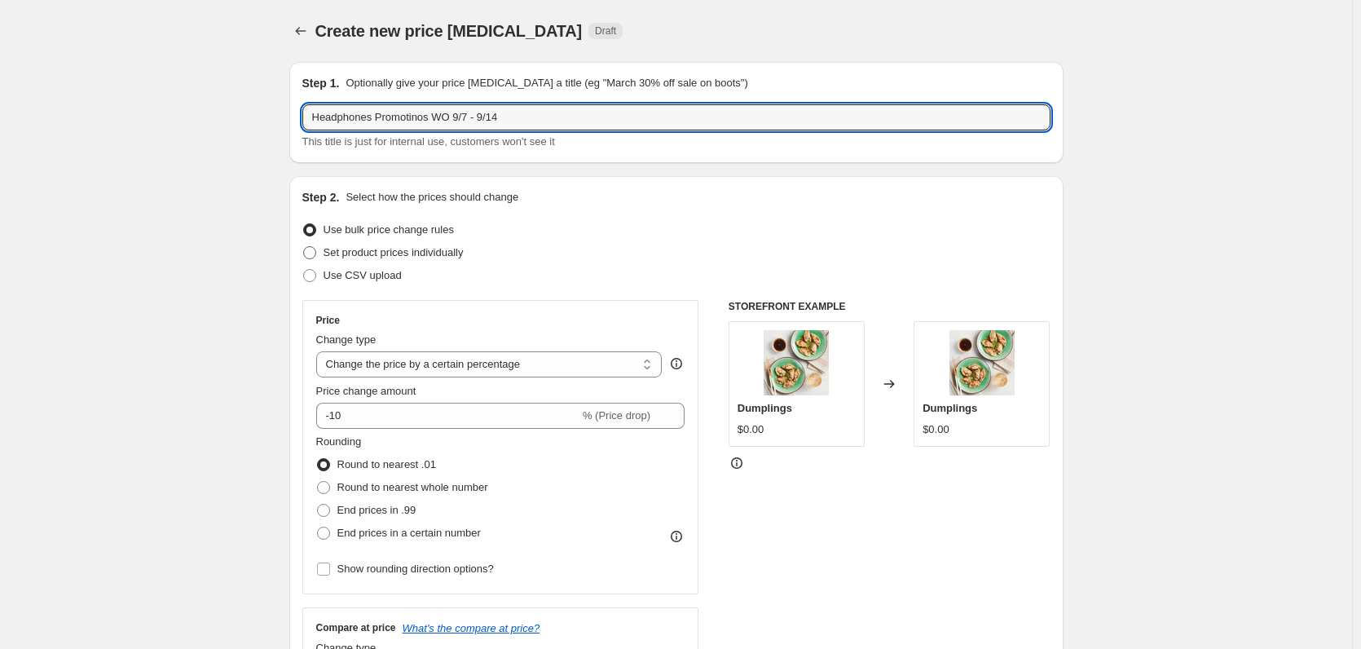
type input "Headphones Promotinos WO 9/7 - 9/14"
click at [407, 254] on span "Set product prices individually" at bounding box center [394, 252] width 140 height 12
click at [304, 247] on input "Set product prices individually" at bounding box center [303, 246] width 1 height 1
radio input "true"
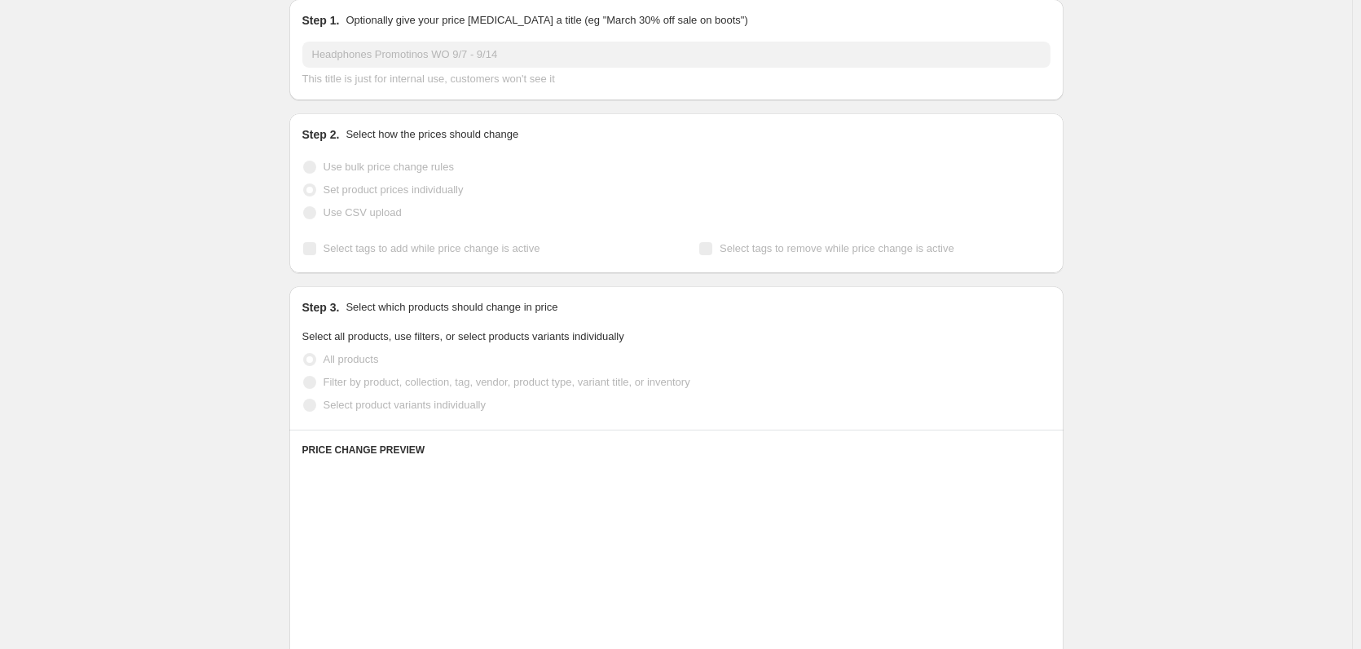
scroll to position [82, 0]
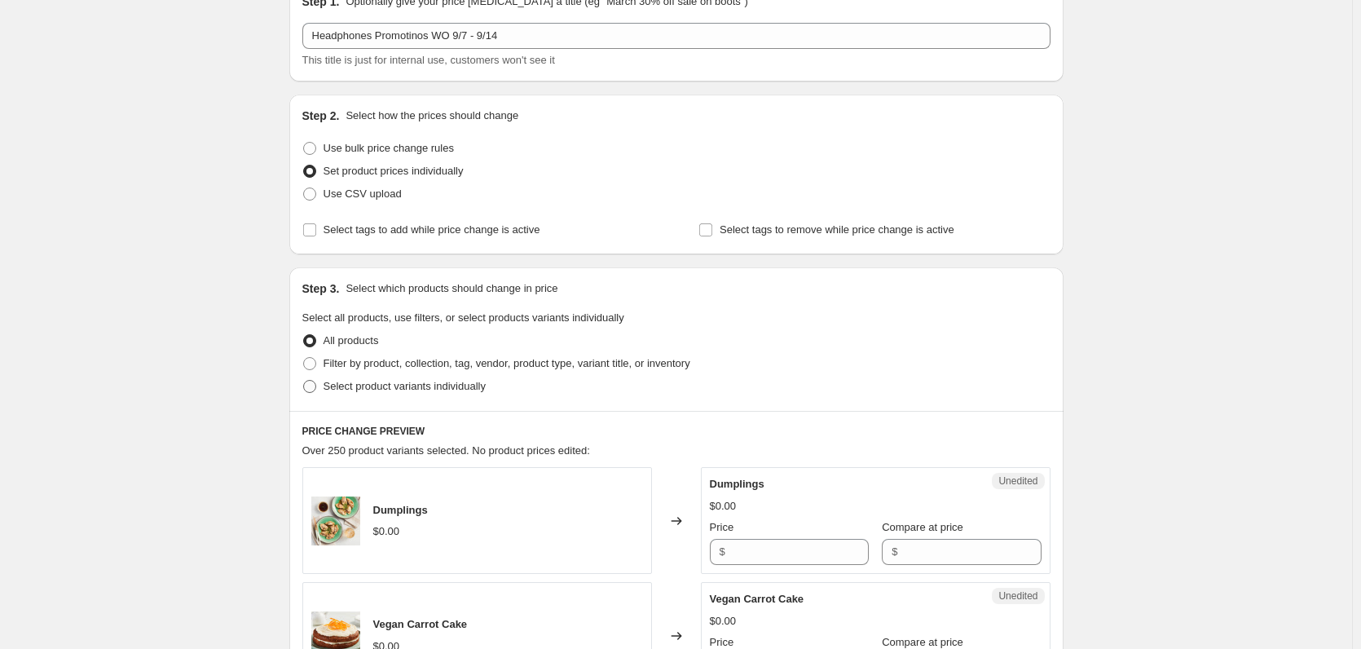
click at [424, 394] on span "Select product variants individually" at bounding box center [405, 386] width 162 height 16
click at [304, 381] on input "Select product variants individually" at bounding box center [303, 380] width 1 height 1
radio input "true"
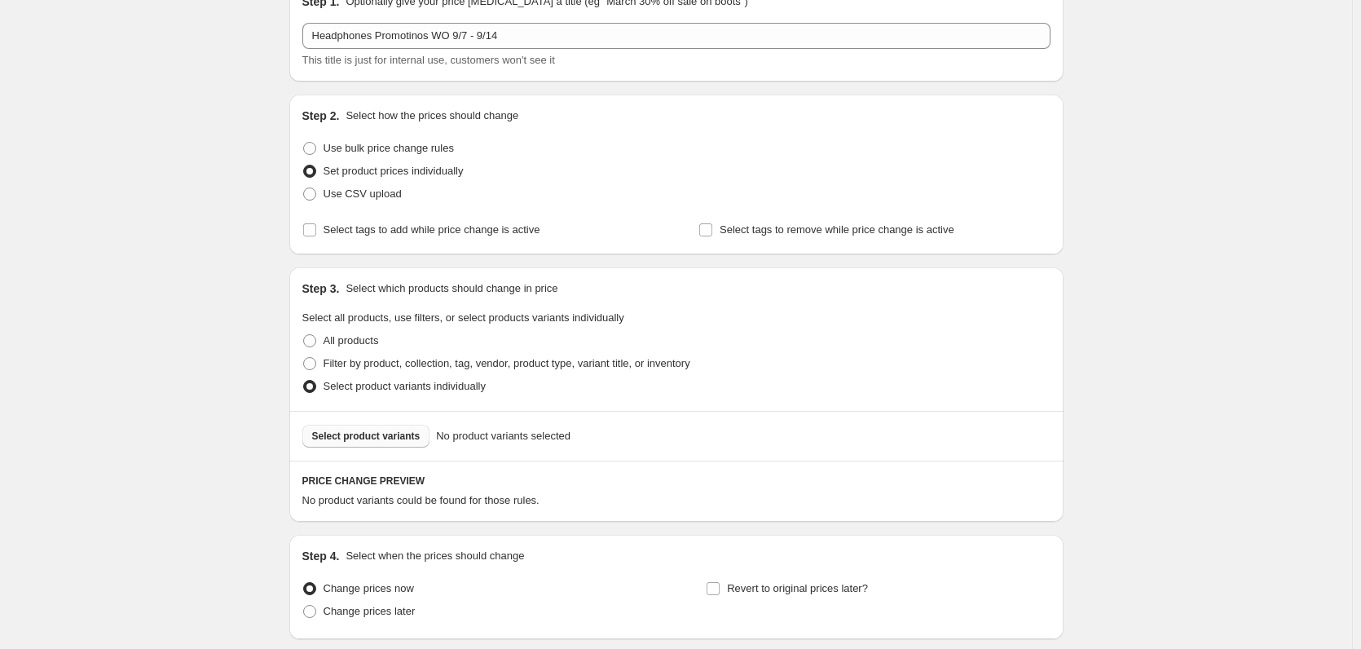
click at [399, 441] on span "Select product variants" at bounding box center [366, 436] width 108 height 13
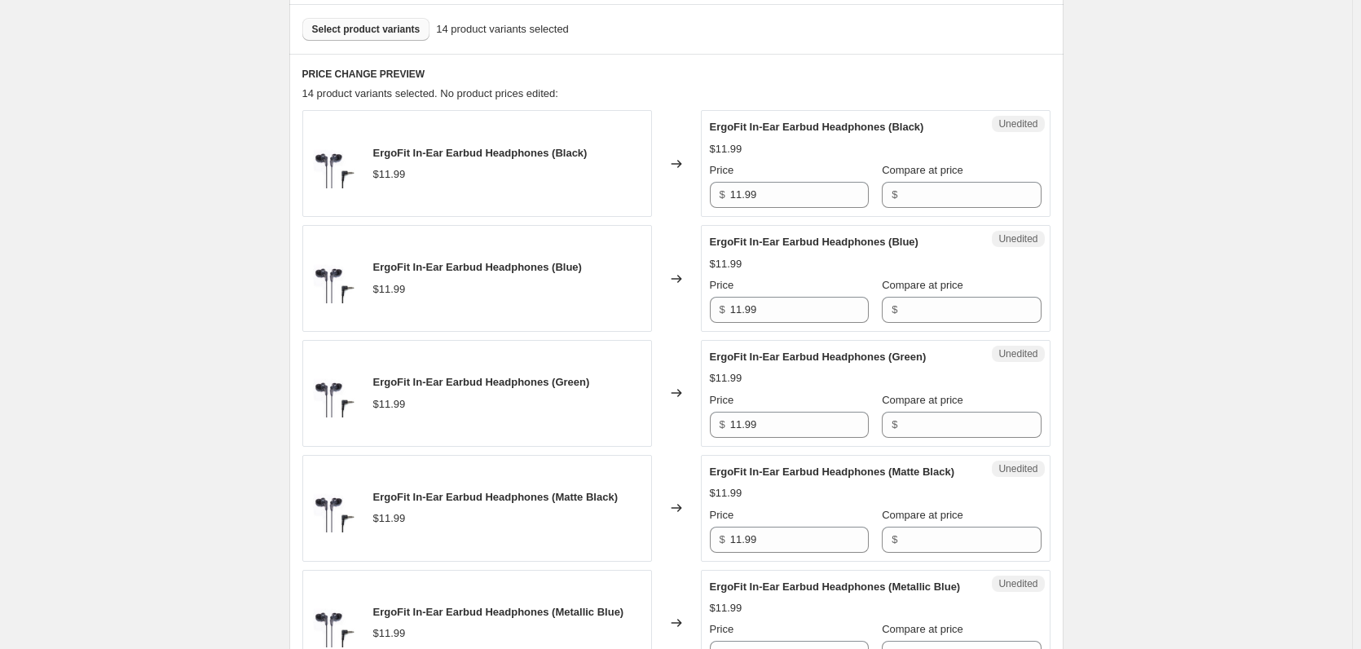
scroll to position [489, 0]
click at [779, 196] on input "11.99" at bounding box center [799, 194] width 139 height 26
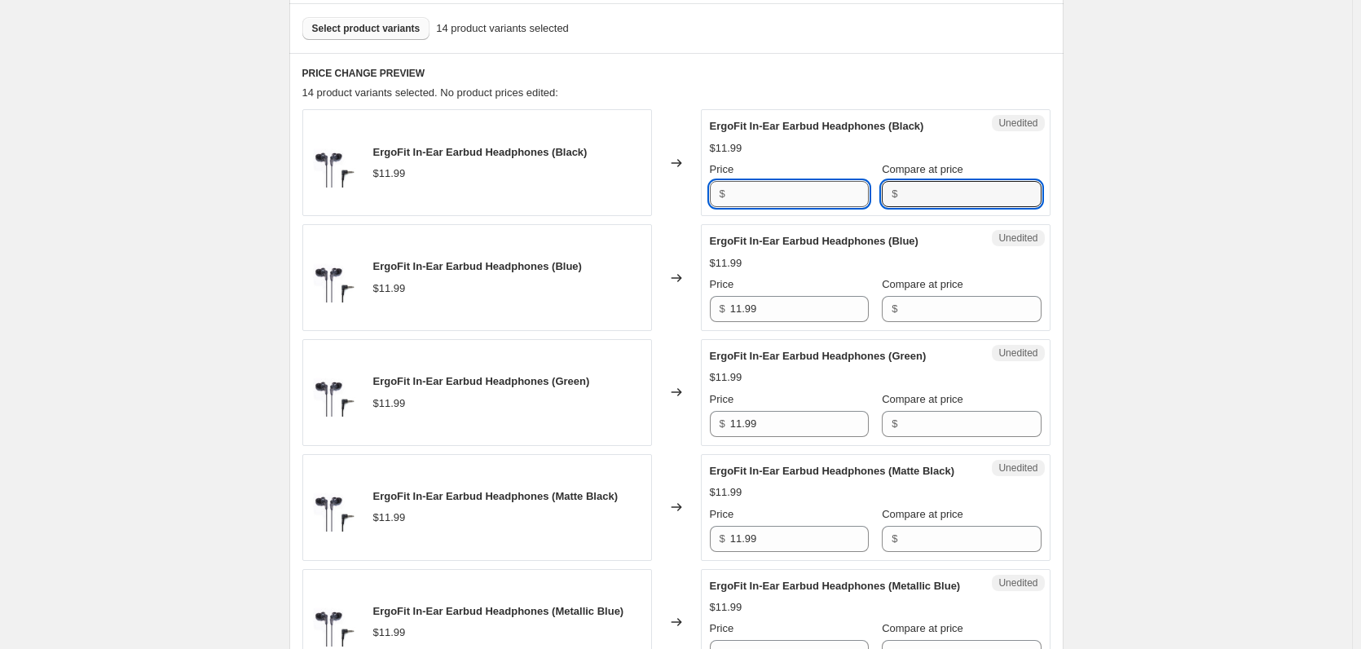
type input "11.99"
click at [838, 191] on input "11.99" at bounding box center [799, 194] width 139 height 26
paste input "0"
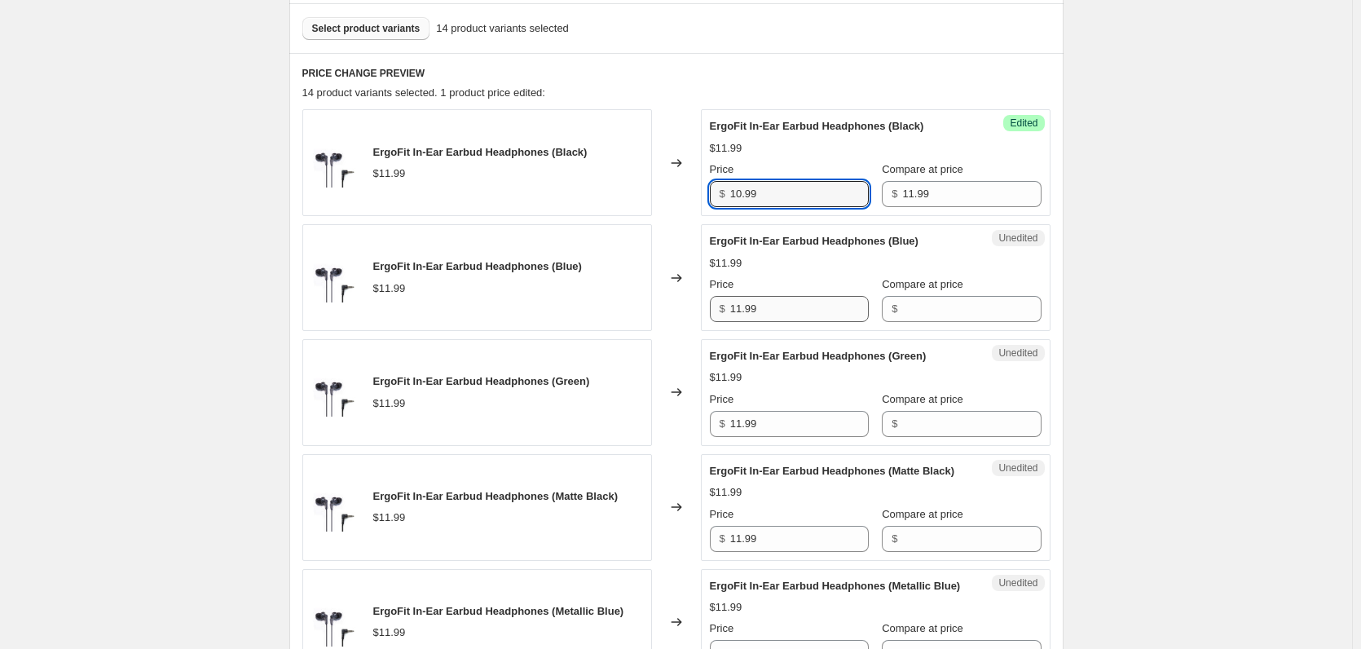
type input "10.99"
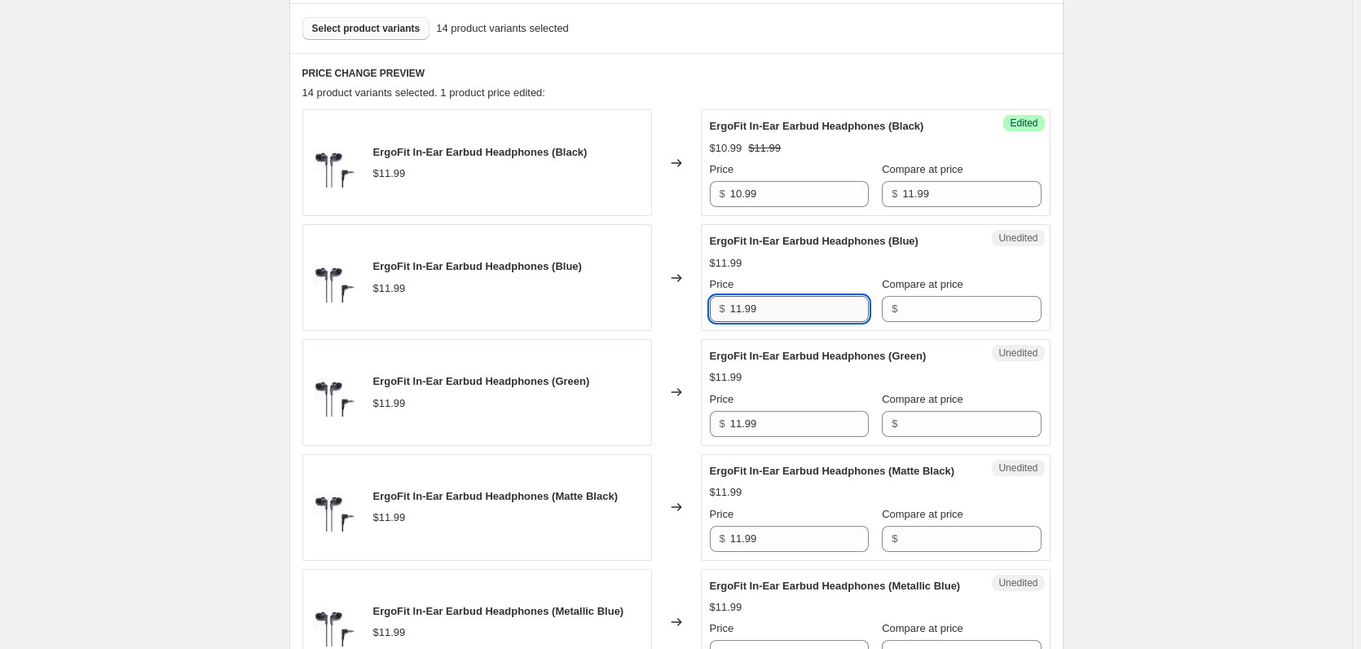
click at [818, 296] on input "11.99" at bounding box center [799, 309] width 139 height 26
paste input "0"
type input "10.99"
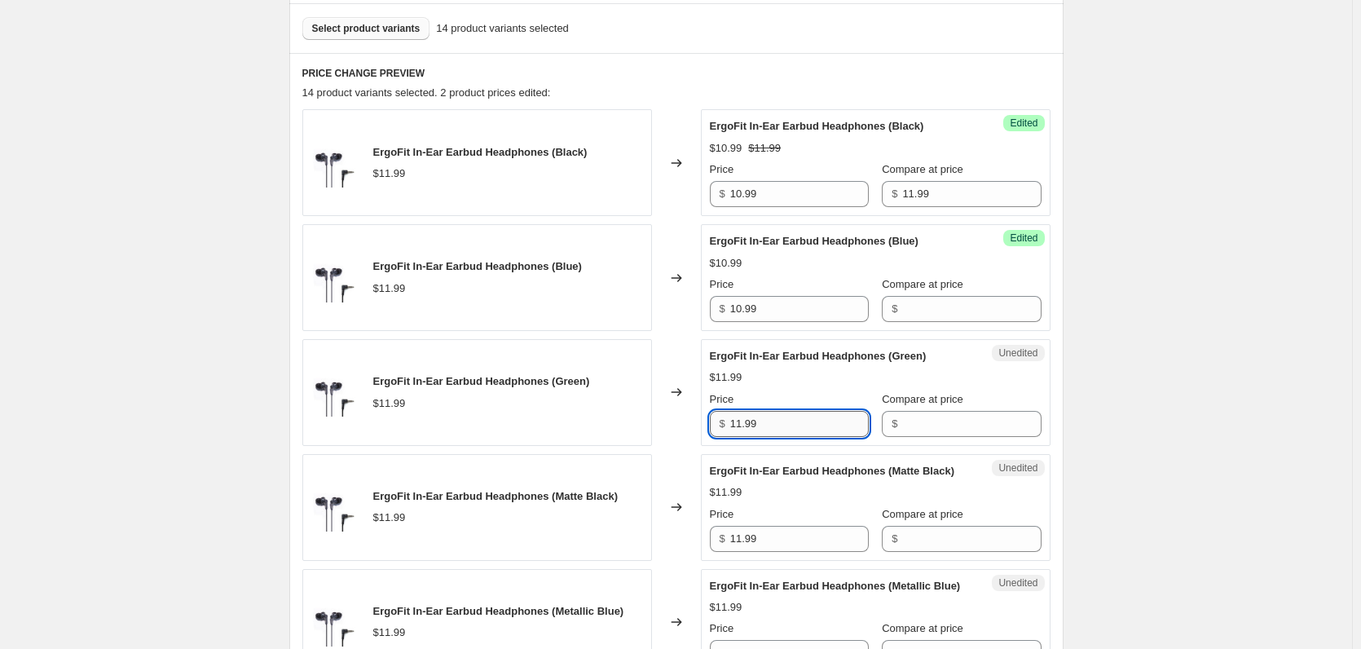
click at [820, 429] on input "11.99" at bounding box center [799, 424] width 139 height 26
paste input "0"
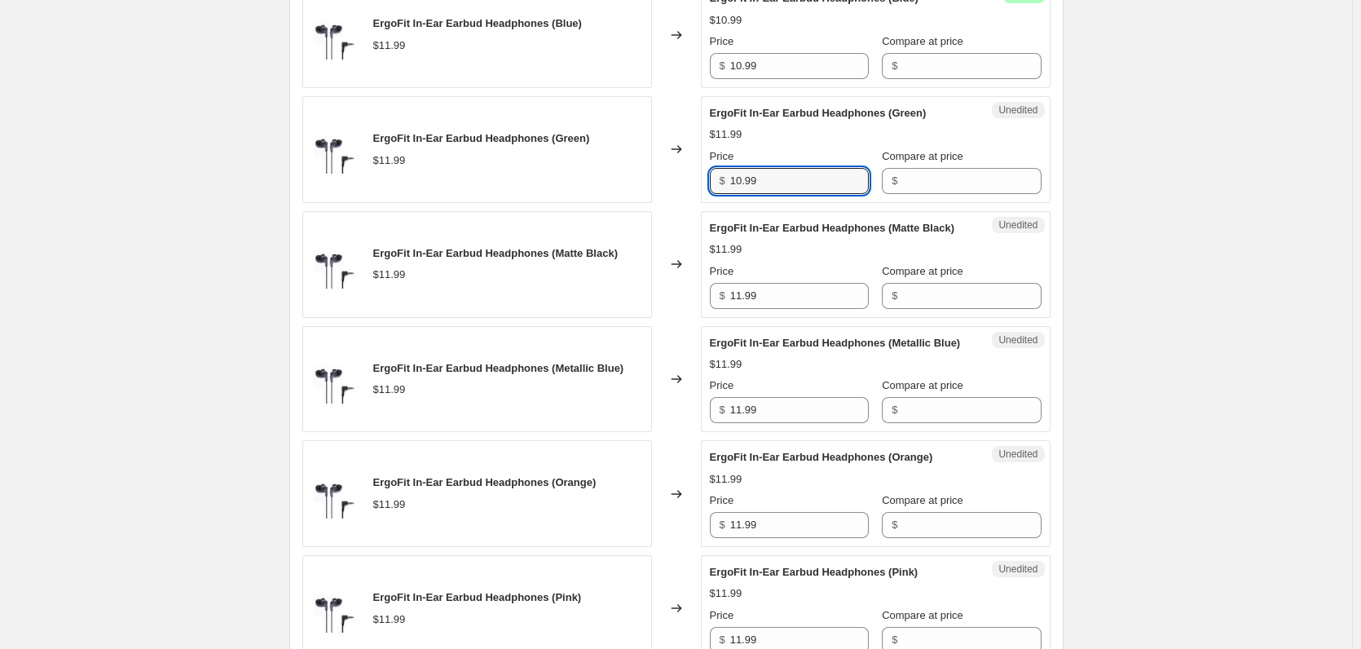
scroll to position [734, 0]
type input "10.99"
click at [784, 302] on input "11.99" at bounding box center [799, 294] width 139 height 26
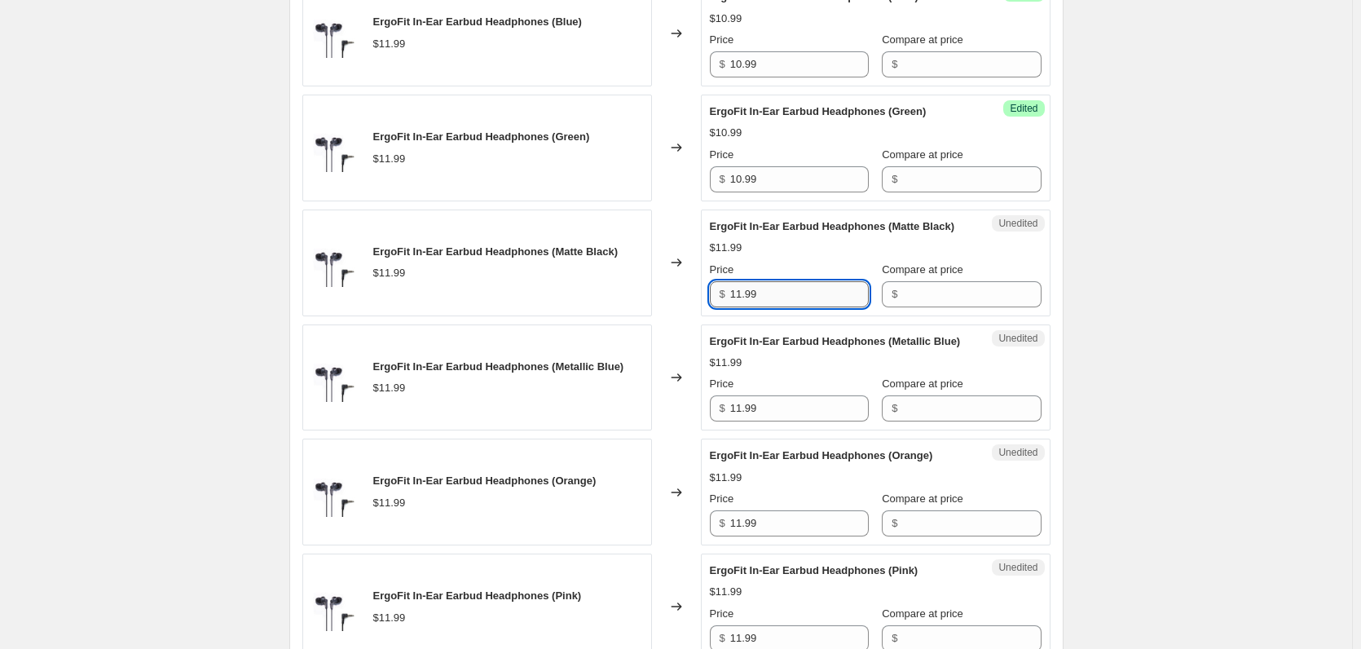
click at [784, 302] on input "11.99" at bounding box center [799, 294] width 139 height 26
paste input "0"
type input "10.99"
click at [796, 421] on input "11.99" at bounding box center [799, 408] width 139 height 26
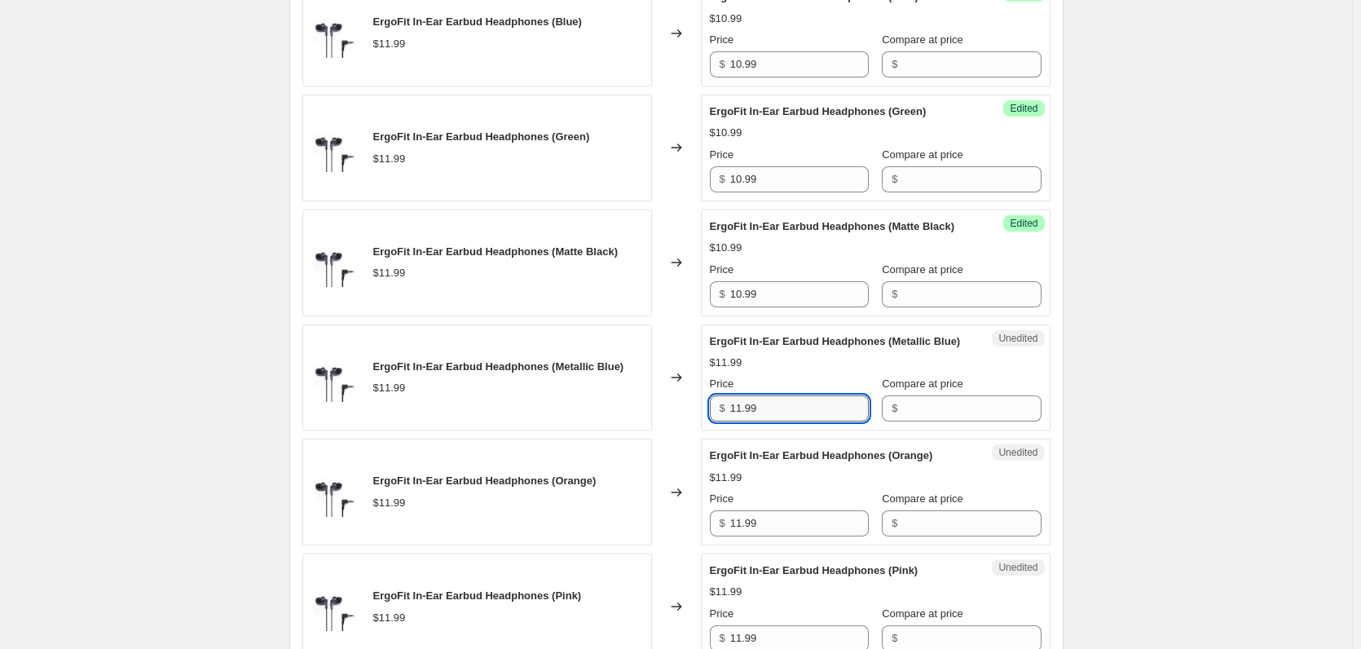
paste input "0"
click at [796, 421] on input "10.99" at bounding box center [799, 408] width 139 height 26
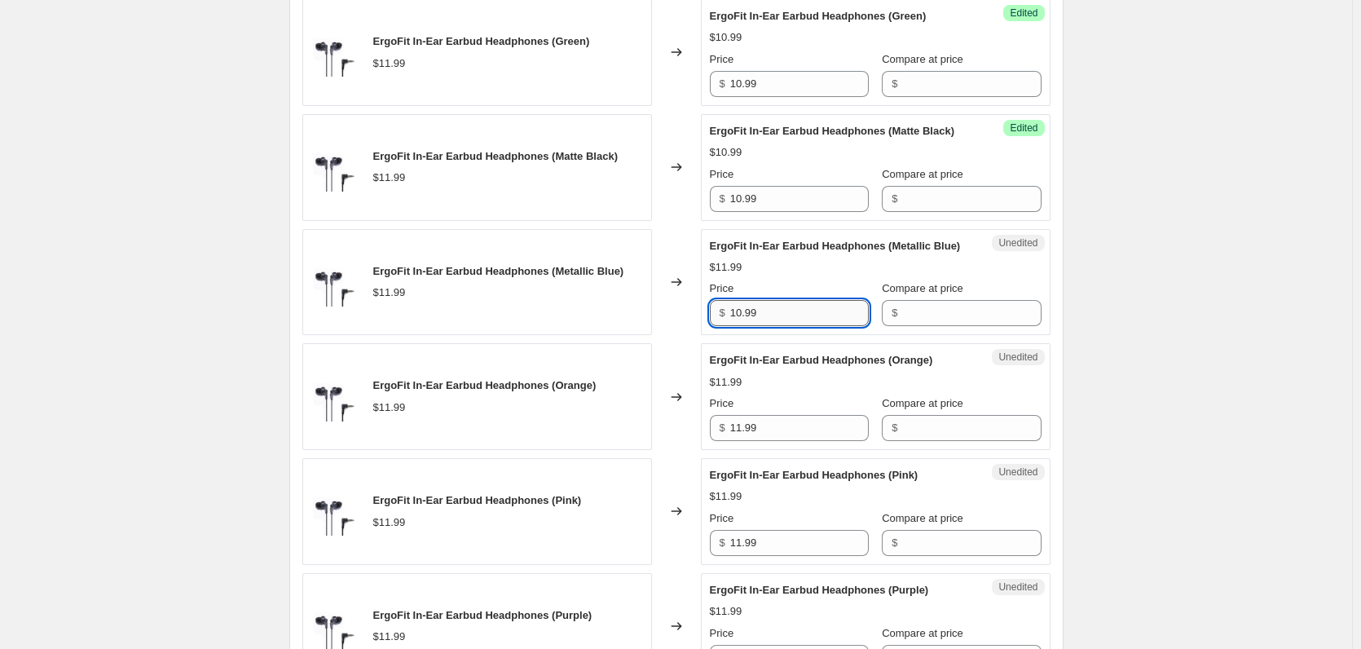
scroll to position [978, 0]
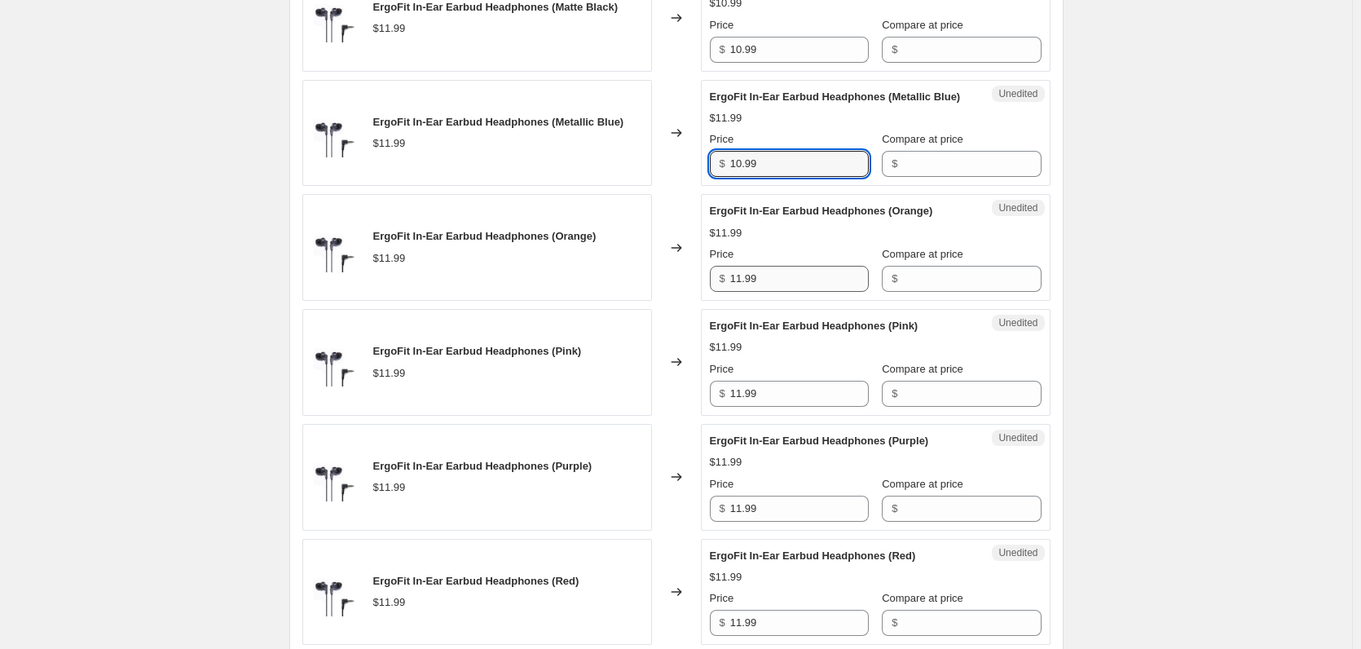
type input "10.99"
click at [771, 292] on input "11.99" at bounding box center [799, 279] width 139 height 26
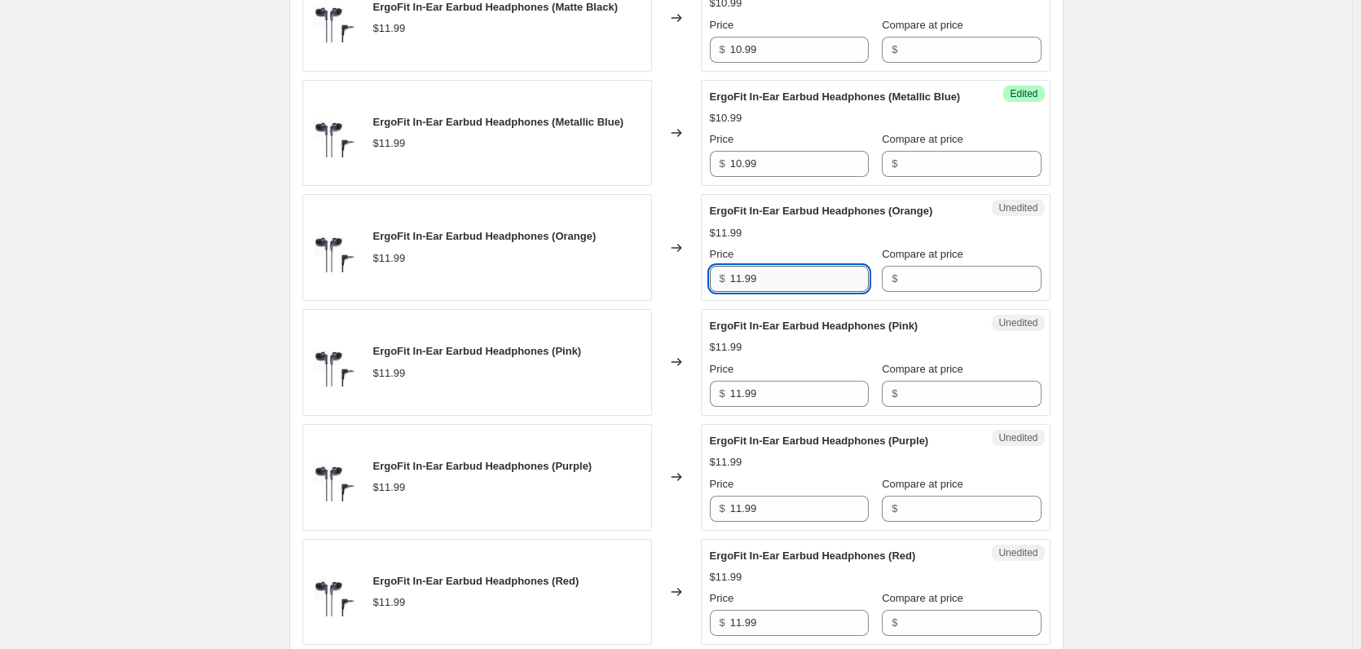
click at [771, 292] on input "11.99" at bounding box center [799, 279] width 139 height 26
paste input "0"
type input "10.99"
click at [778, 407] on input "11.99" at bounding box center [799, 394] width 139 height 26
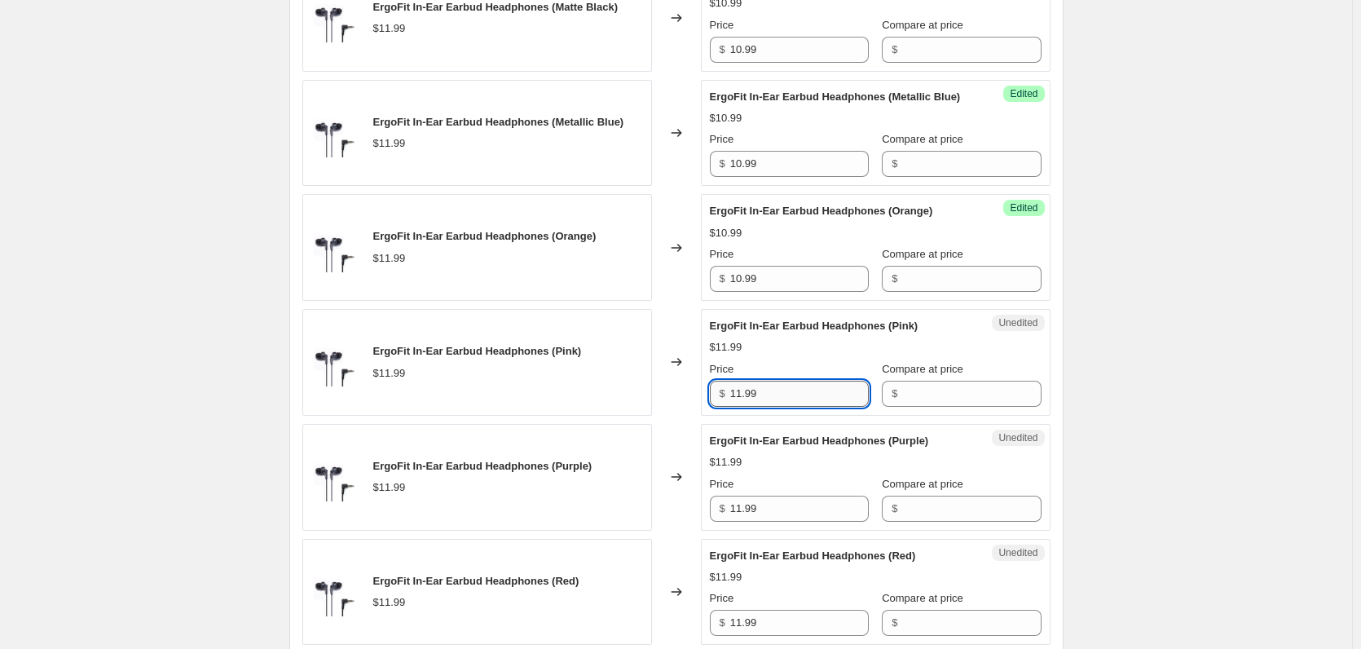
click at [778, 407] on input "11.99" at bounding box center [799, 394] width 139 height 26
paste input "0"
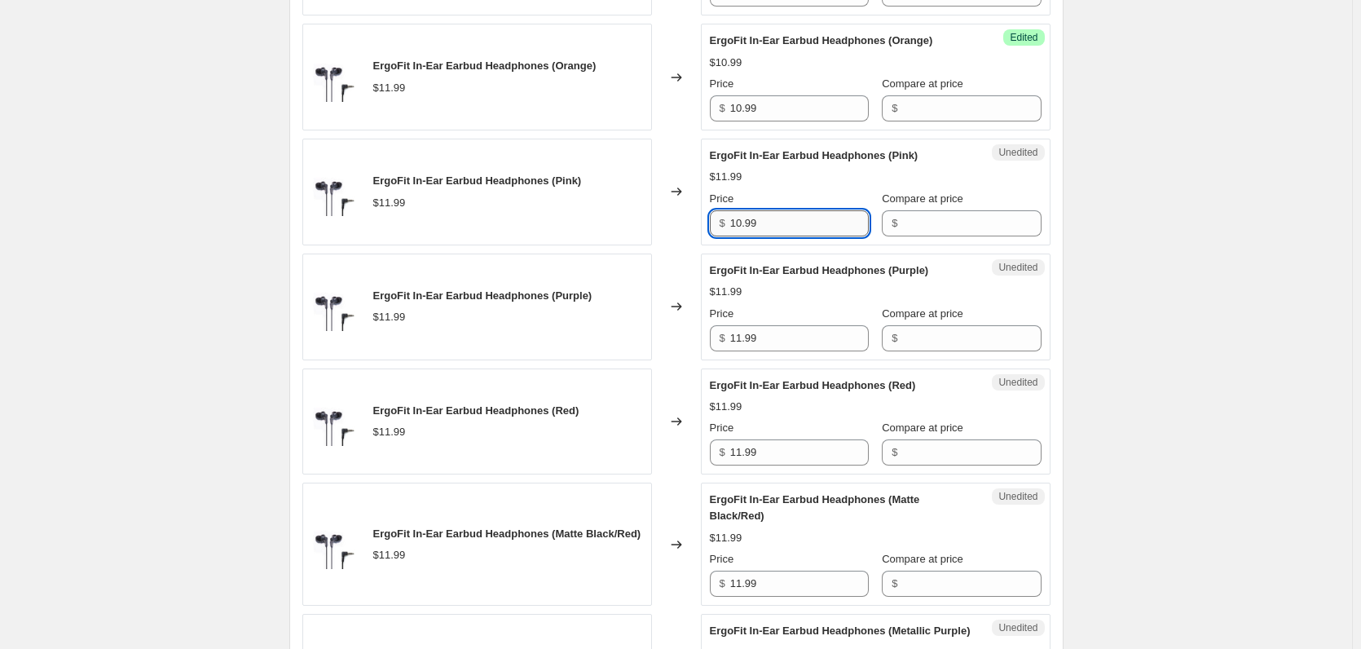
scroll to position [1304, 0]
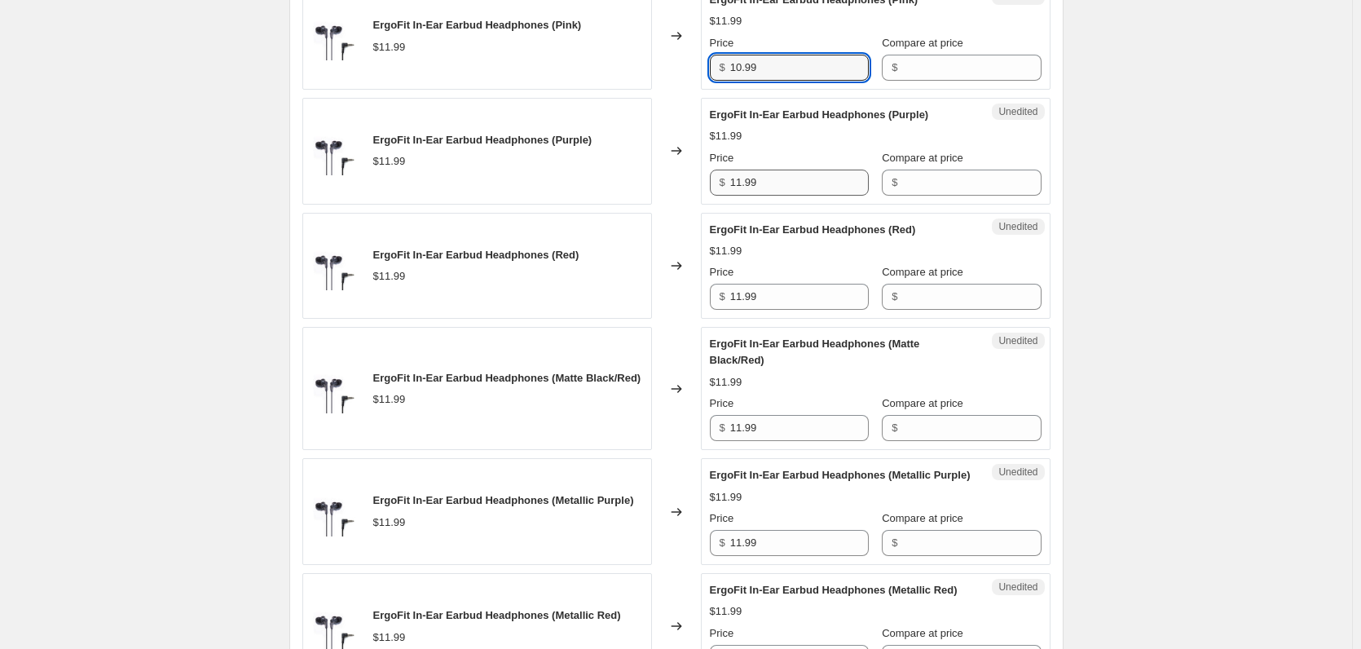
type input "10.99"
click at [774, 196] on input "11.99" at bounding box center [799, 183] width 139 height 26
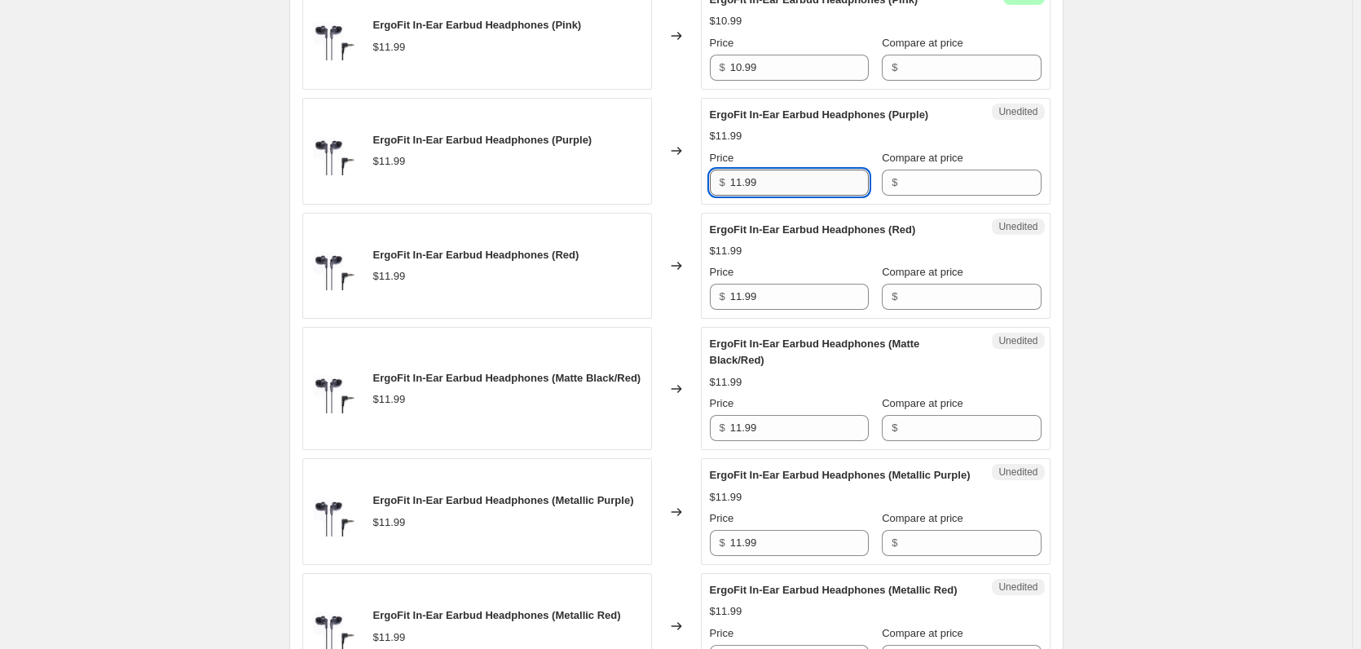
click at [774, 196] on input "11.99" at bounding box center [799, 183] width 139 height 26
paste input "0"
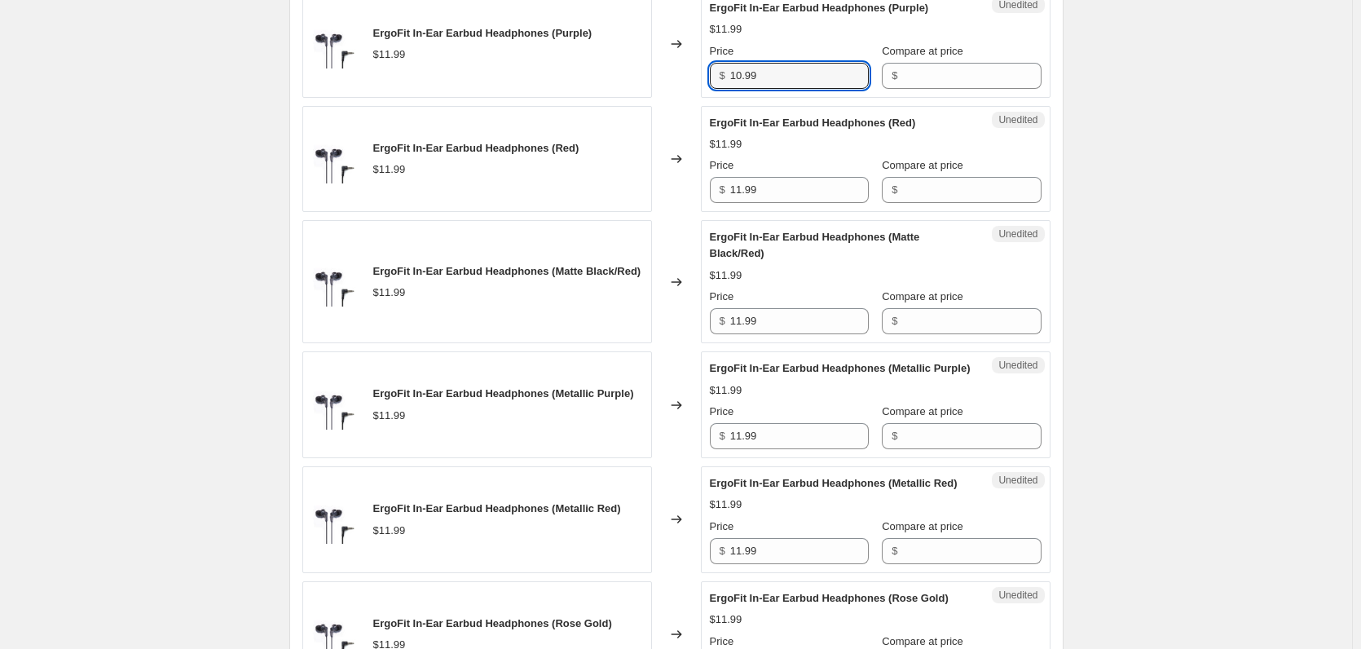
scroll to position [1467, 0]
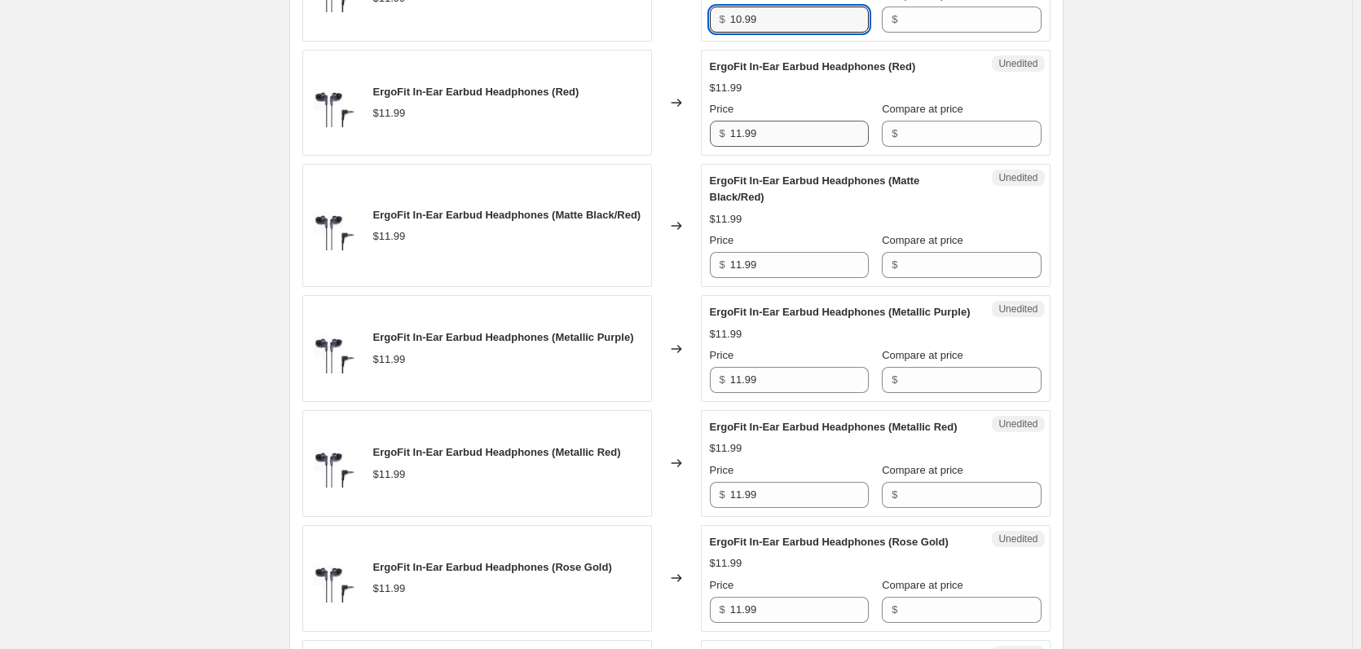
type input "10.99"
click at [757, 147] on input "11.99" at bounding box center [799, 134] width 139 height 26
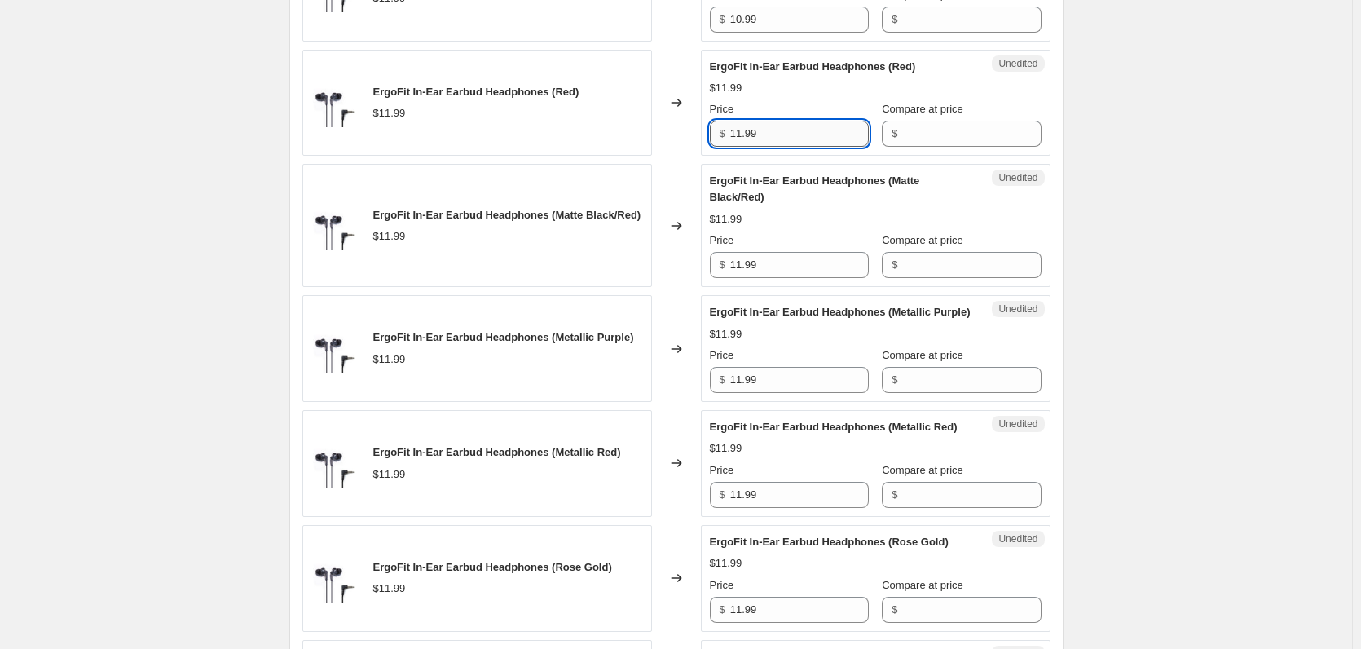
click at [757, 147] on input "11.99" at bounding box center [799, 134] width 139 height 26
paste input "0"
type input "10.99"
click at [802, 278] on input "11.99" at bounding box center [799, 265] width 139 height 26
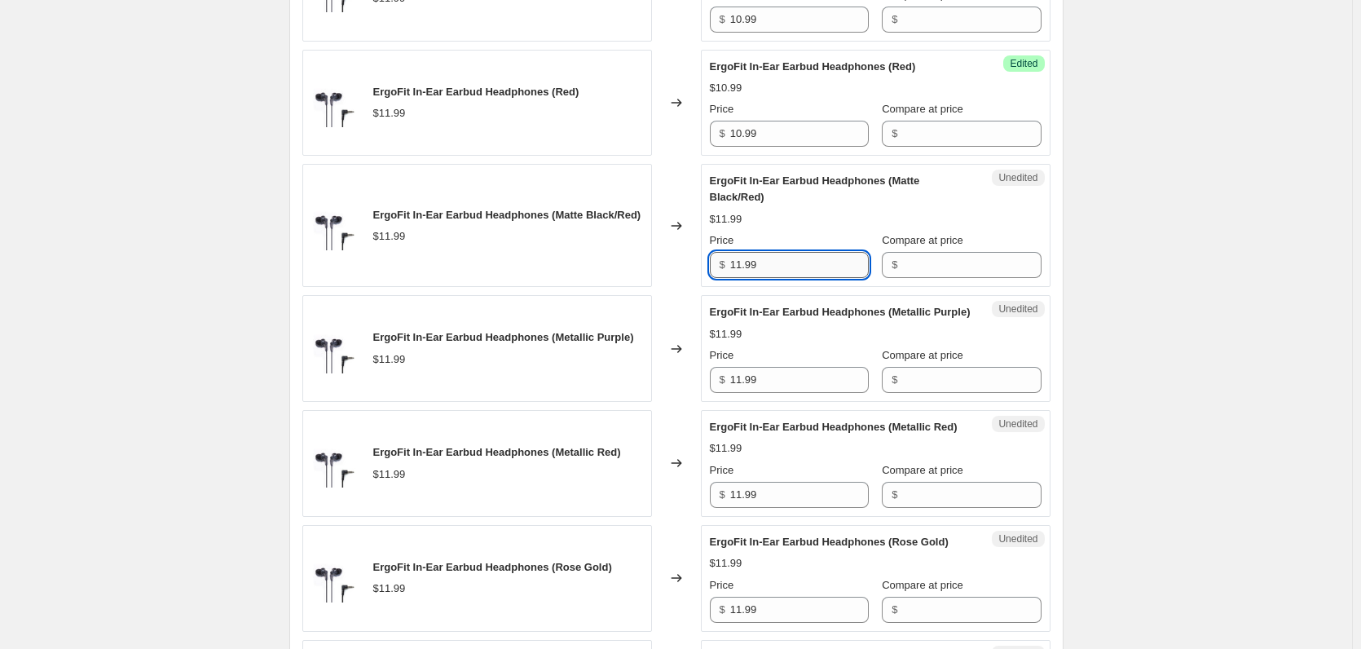
paste input "0"
click at [802, 278] on input "11.99" at bounding box center [799, 265] width 139 height 26
type input "10.99"
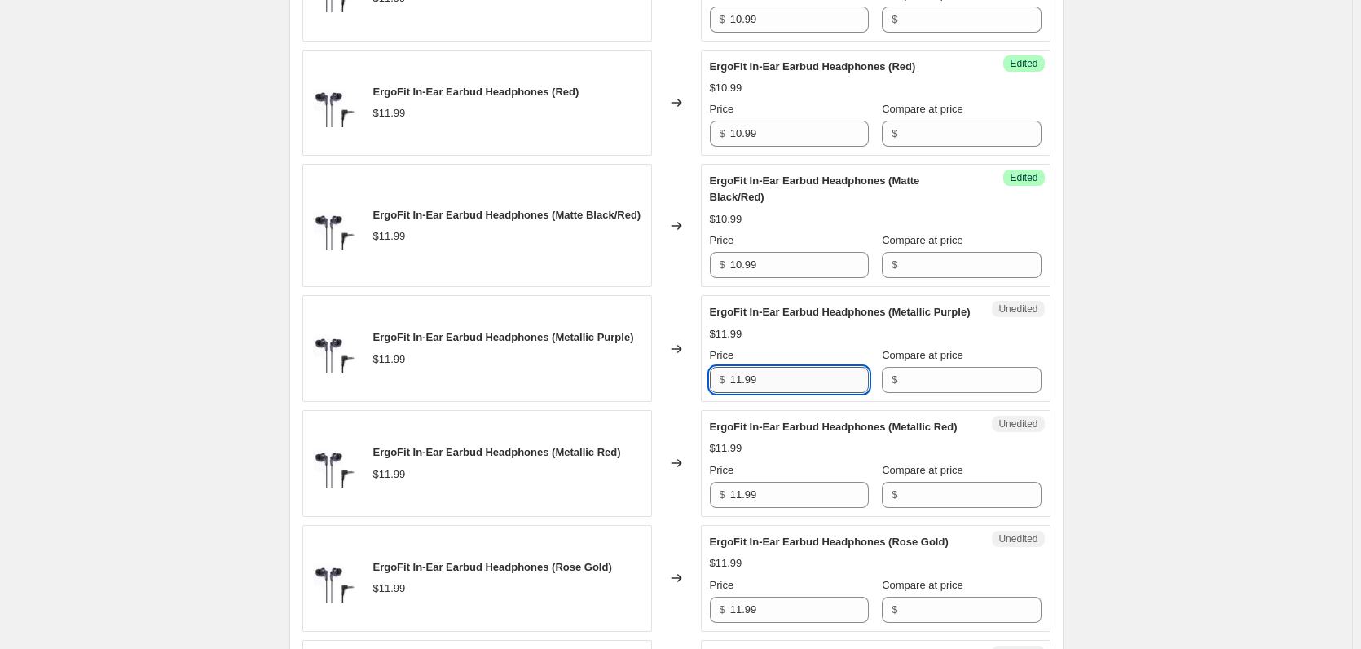
click at [758, 393] on input "11.99" at bounding box center [799, 380] width 139 height 26
paste input "0"
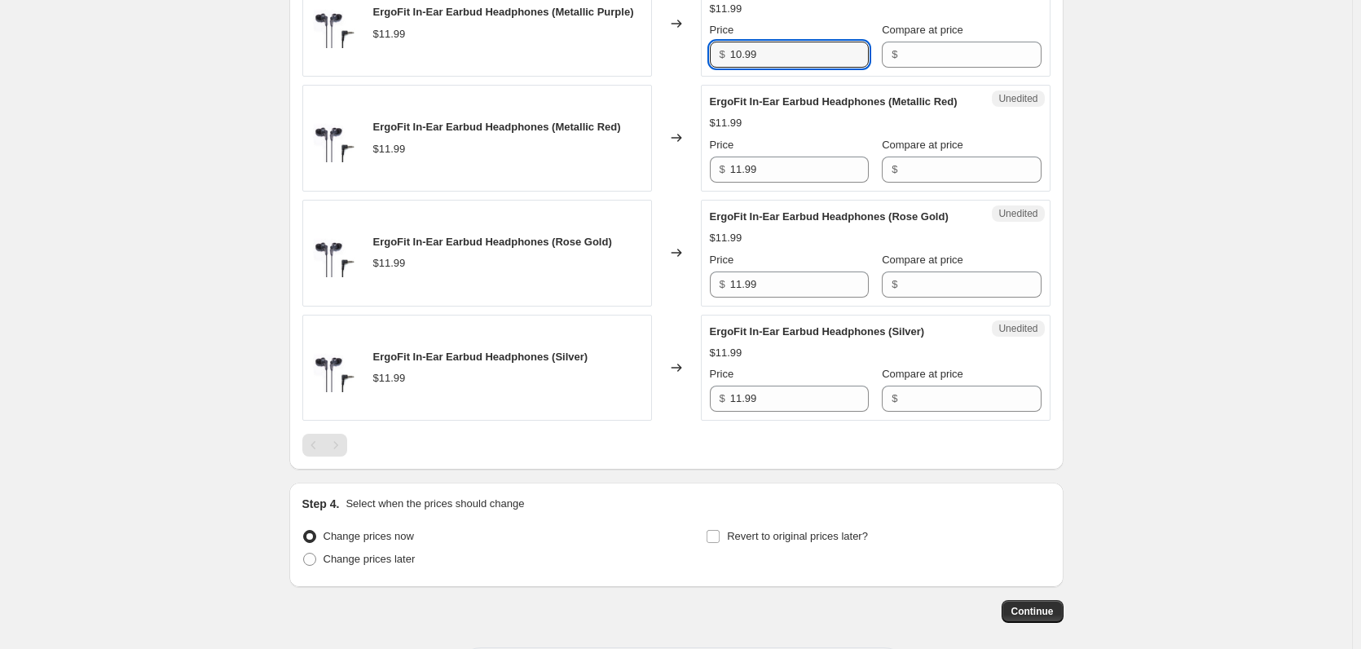
scroll to position [1793, 0]
type input "10.99"
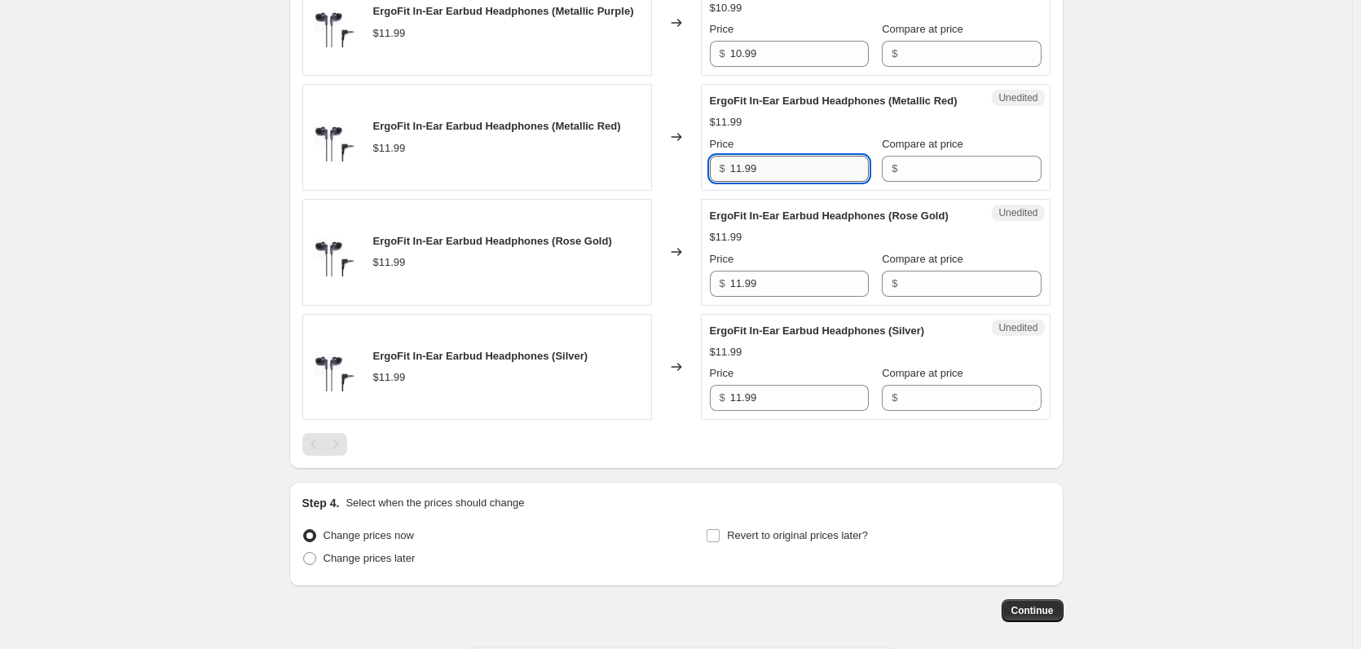
click at [783, 182] on input "11.99" at bounding box center [799, 169] width 139 height 26
paste input "0"
type input "10.99"
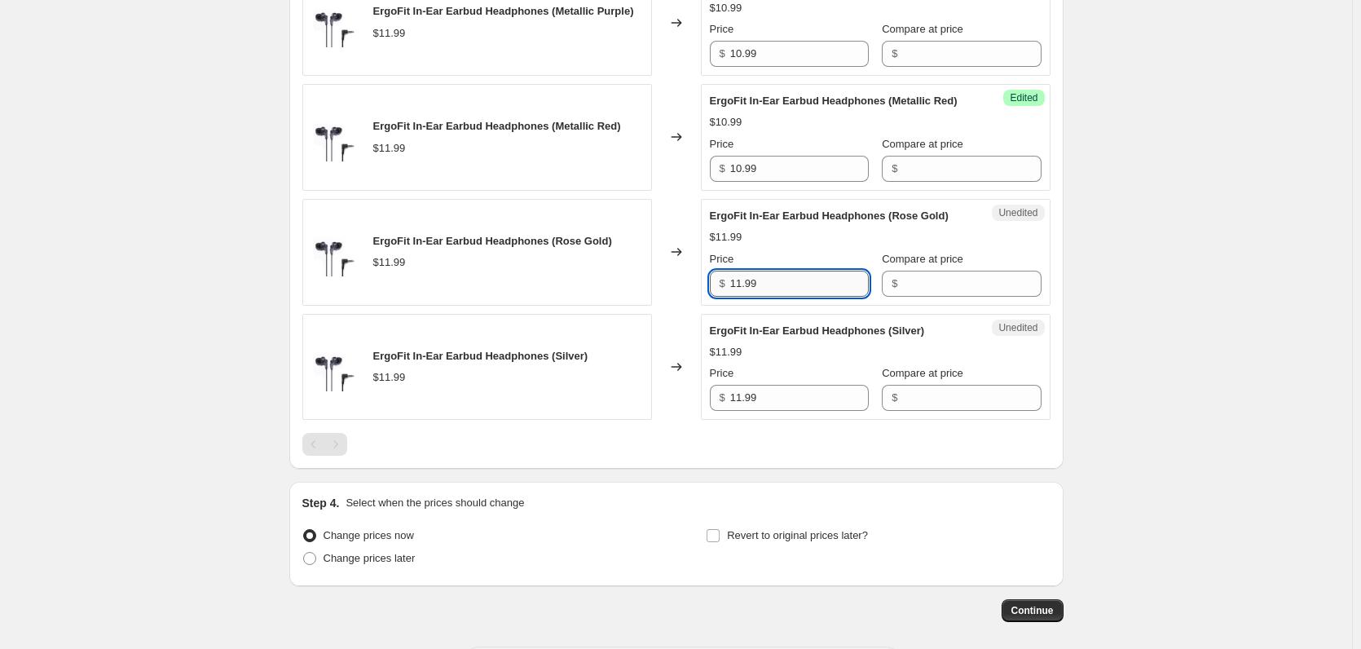
click at [780, 297] on input "11.99" at bounding box center [799, 284] width 139 height 26
paste input "0"
type input "10.99"
click at [778, 411] on input "11.99" at bounding box center [799, 398] width 139 height 26
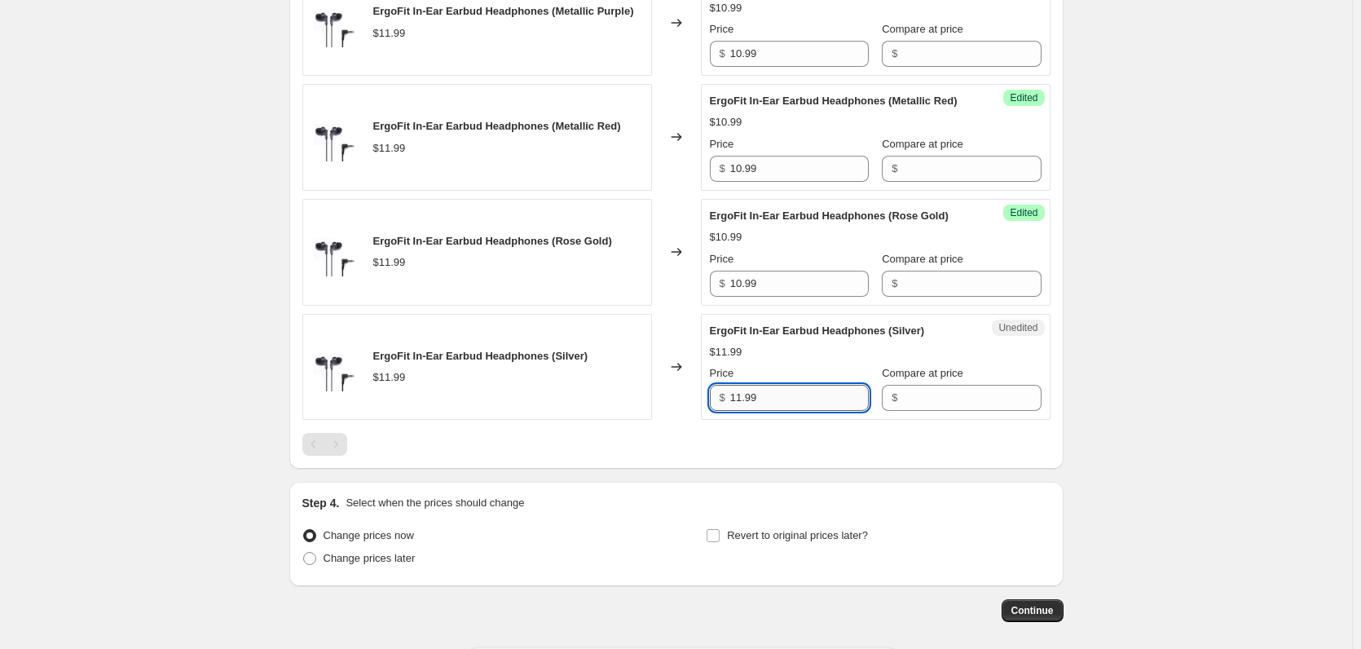
click at [778, 411] on input "11.99" at bounding box center [799, 398] width 139 height 26
paste input "0"
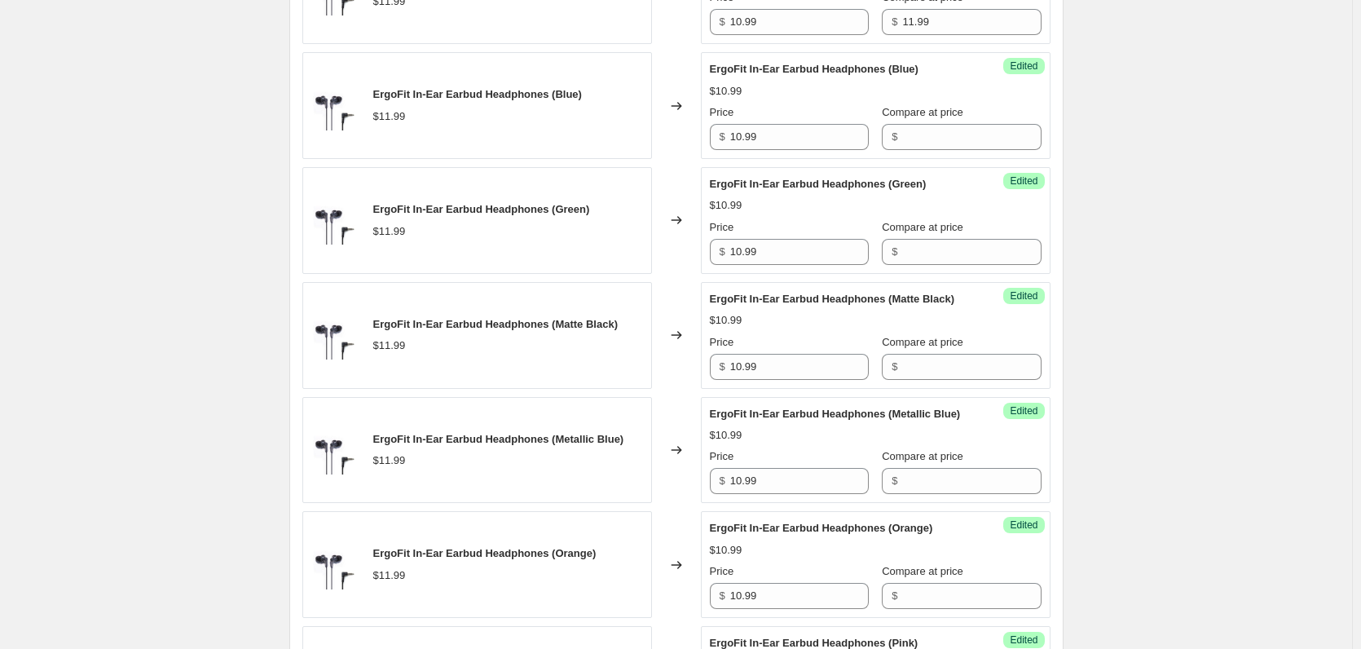
scroll to position [489, 0]
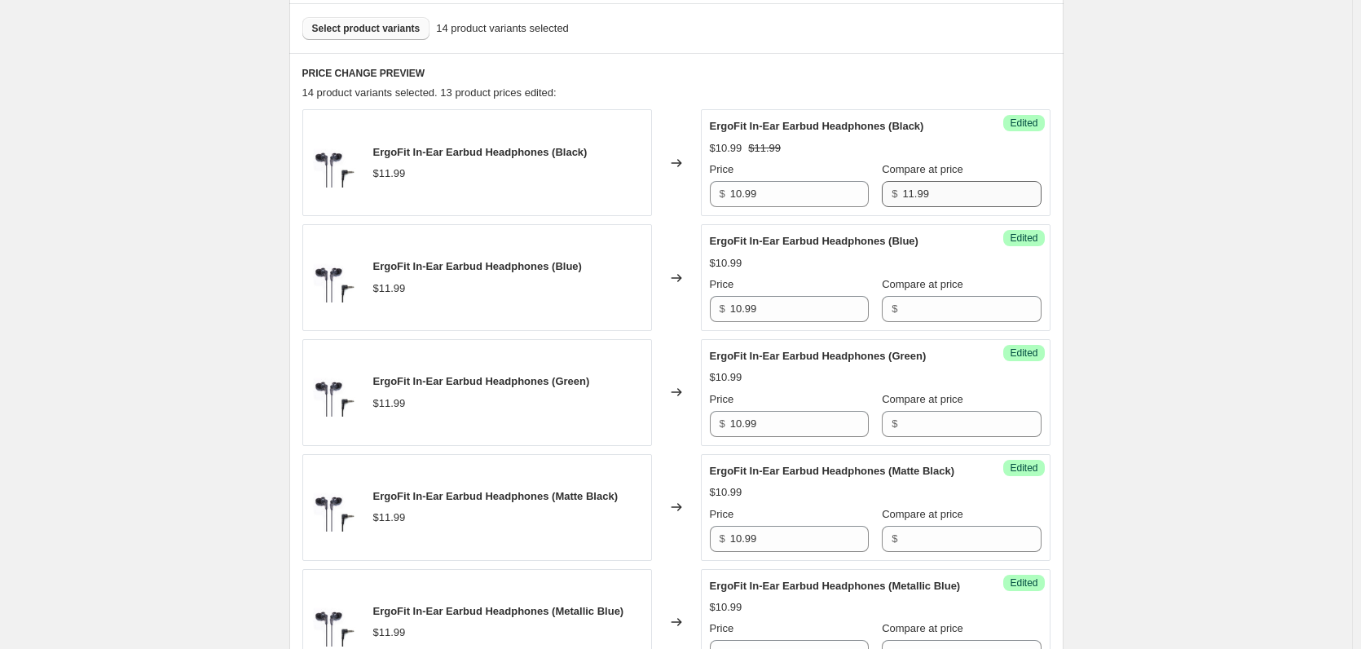
type input "10.99"
click at [929, 198] on input "11.99" at bounding box center [971, 194] width 139 height 26
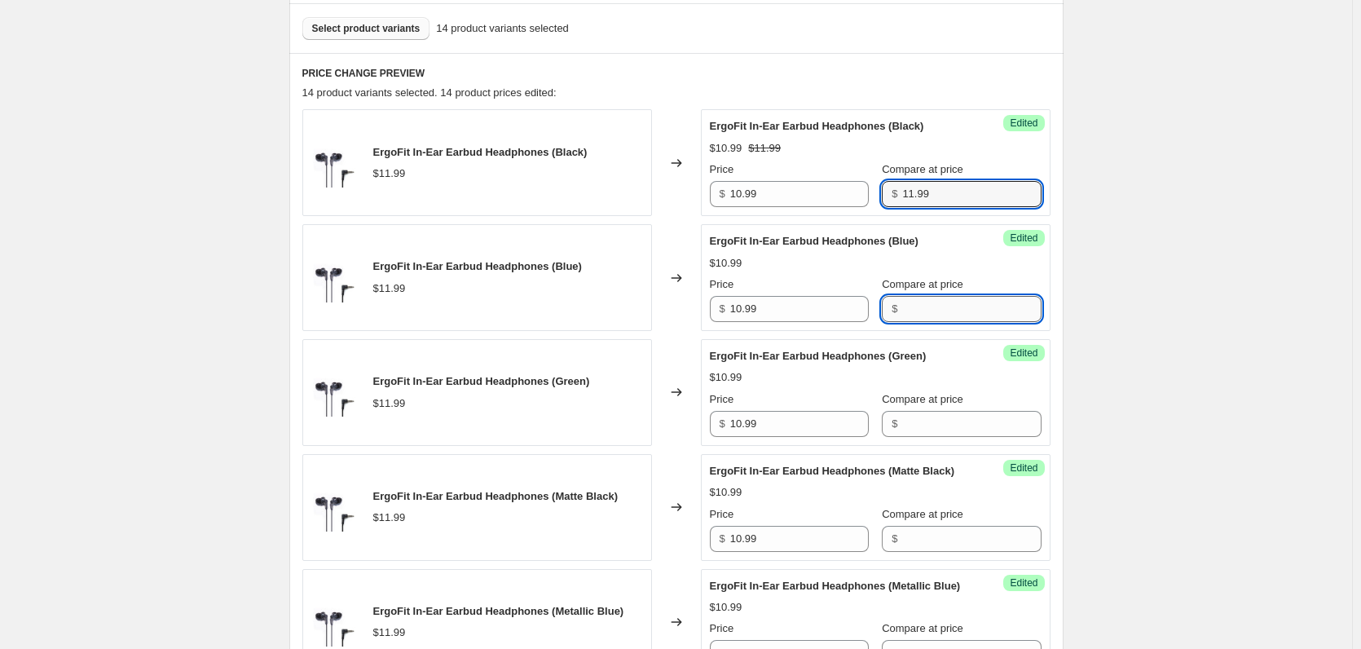
click at [924, 309] on input "Compare at price" at bounding box center [971, 309] width 139 height 26
paste input "11.99"
type input "11.99"
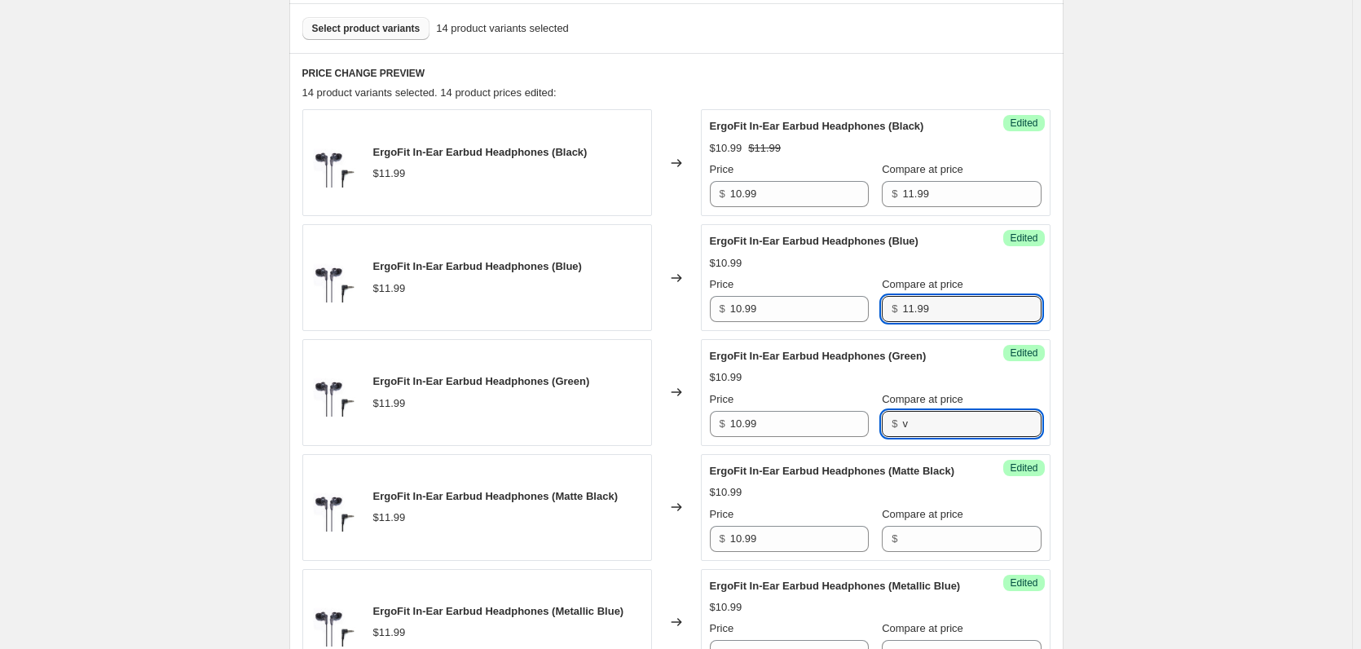
drag, startPoint x: 907, startPoint y: 428, endPoint x: 909, endPoint y: 439, distance: 11.5
click at [907, 428] on input "v" at bounding box center [971, 424] width 139 height 26
paste input "11.99"
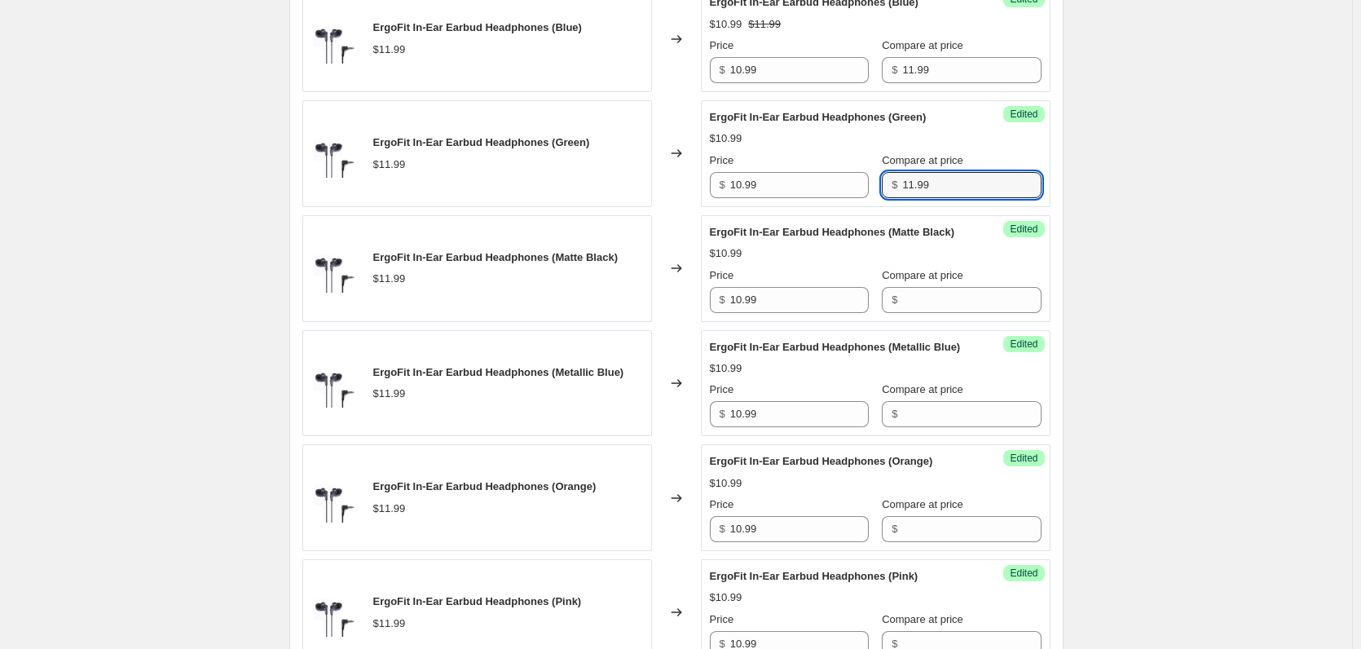
scroll to position [734, 0]
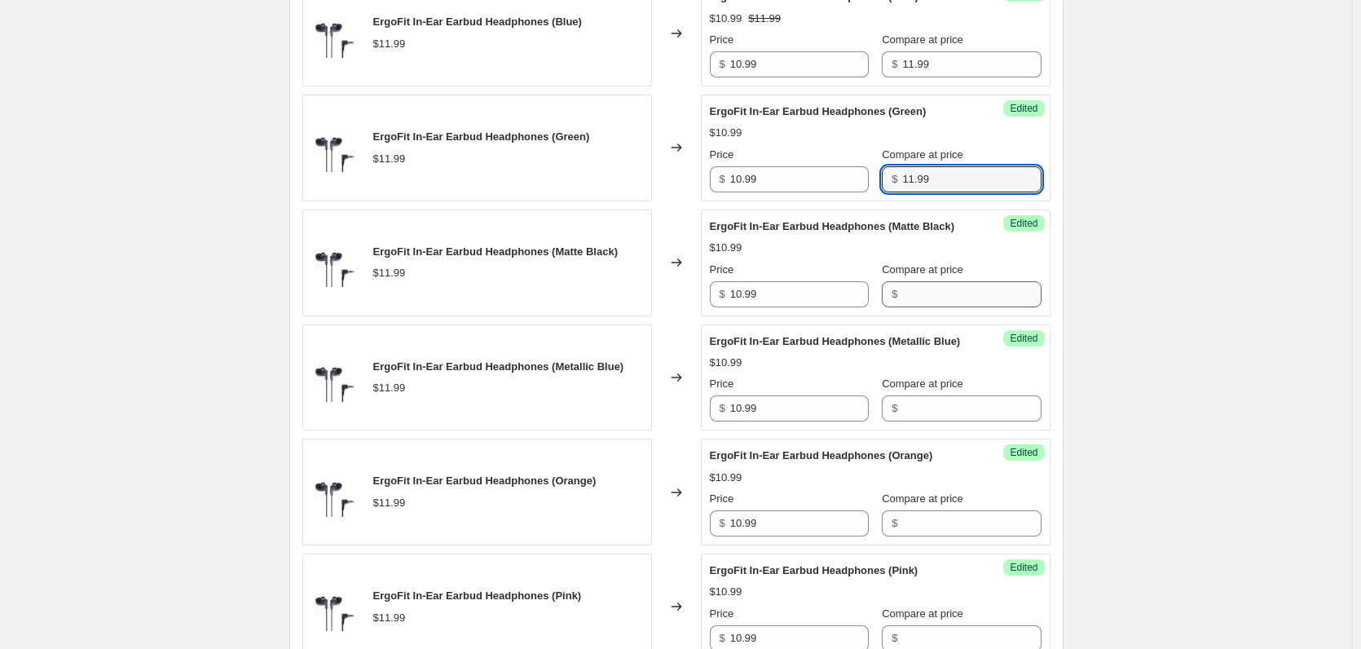
type input "11.99"
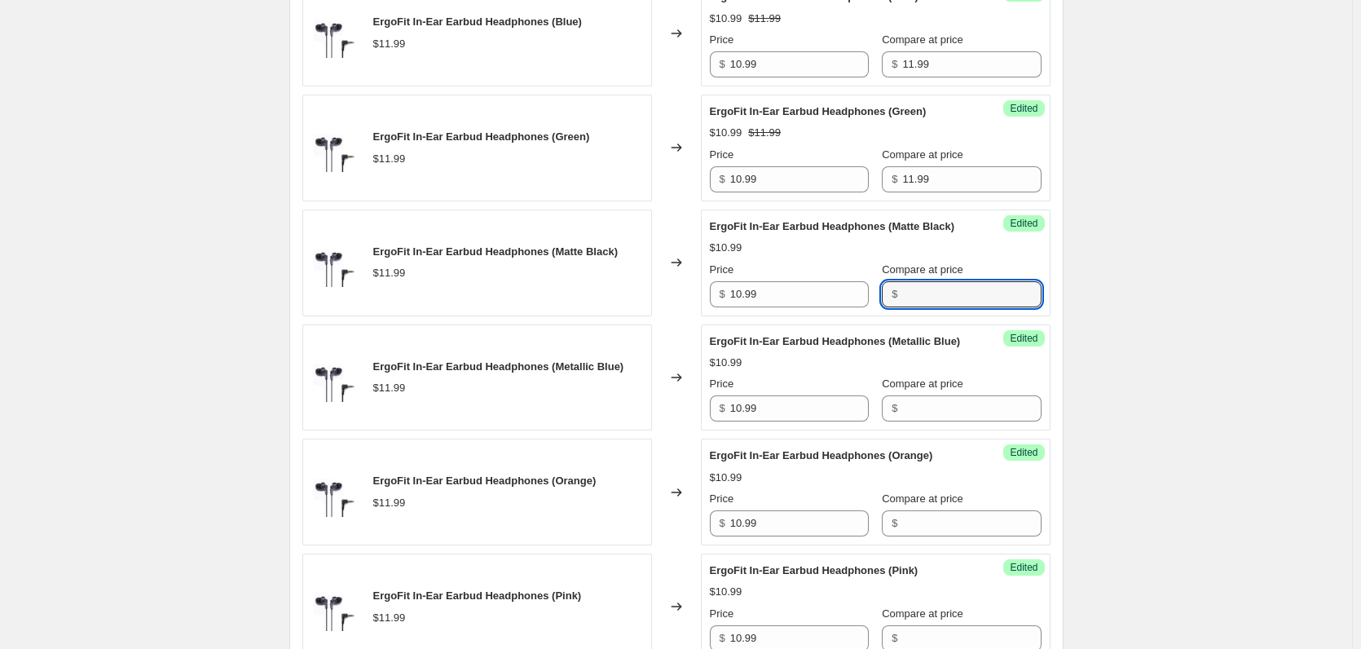
drag, startPoint x: 902, startPoint y: 299, endPoint x: 899, endPoint y: 469, distance: 169.6
click at [902, 299] on input "Compare at price" at bounding box center [971, 294] width 139 height 26
paste input "11.99"
type input "11.99"
click at [902, 421] on input "Compare at price" at bounding box center [971, 408] width 139 height 26
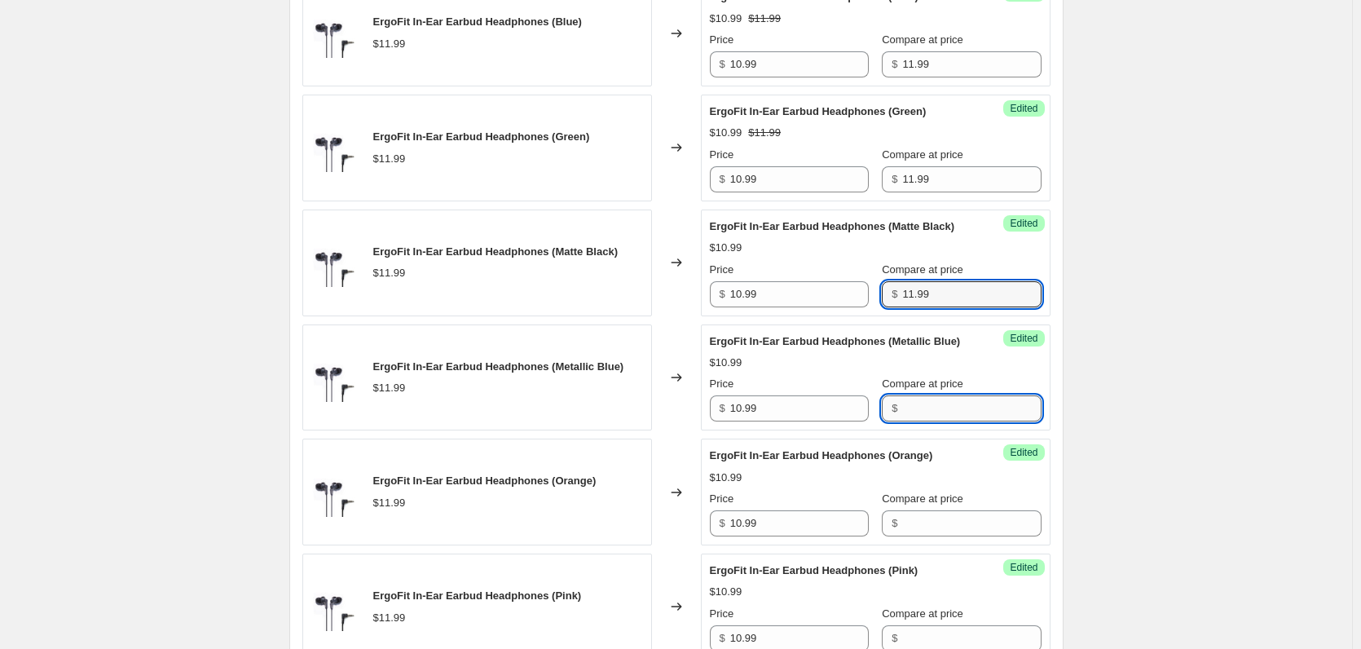
paste input "11.99"
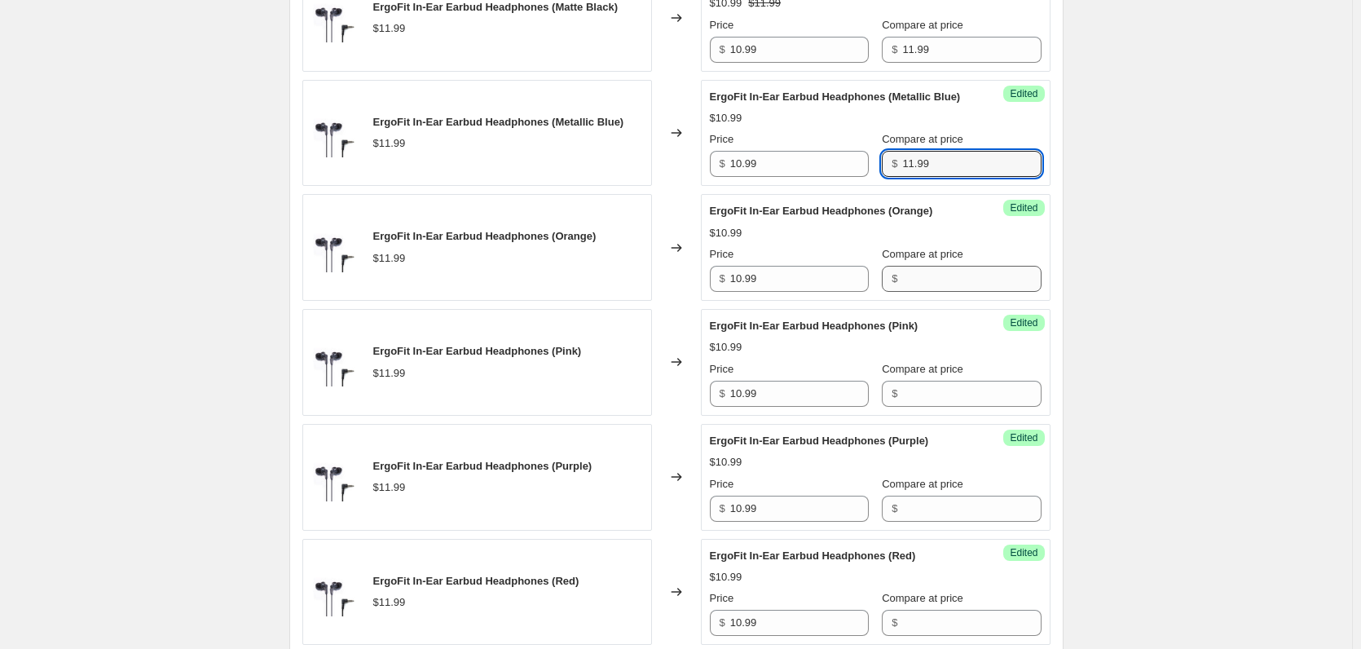
type input "11.99"
drag, startPoint x: 913, startPoint y: 307, endPoint x: 904, endPoint y: 480, distance: 173.0
click at [913, 292] on input "Compare at price" at bounding box center [971, 279] width 139 height 26
paste input "11.99"
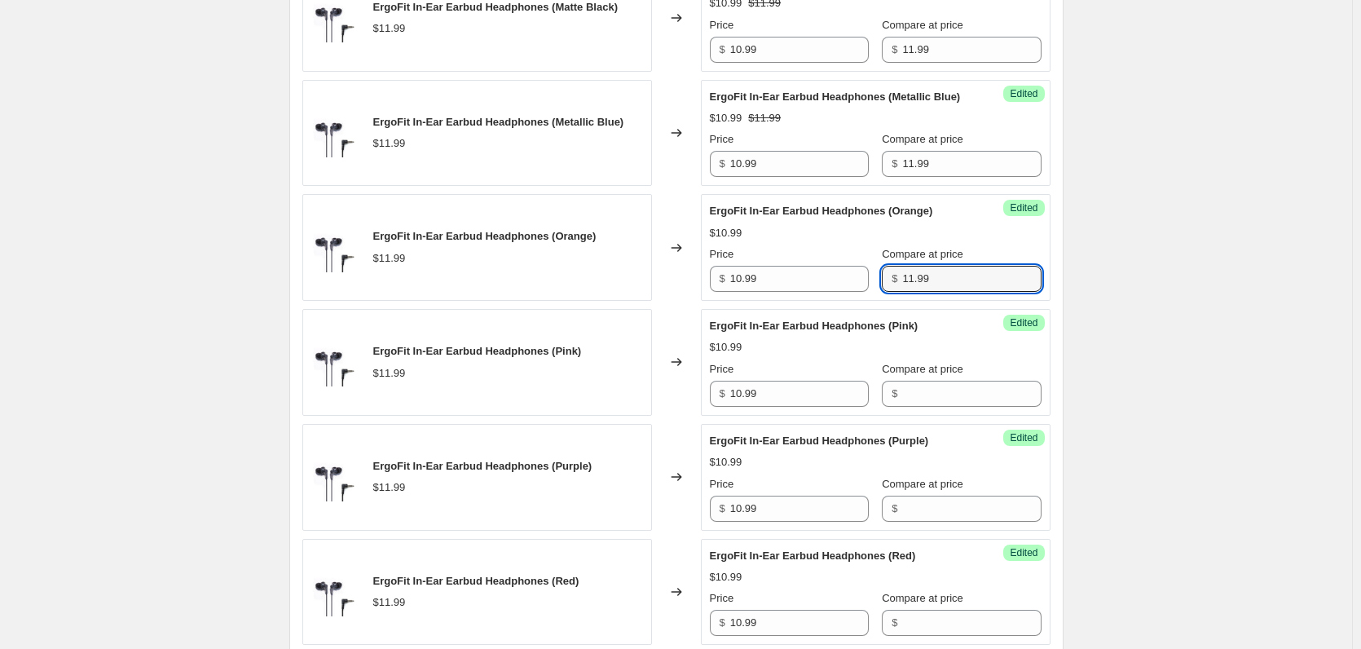
type input "11.99"
click at [898, 470] on div "$10.99" at bounding box center [876, 462] width 332 height 16
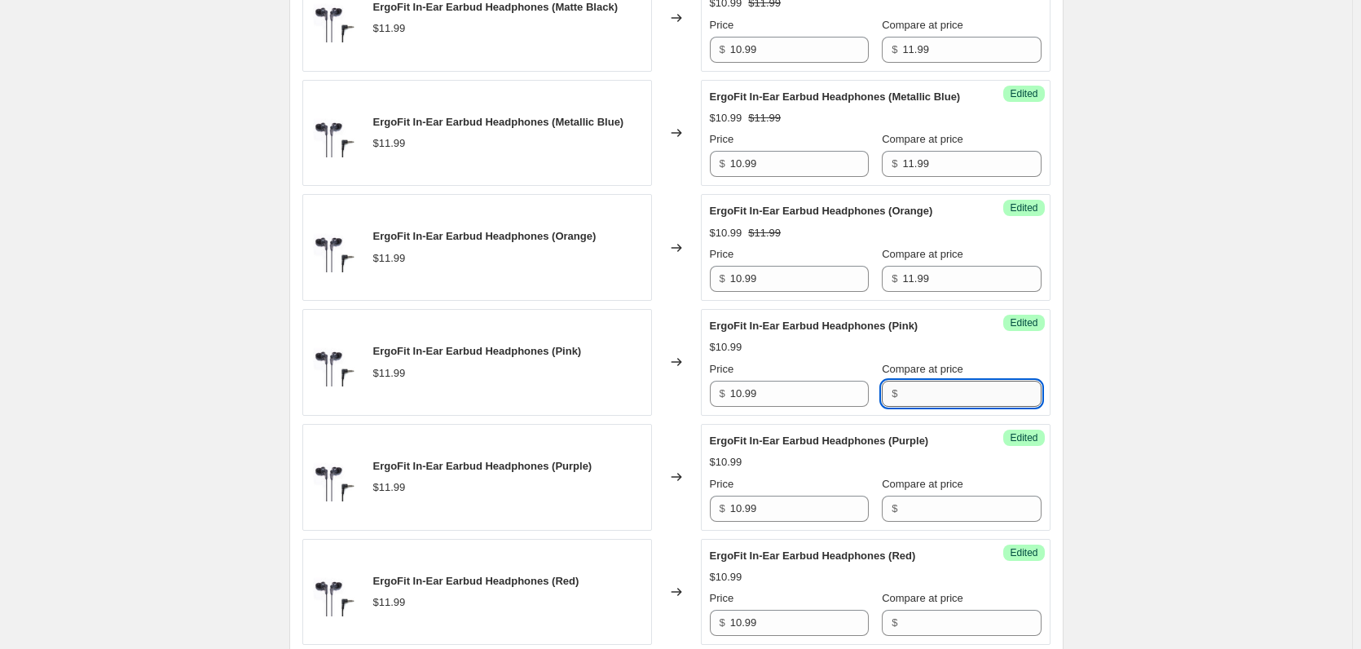
click at [902, 407] on input "Compare at price" at bounding box center [971, 394] width 139 height 26
paste input "11.99"
type input "11.99"
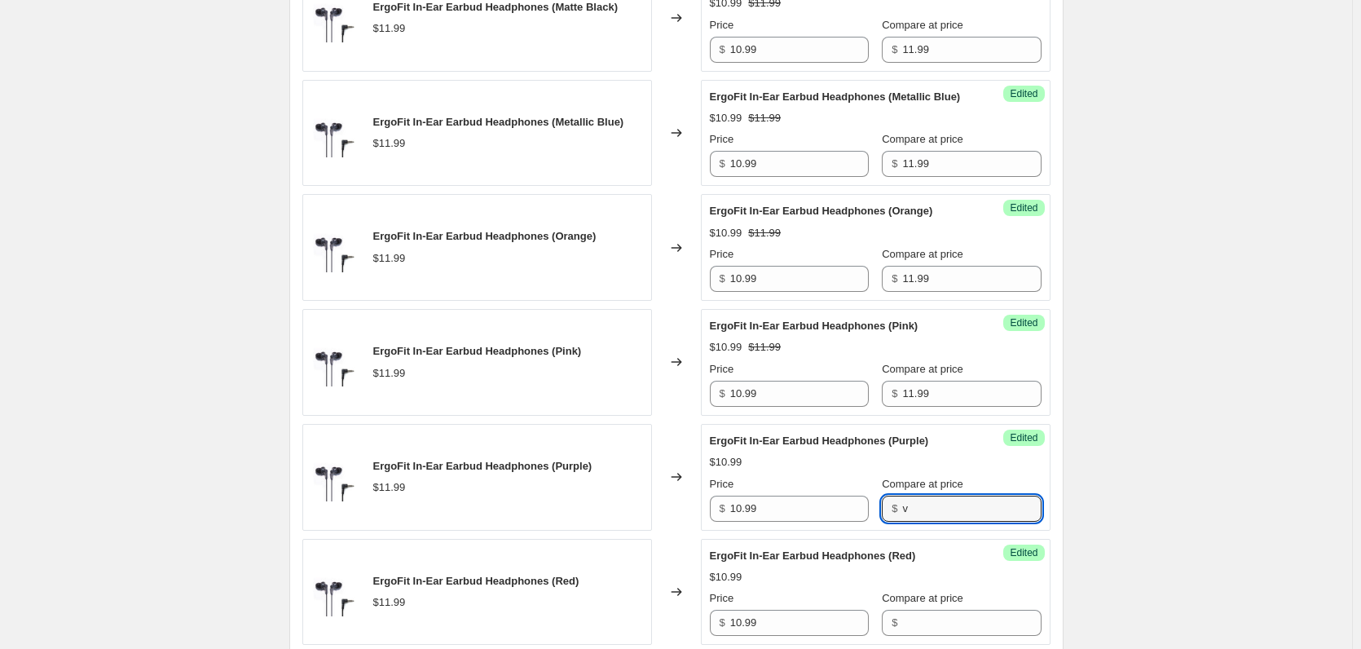
drag, startPoint x: 902, startPoint y: 534, endPoint x: 898, endPoint y: 558, distance: 23.9
click at [902, 522] on input "v" at bounding box center [971, 509] width 139 height 26
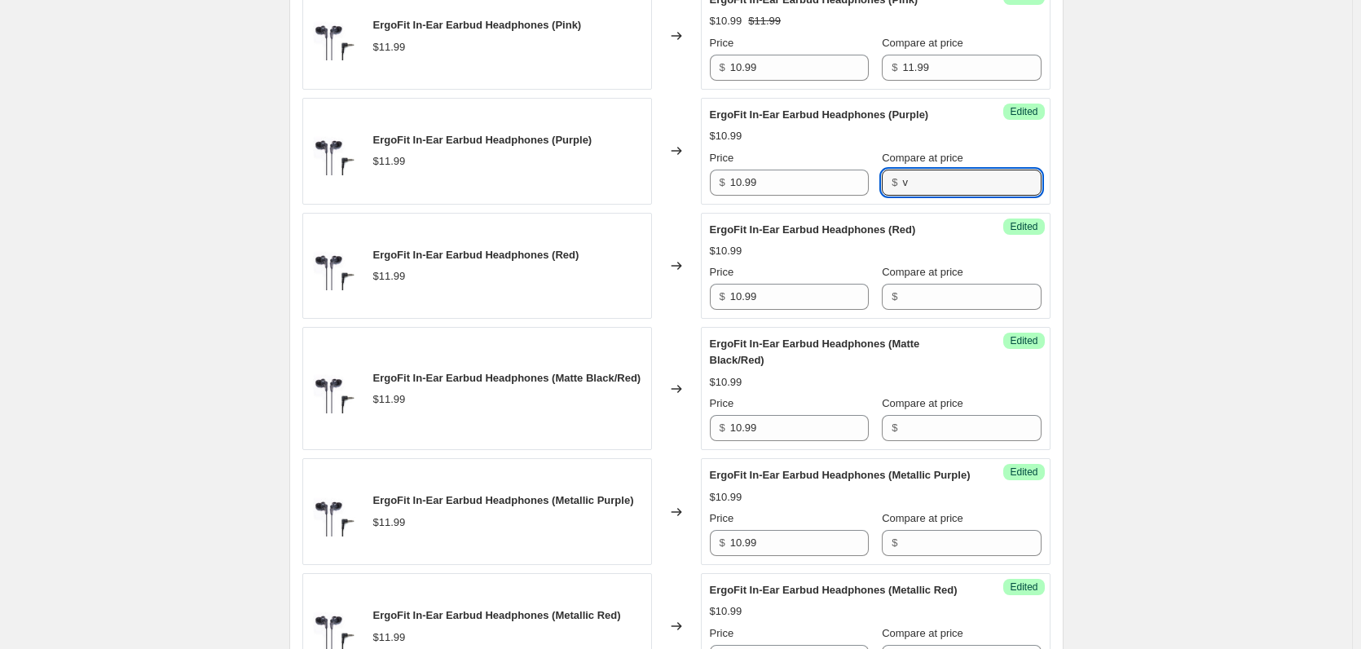
paste input "11.99"
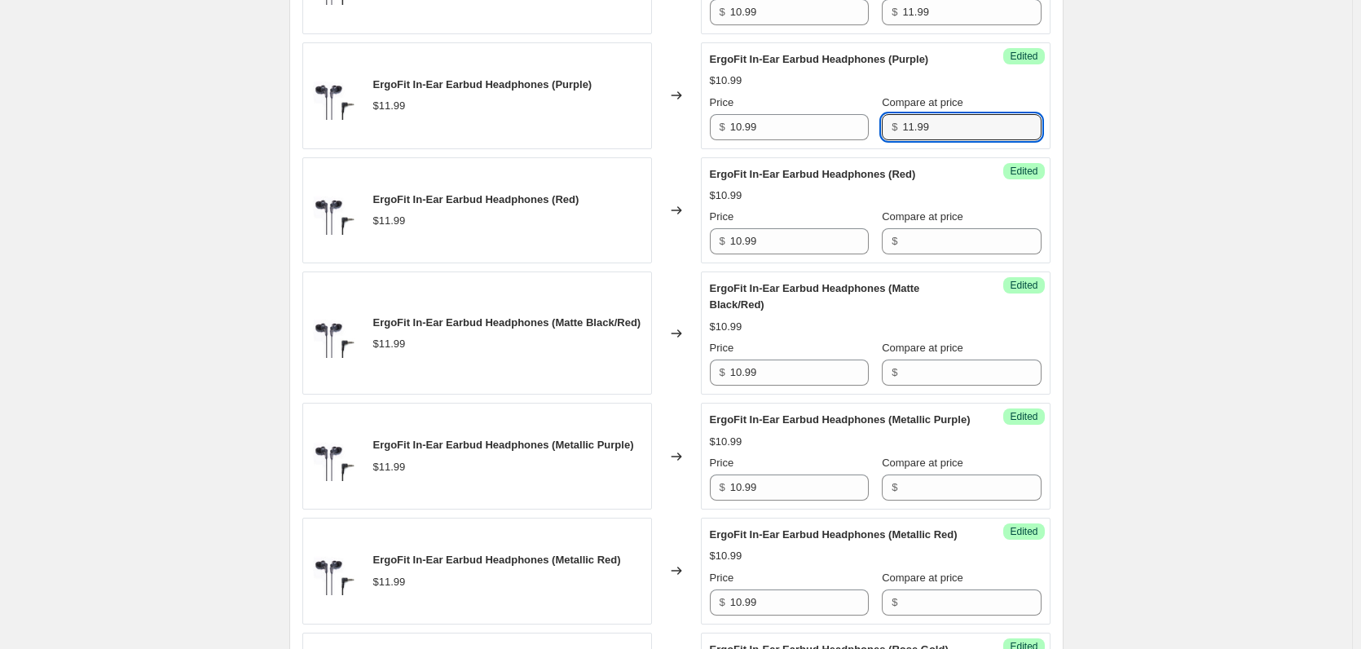
scroll to position [1386, 0]
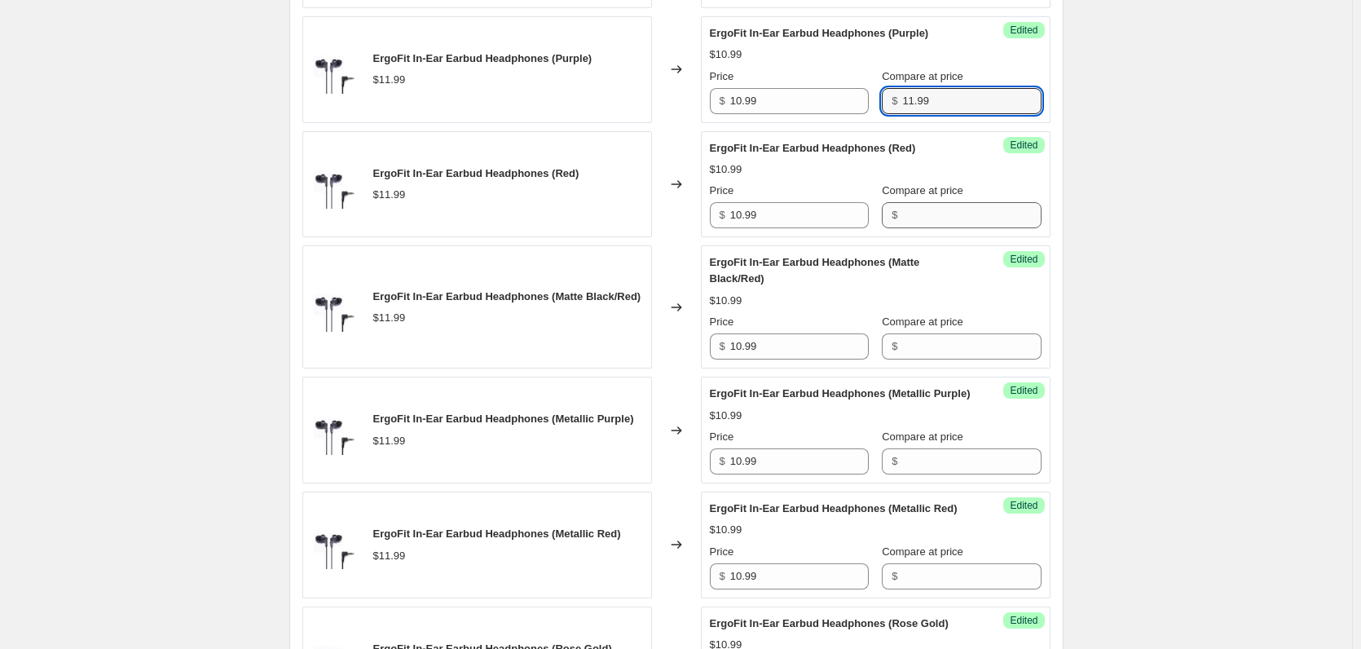
type input "11.99"
drag, startPoint x: 901, startPoint y: 260, endPoint x: 901, endPoint y: 320, distance: 59.5
click at [902, 228] on input "Compare at price" at bounding box center [971, 215] width 139 height 26
paste input "11.99"
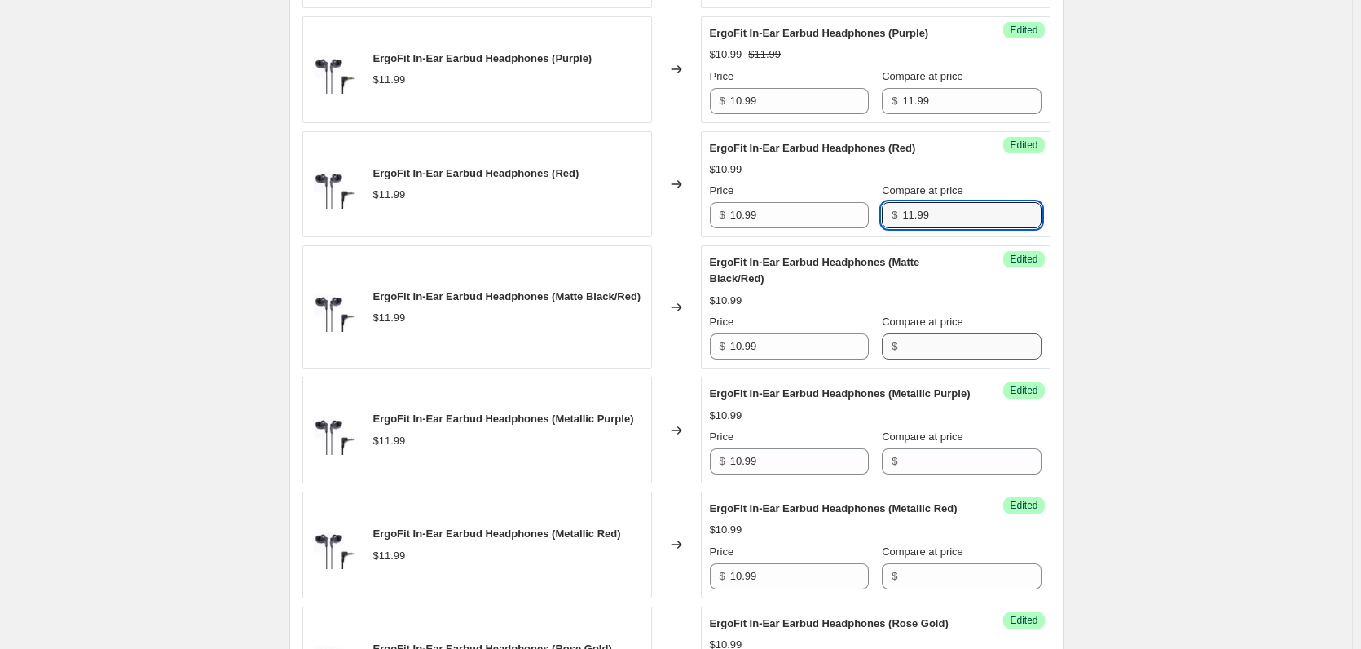
type input "11.99"
paste input "11.99"
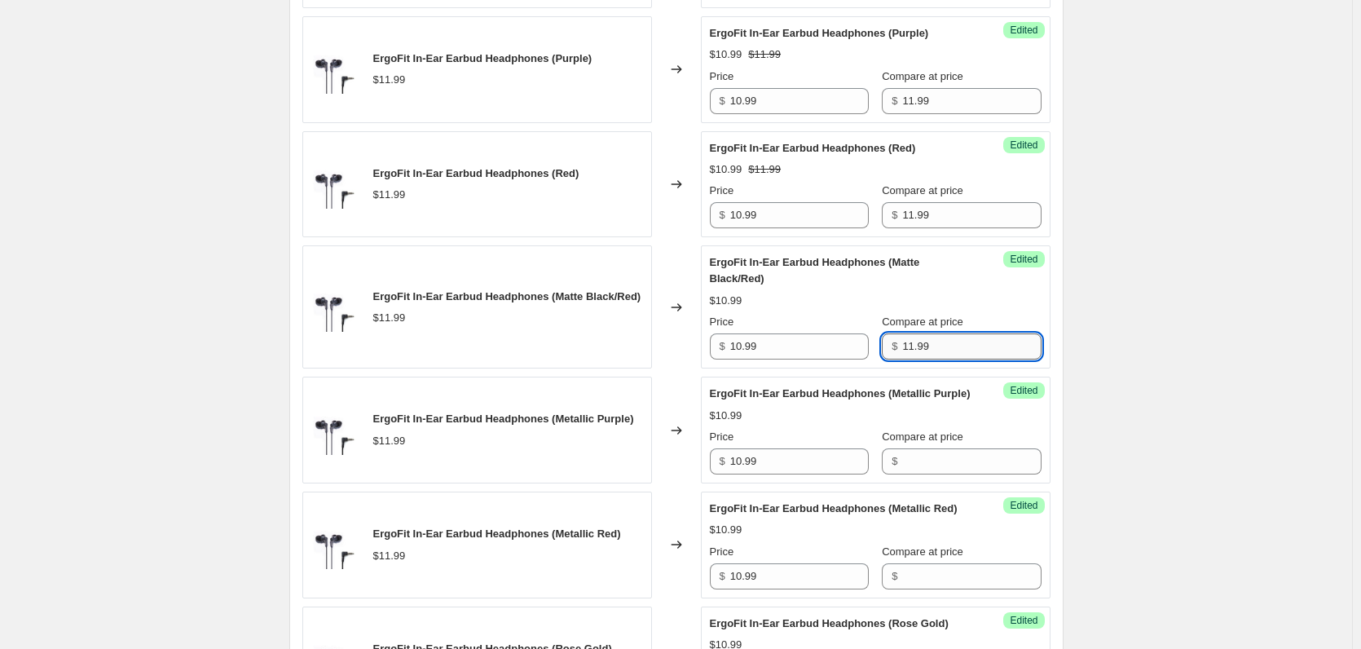
click at [902, 359] on input "11.99" at bounding box center [971, 346] width 139 height 26
type input "1v1.99"
click at [907, 483] on div "Success Edited ErgoFit In-Ear Earbud Headphones (Metallic Purple) $10.99 Price …" at bounding box center [876, 430] width 350 height 107
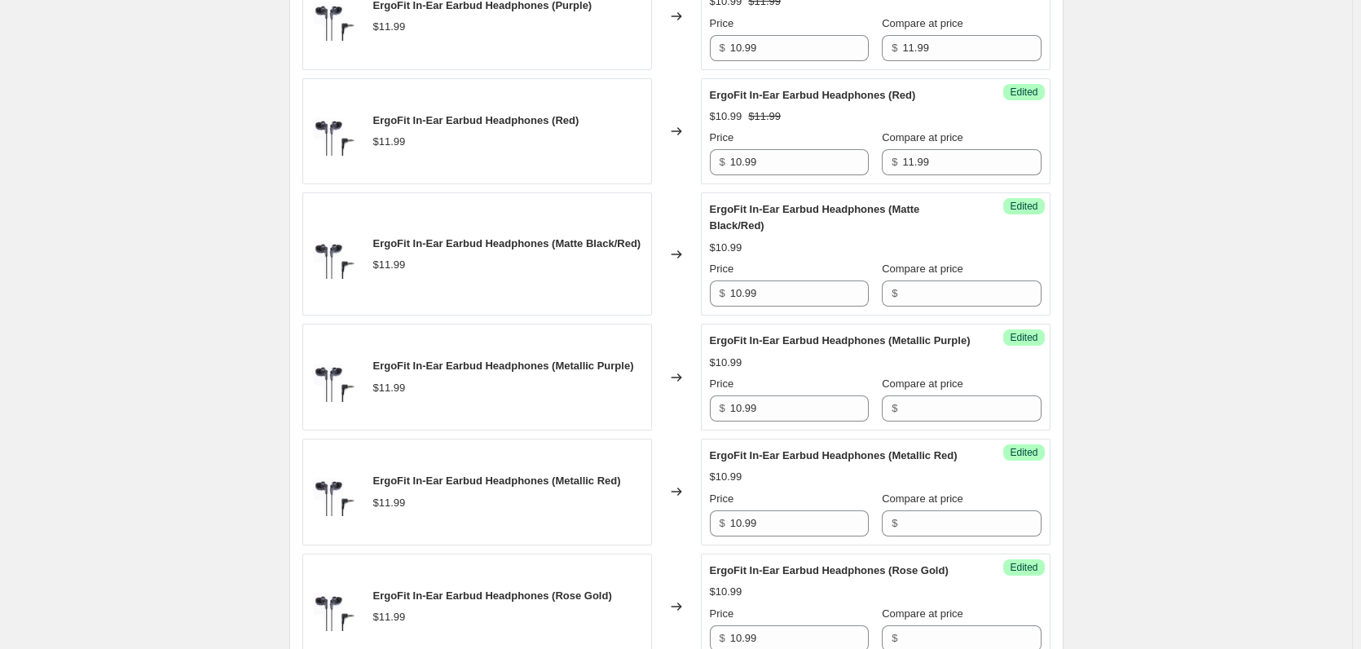
scroll to position [1467, 0]
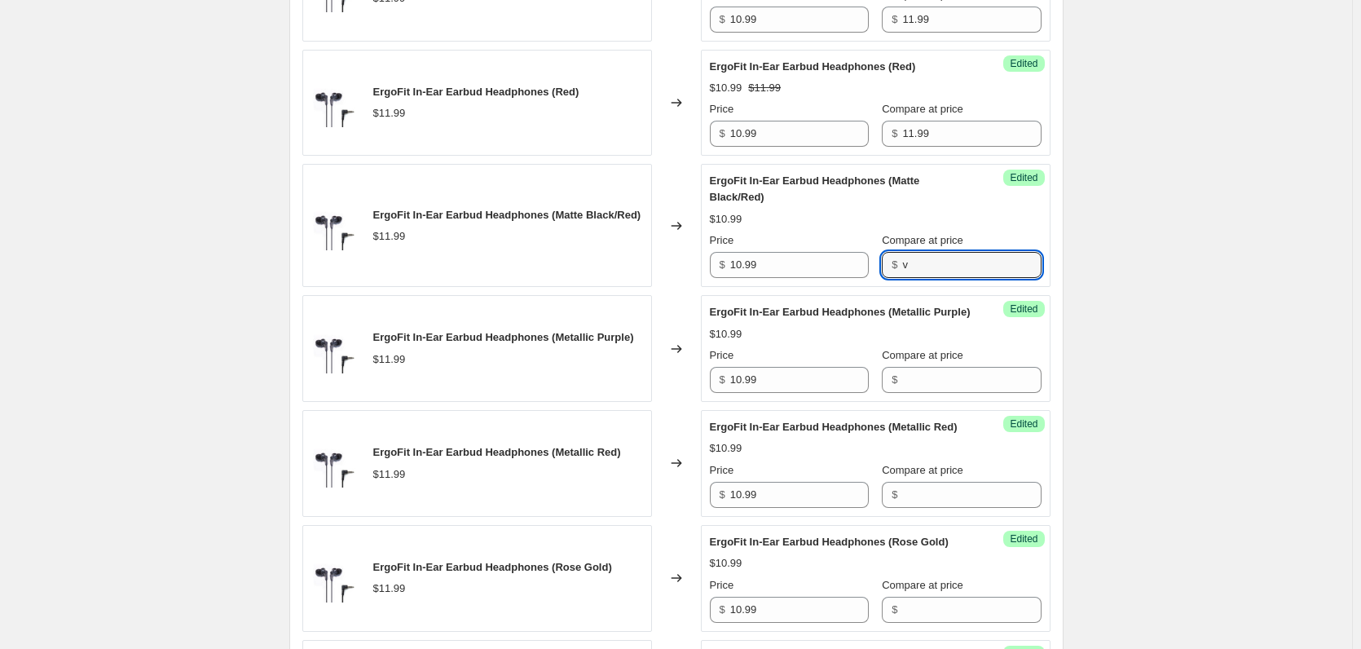
drag, startPoint x: 900, startPoint y: 306, endPoint x: 902, endPoint y: 342, distance: 36.7
click at [902, 278] on input "v" at bounding box center [971, 265] width 139 height 26
type input "v"
click at [901, 402] on div "Success Edited ErgoFit In-Ear Earbud Headphones (Metallic Purple) $10.99 Price …" at bounding box center [876, 348] width 350 height 107
drag, startPoint x: 902, startPoint y: 301, endPoint x: 906, endPoint y: 322, distance: 21.6
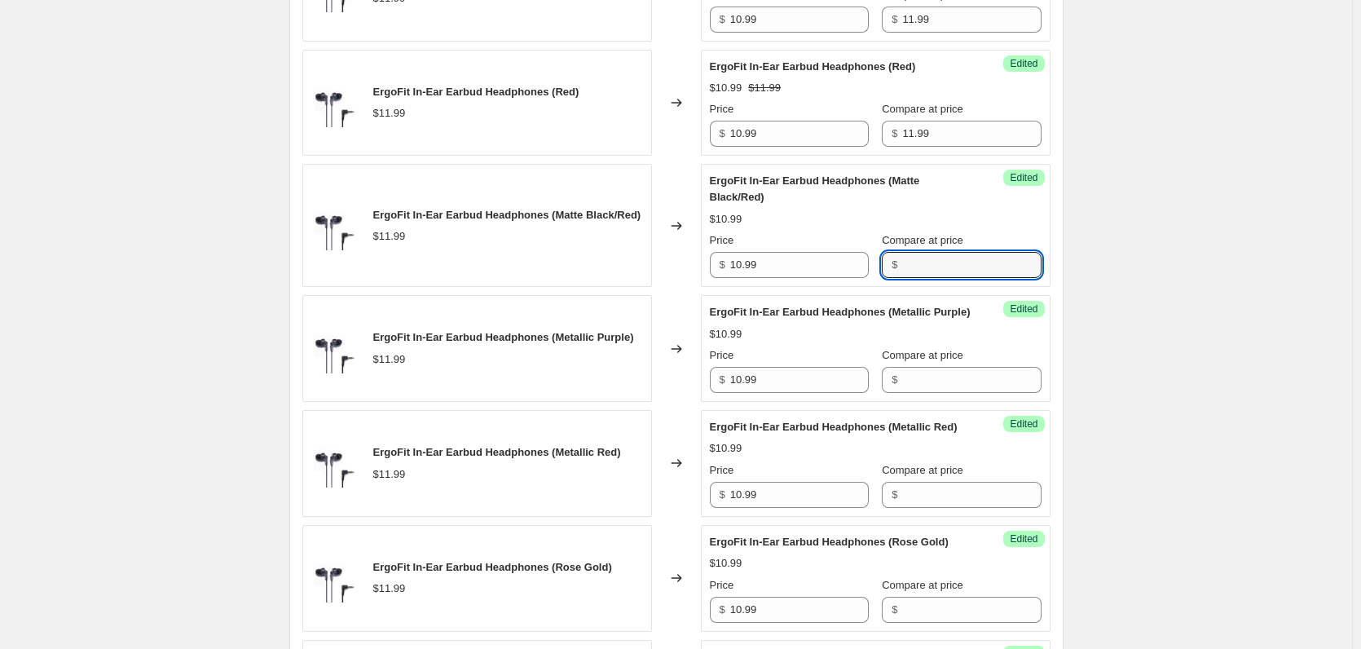
click at [902, 278] on input "Compare at price" at bounding box center [971, 265] width 139 height 26
paste input "11.99"
type input "11.99"
click at [902, 393] on input "Compare at price" at bounding box center [971, 380] width 139 height 26
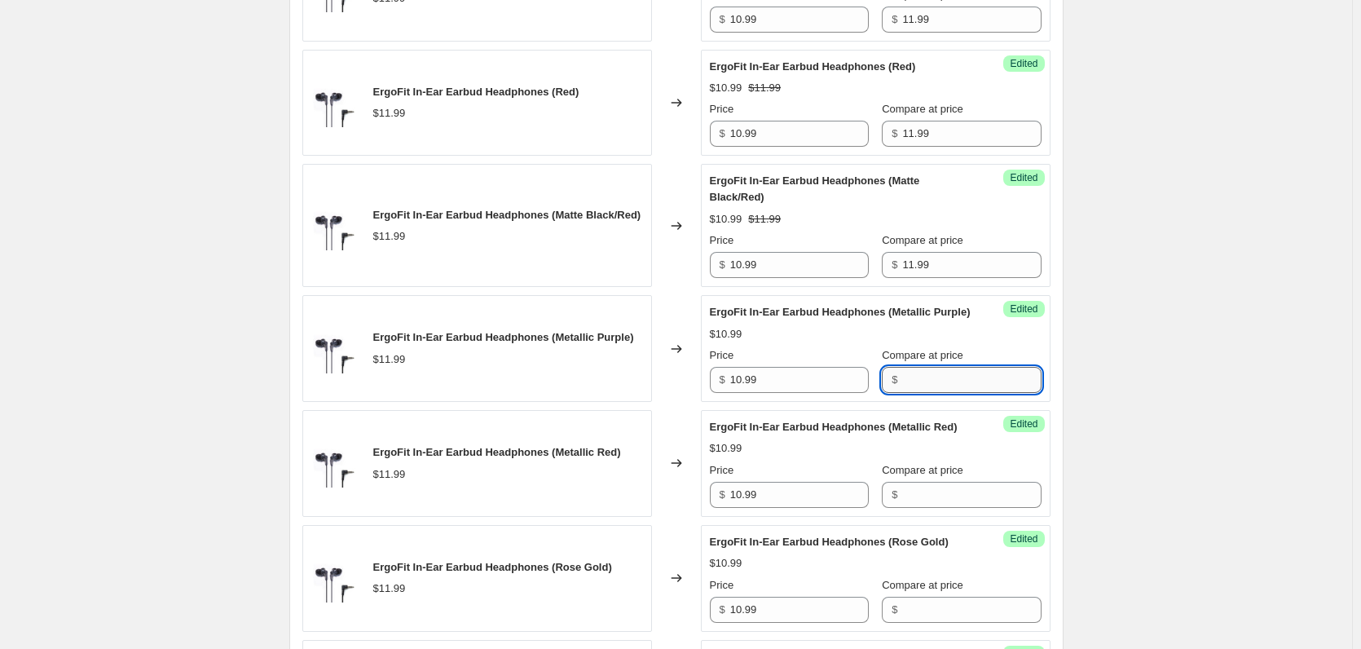
paste input "11.99"
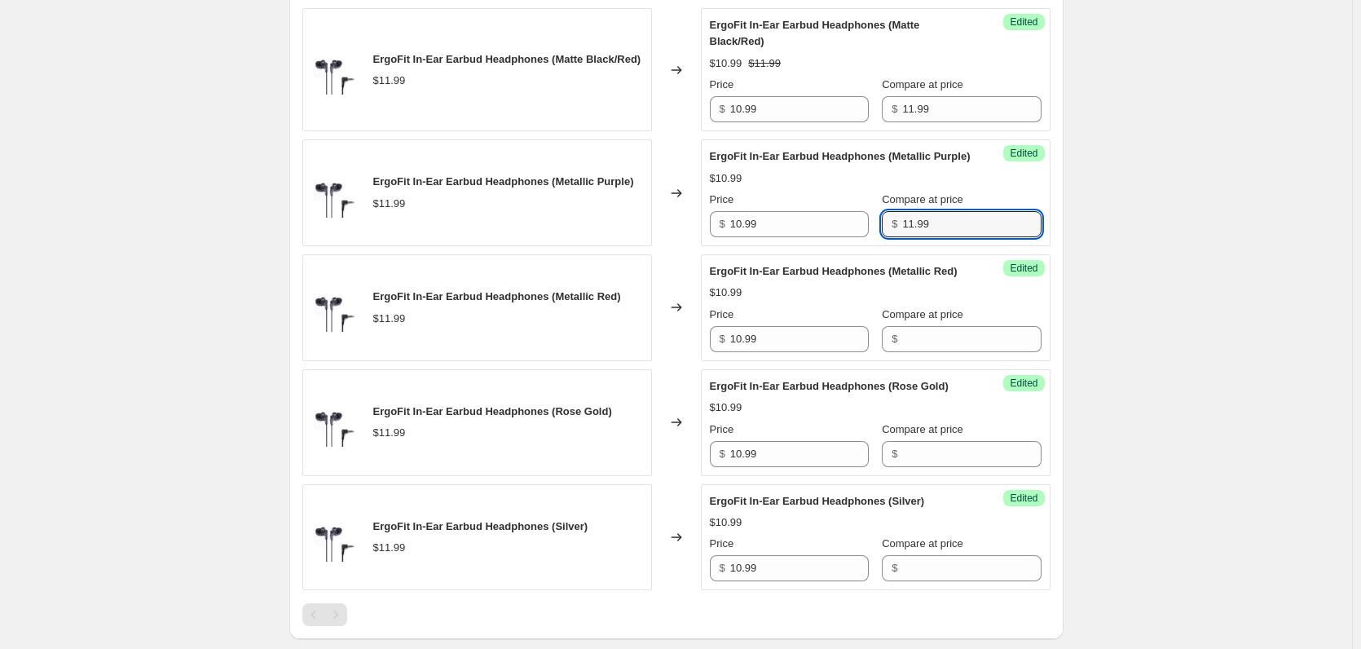
scroll to position [1630, 0]
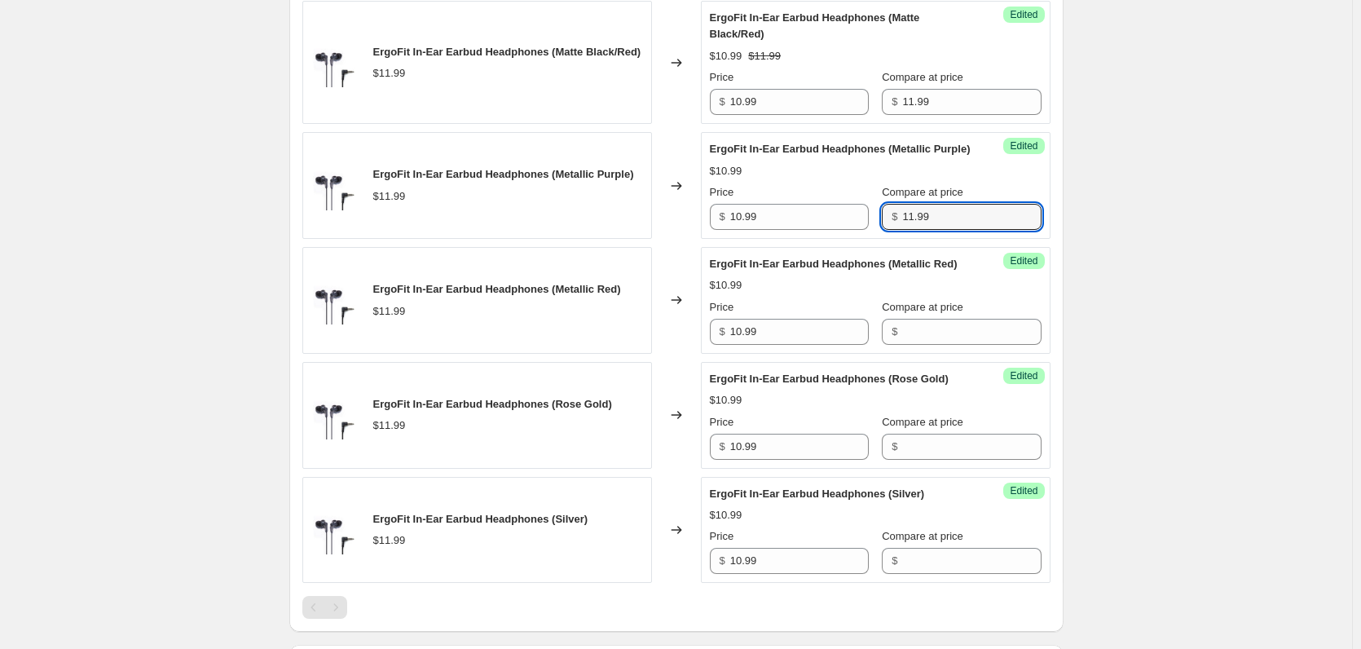
type input "11.99"
click at [919, 313] on span "Compare at price" at bounding box center [923, 307] width 82 height 12
click at [919, 345] on input "Compare at price" at bounding box center [971, 332] width 139 height 26
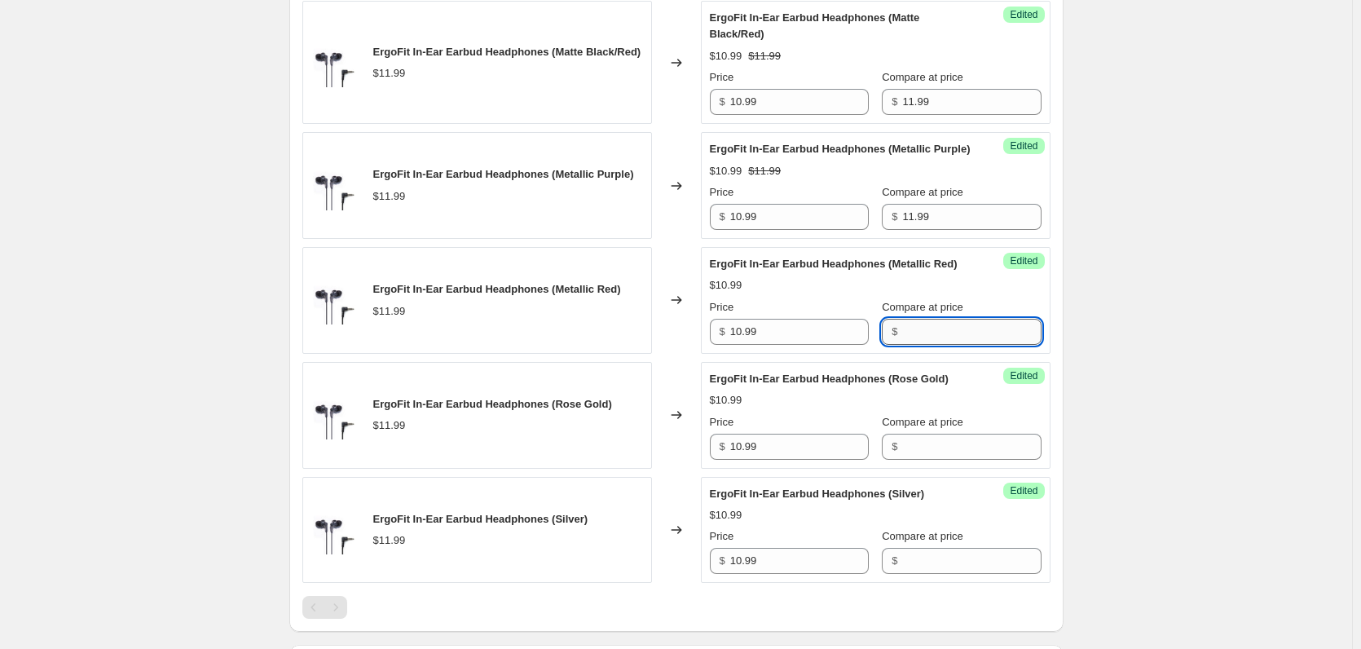
click at [921, 345] on input "Compare at price" at bounding box center [971, 332] width 139 height 26
paste input "11.99"
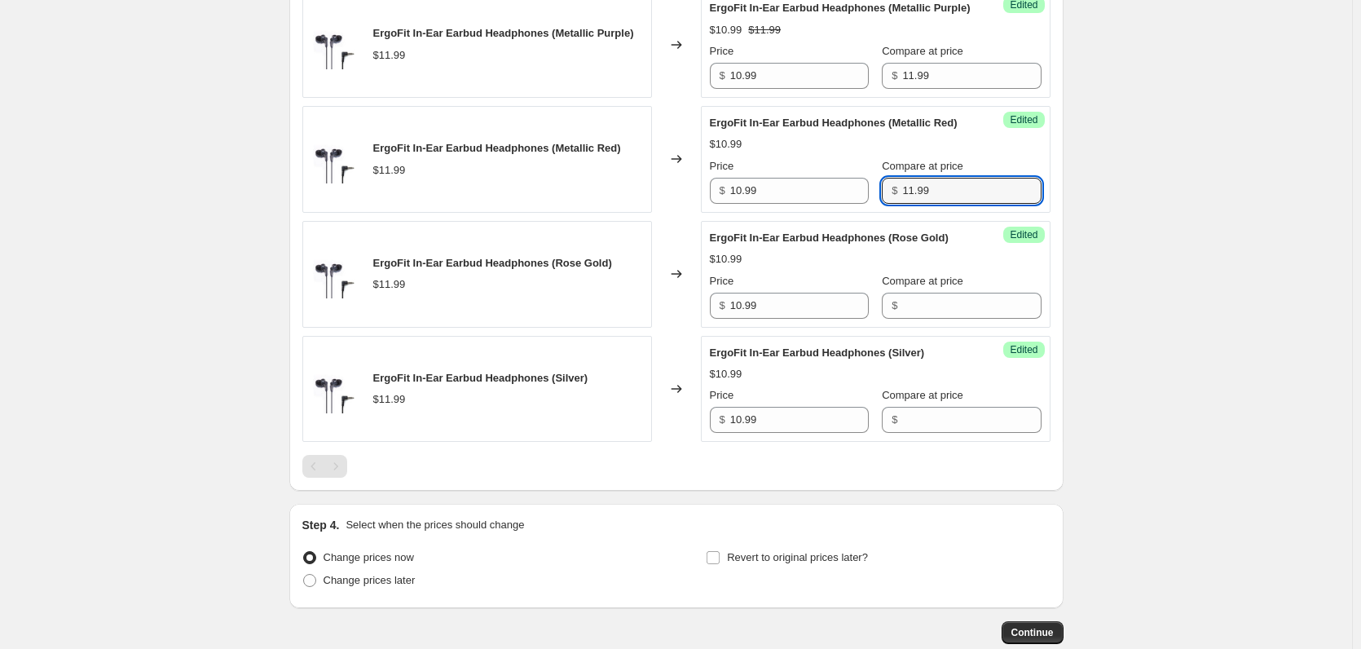
scroll to position [1875, 0]
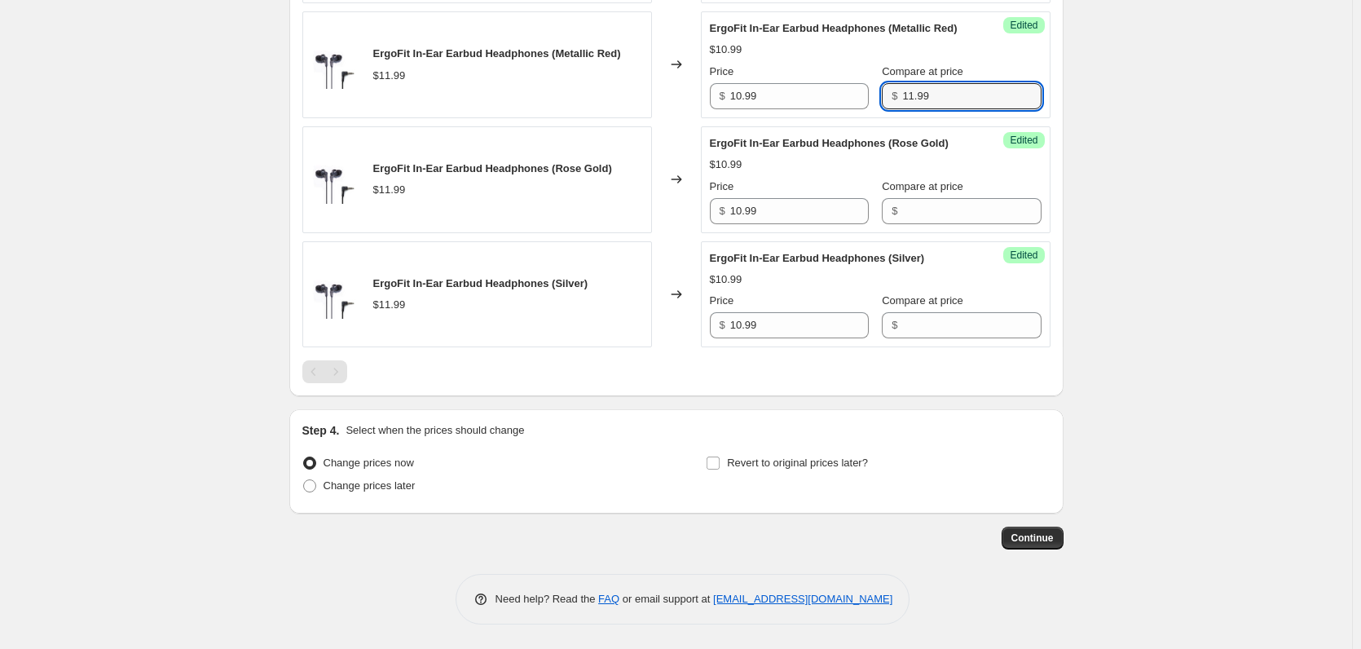
type input "11.99"
click at [917, 233] on div "Success Edited ErgoFit In-Ear Earbud Headphones (Rose Gold) $10.99 Price $ 10.9…" at bounding box center [876, 179] width 350 height 107
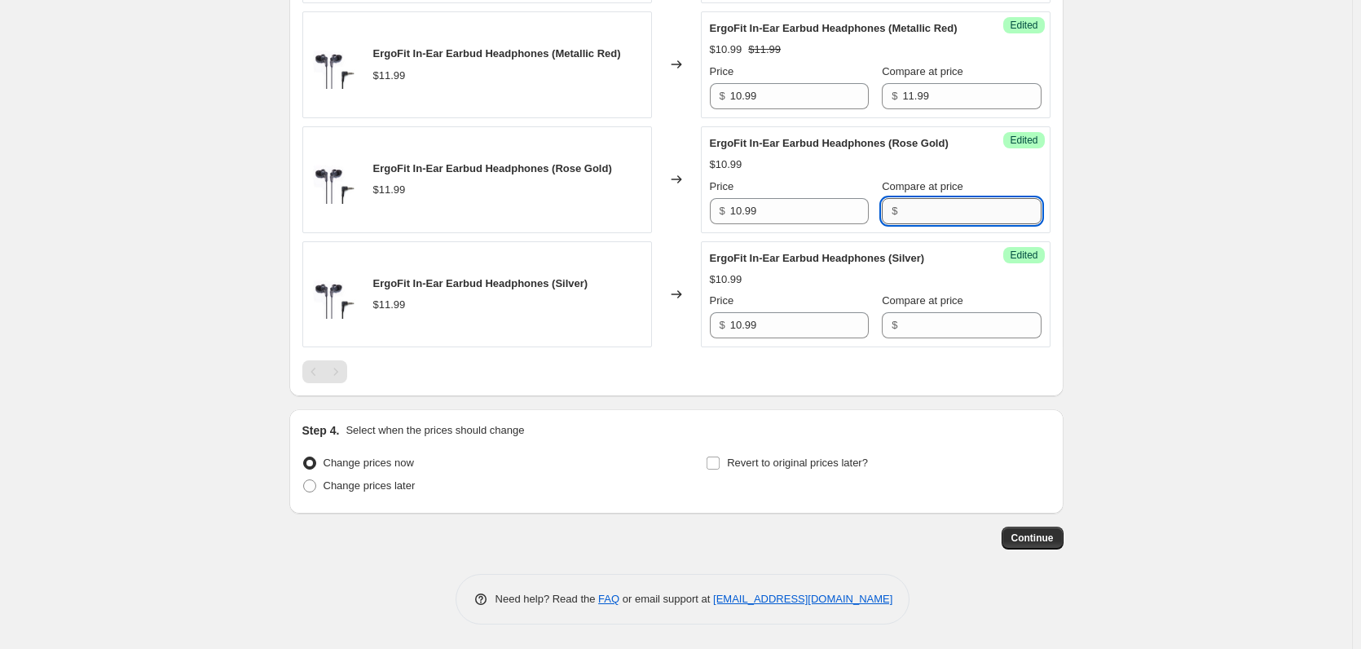
click at [909, 224] on input "Compare at price" at bounding box center [971, 211] width 139 height 26
paste input "11.99"
type input "11.99"
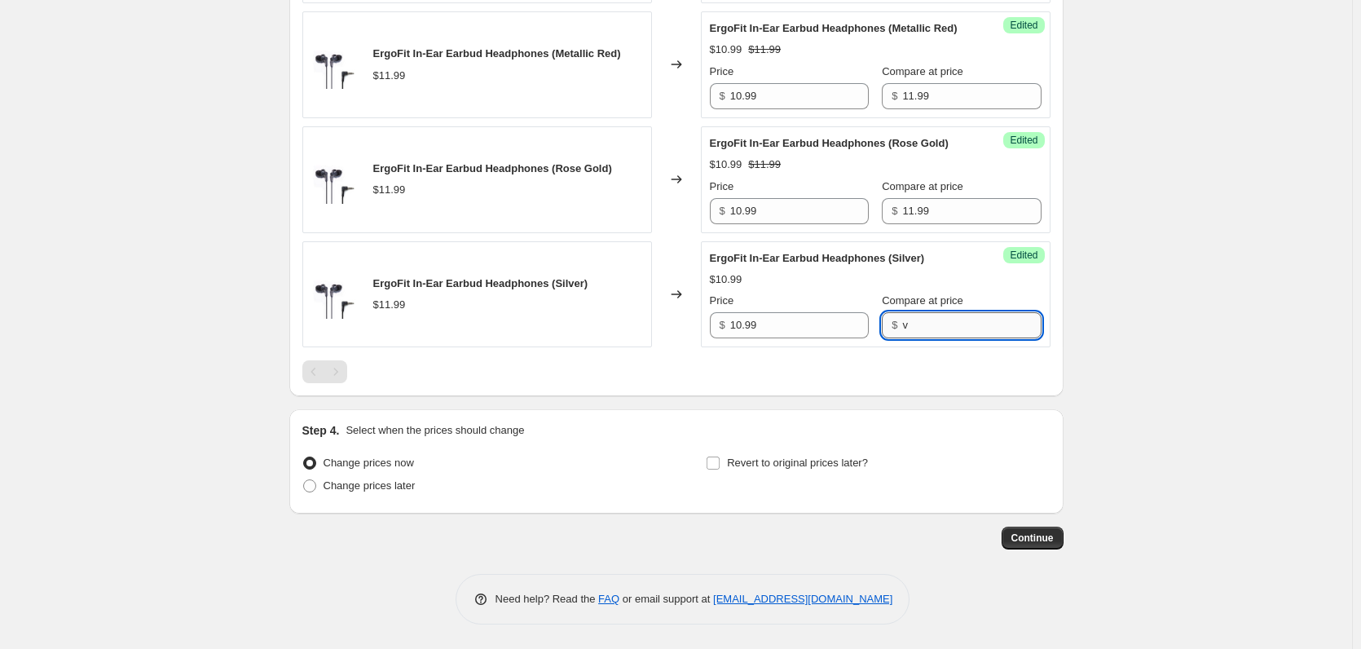
click at [906, 338] on input "v" at bounding box center [971, 325] width 139 height 26
type input "v"
click at [885, 439] on div "Step 4. Select when the prices should change" at bounding box center [676, 430] width 748 height 16
paste input "11.99"
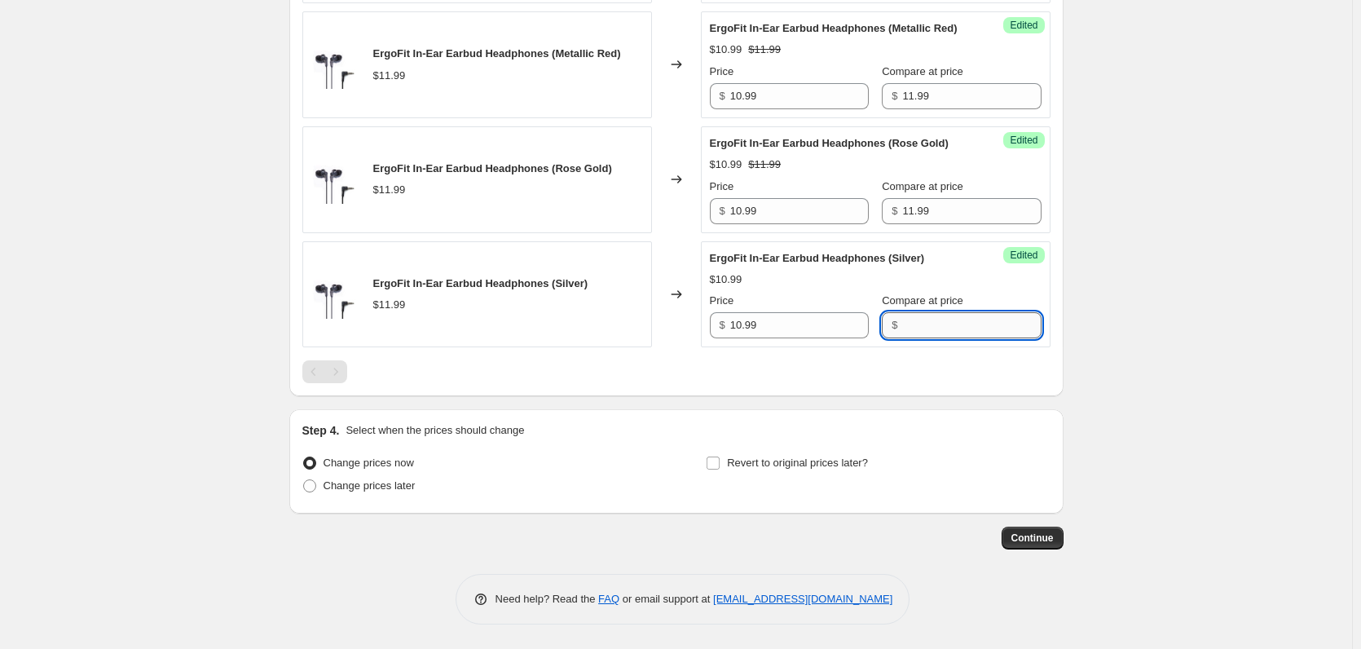
click at [912, 338] on input "Compare at price" at bounding box center [971, 325] width 139 height 26
type input "11.99"
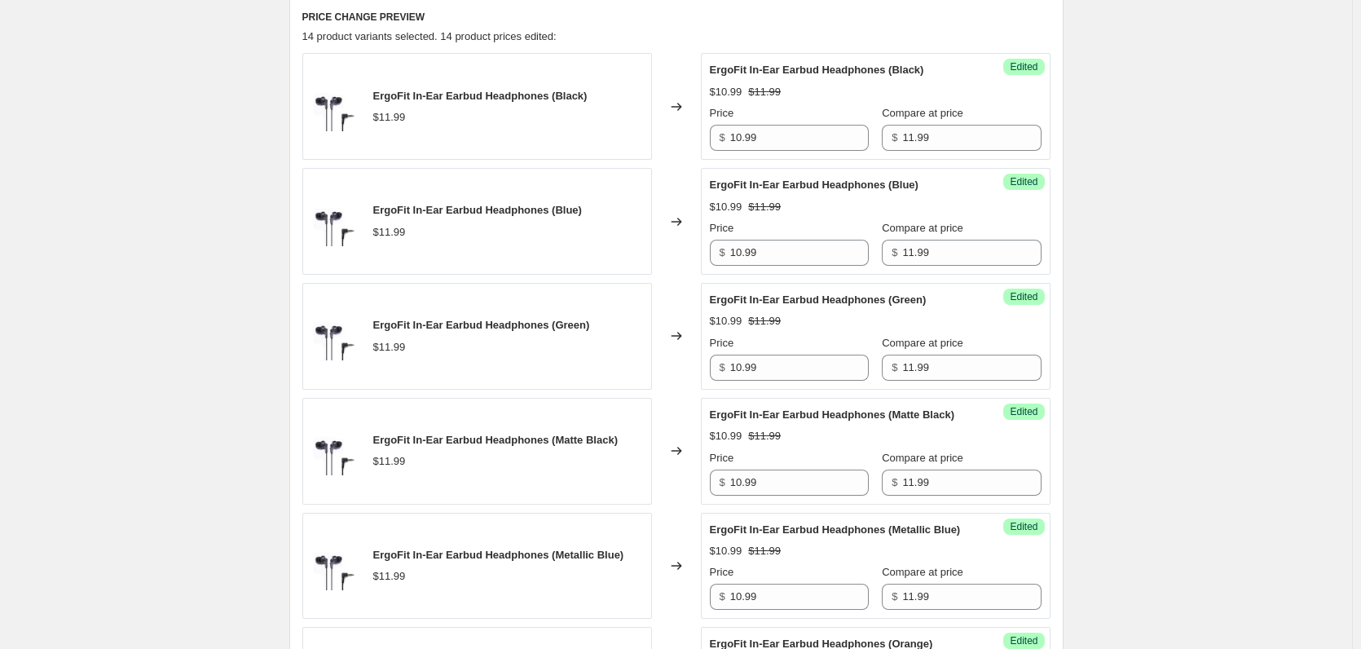
scroll to position [138, 0]
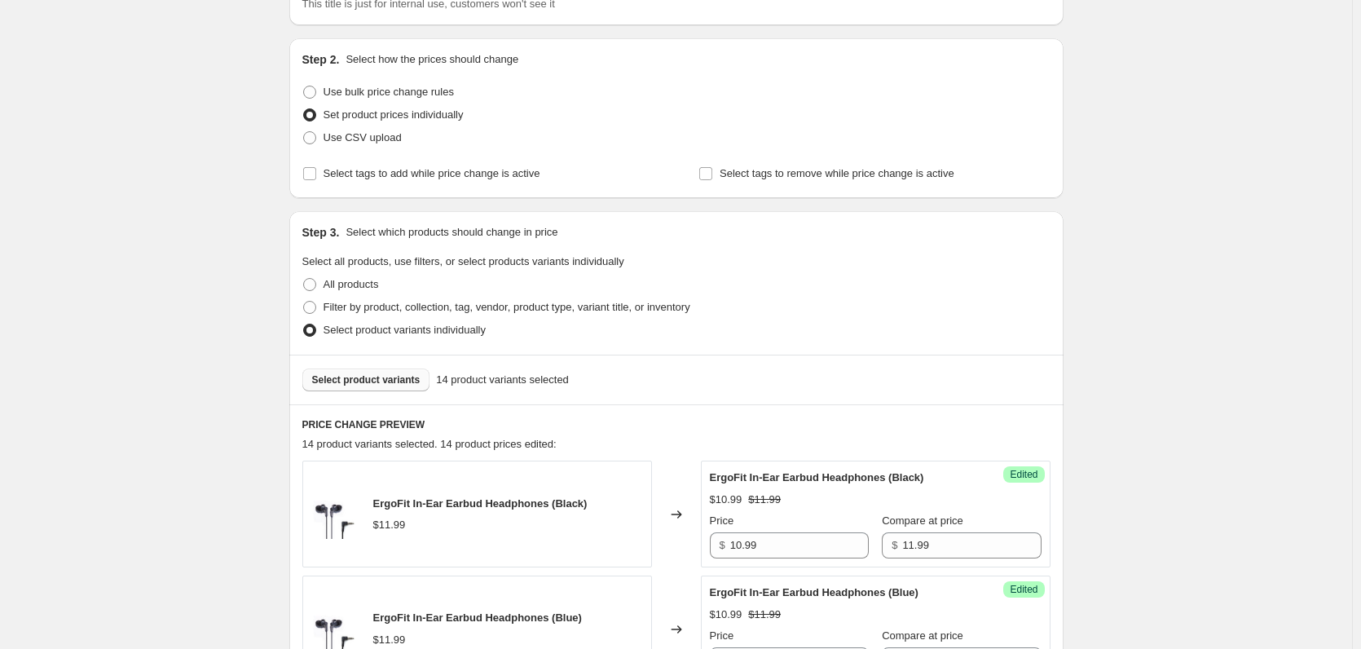
click at [372, 373] on button "Select product variants" at bounding box center [366, 379] width 128 height 23
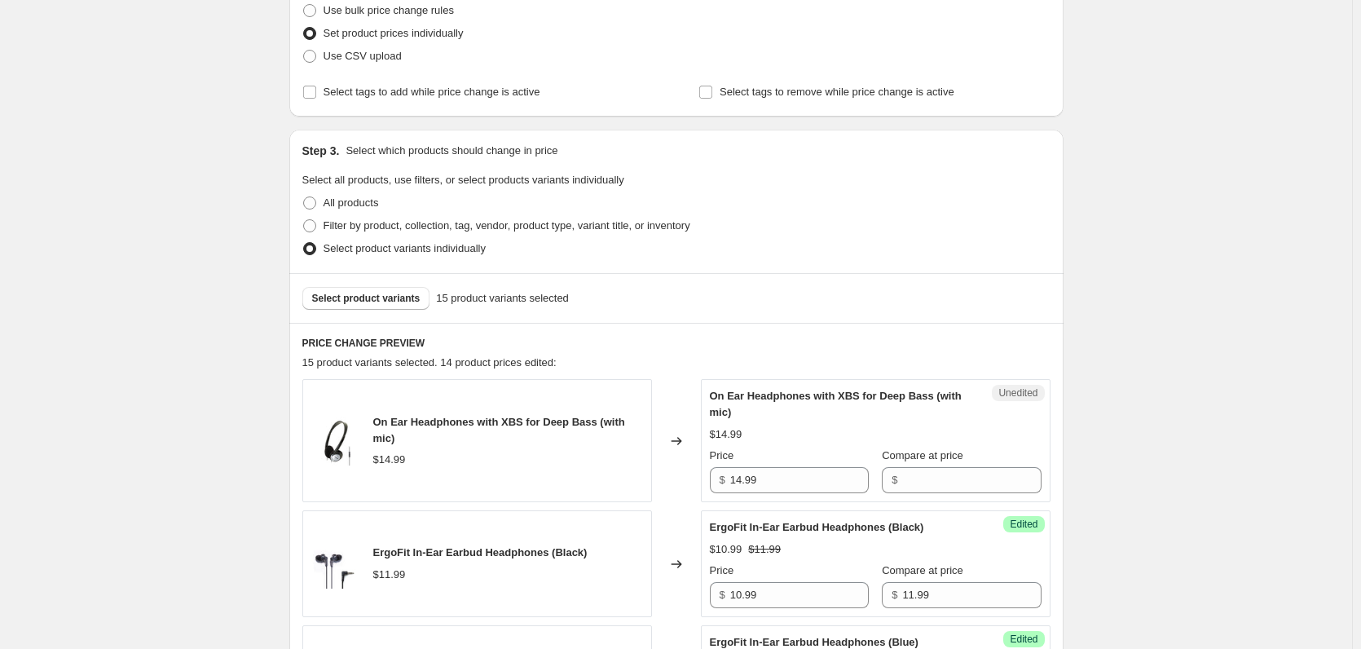
scroll to position [382, 0]
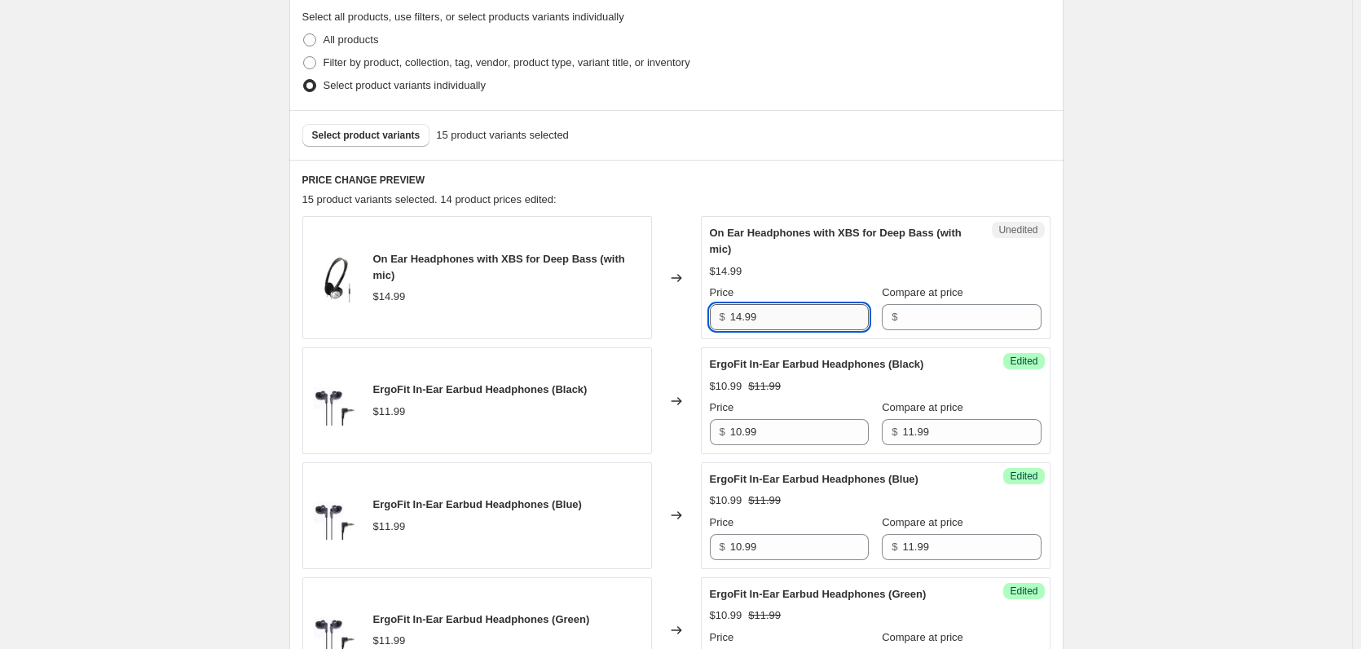
click at [774, 325] on input "14.99" at bounding box center [799, 317] width 139 height 26
type input "14.99"
click at [822, 306] on input "14.99" at bounding box center [799, 317] width 139 height 26
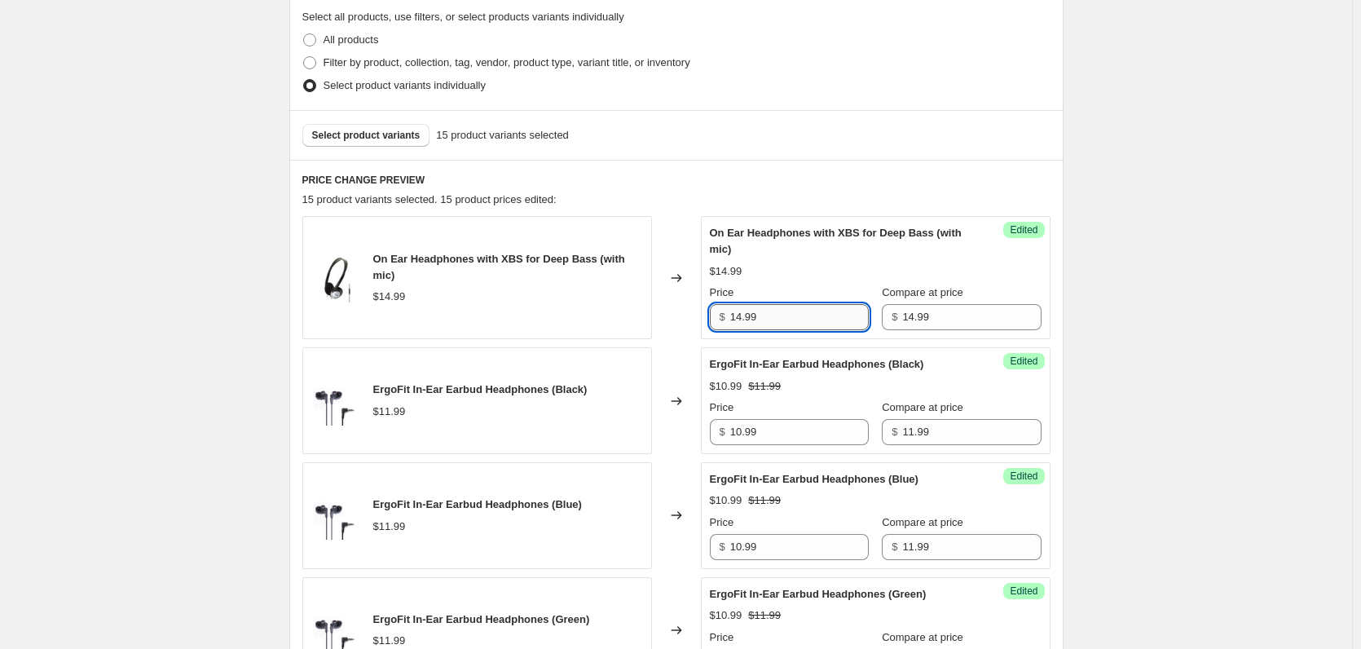
click at [822, 306] on input "14.99" at bounding box center [799, 317] width 139 height 26
paste input "2"
type input "12.99"
click at [399, 124] on div "Select product variants 15 product variants selected" at bounding box center [676, 135] width 774 height 50
click at [403, 138] on span "Select product variants" at bounding box center [366, 135] width 108 height 13
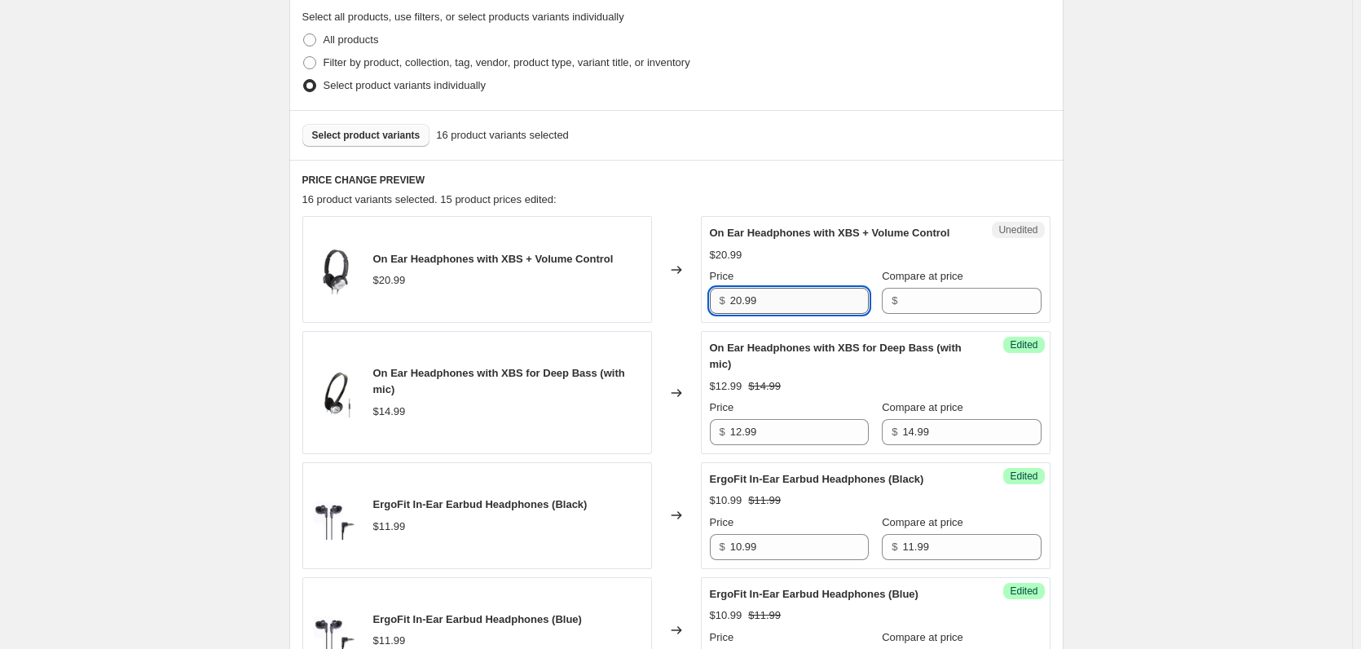
click at [798, 305] on input "20.99" at bounding box center [799, 301] width 139 height 26
type input "20.99"
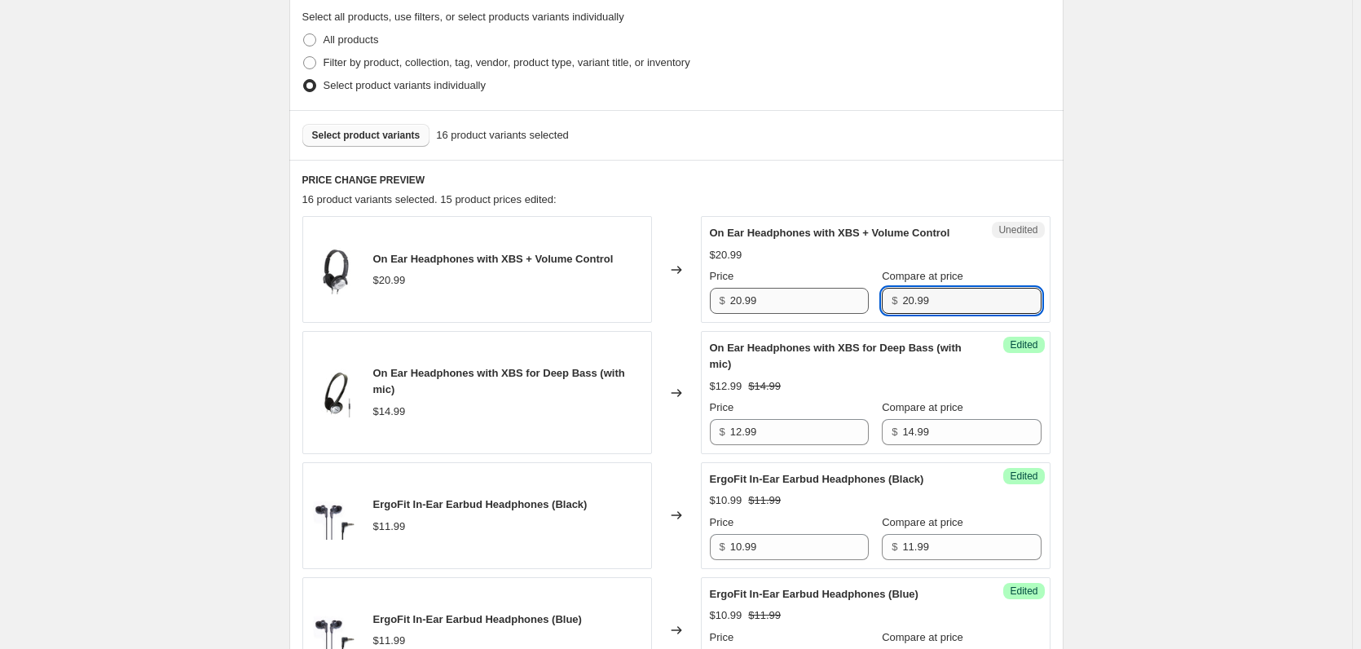
type input "20.99"
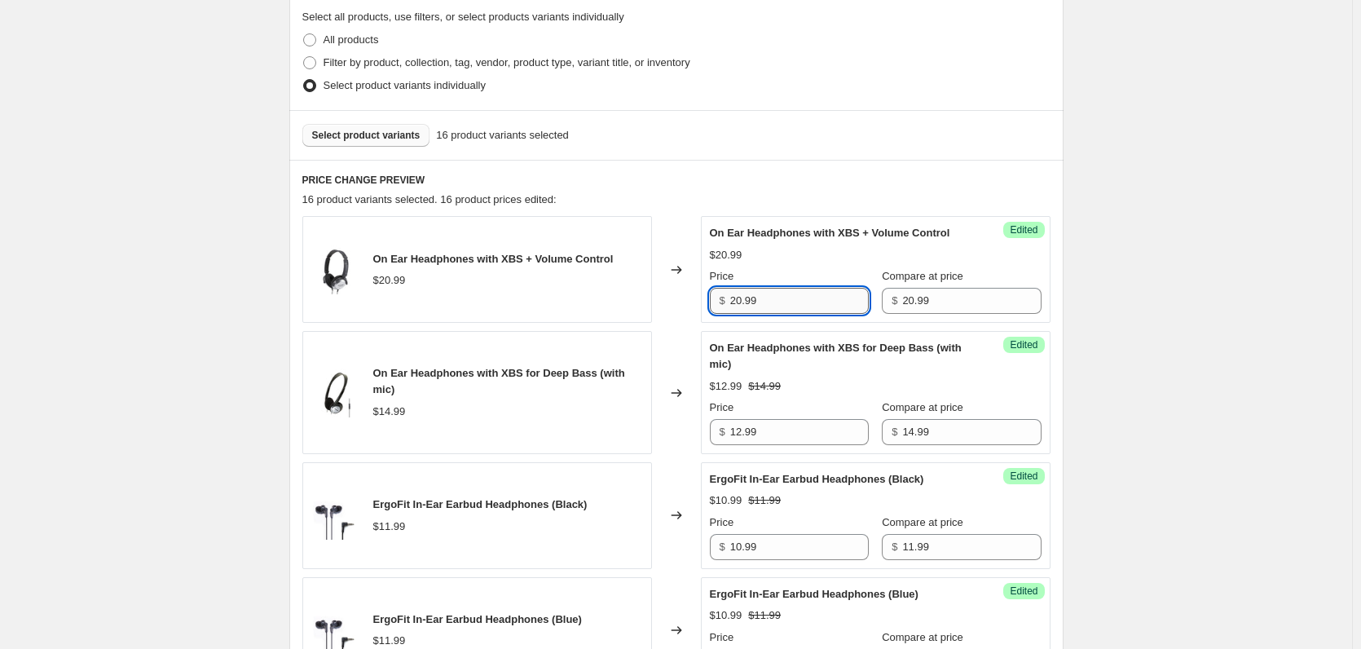
click at [800, 308] on input "20.99" at bounding box center [799, 301] width 139 height 26
paste input "18"
type input "18.99"
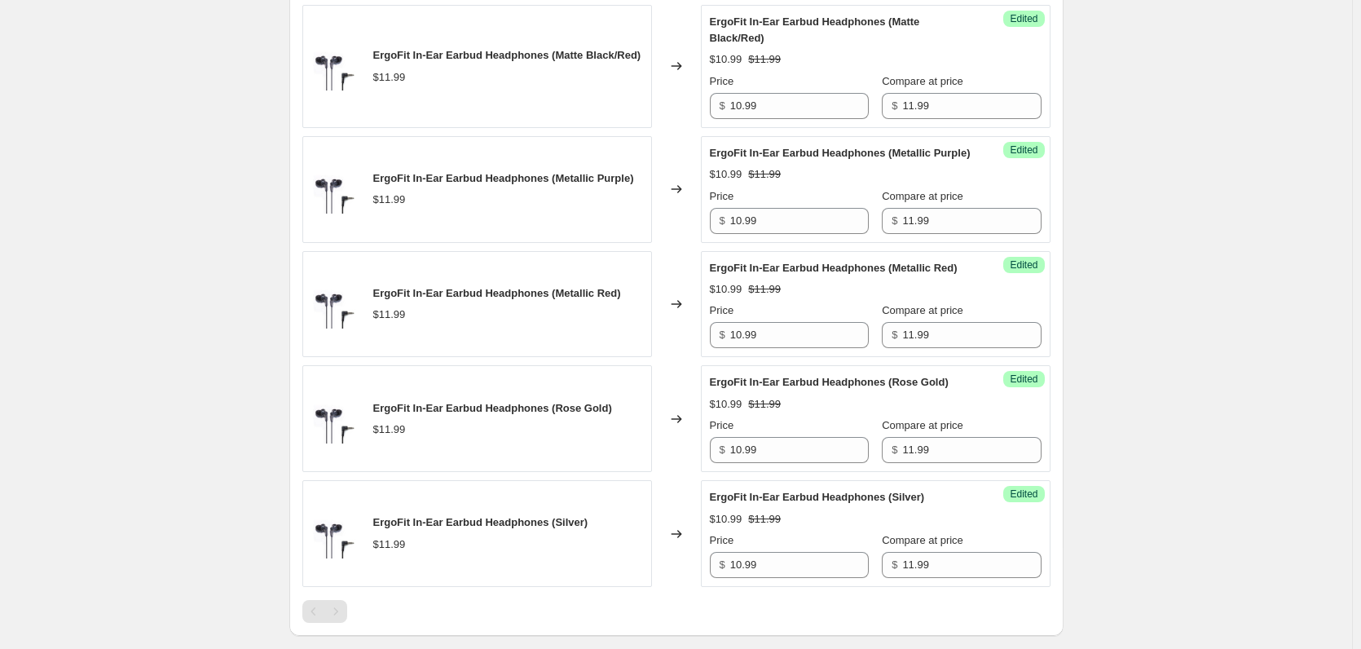
scroll to position [2194, 0]
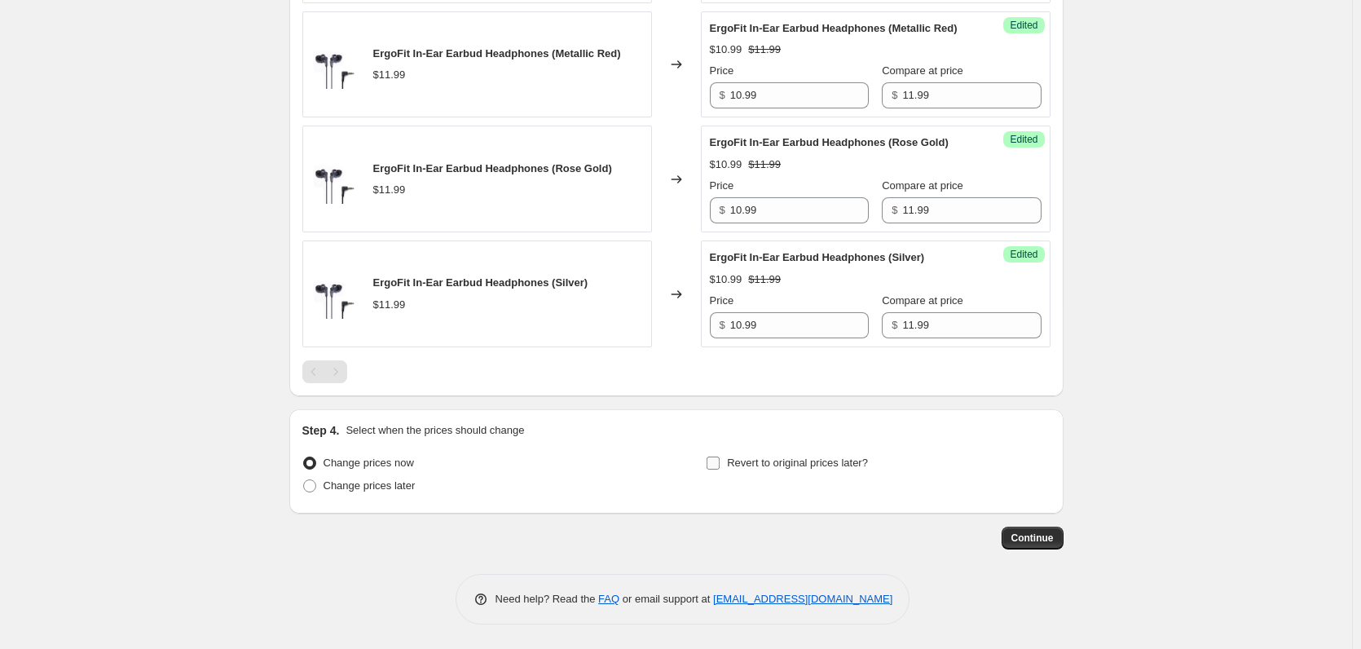
click at [821, 466] on span "Revert to original prices later?" at bounding box center [797, 462] width 141 height 12
click at [720, 466] on input "Revert to original prices later?" at bounding box center [713, 462] width 13 height 13
checkbox input "true"
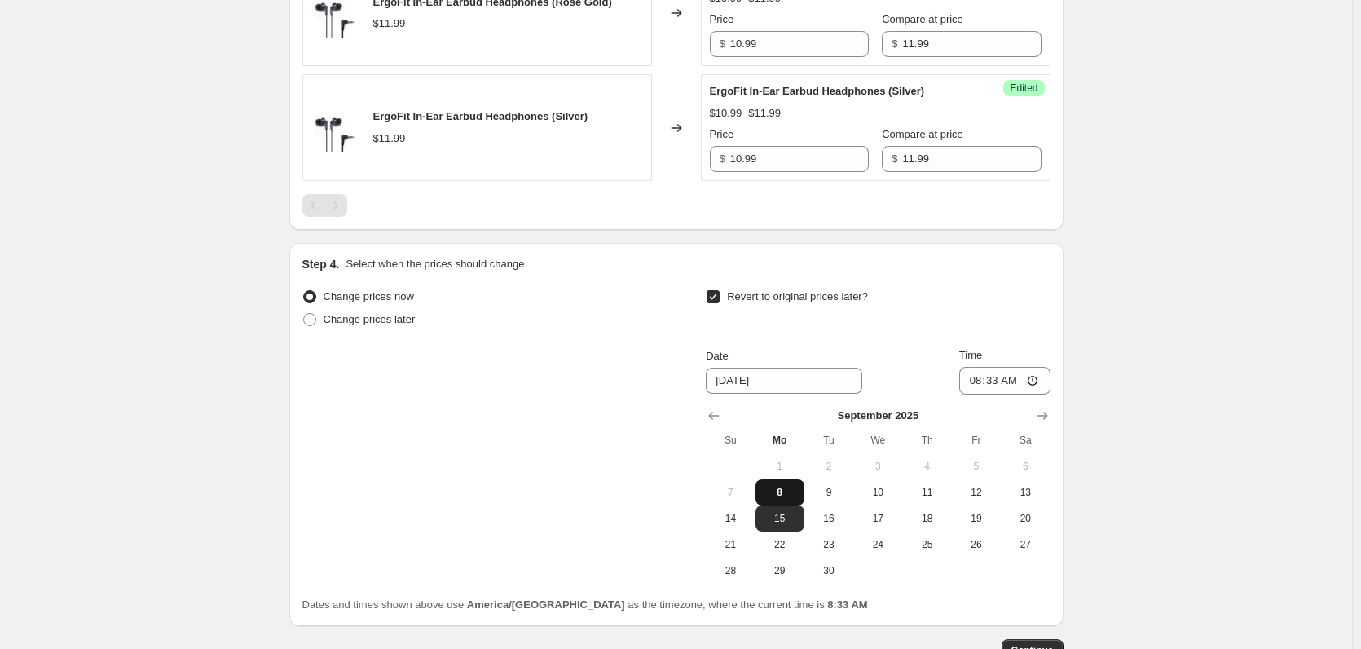
scroll to position [2472, 0]
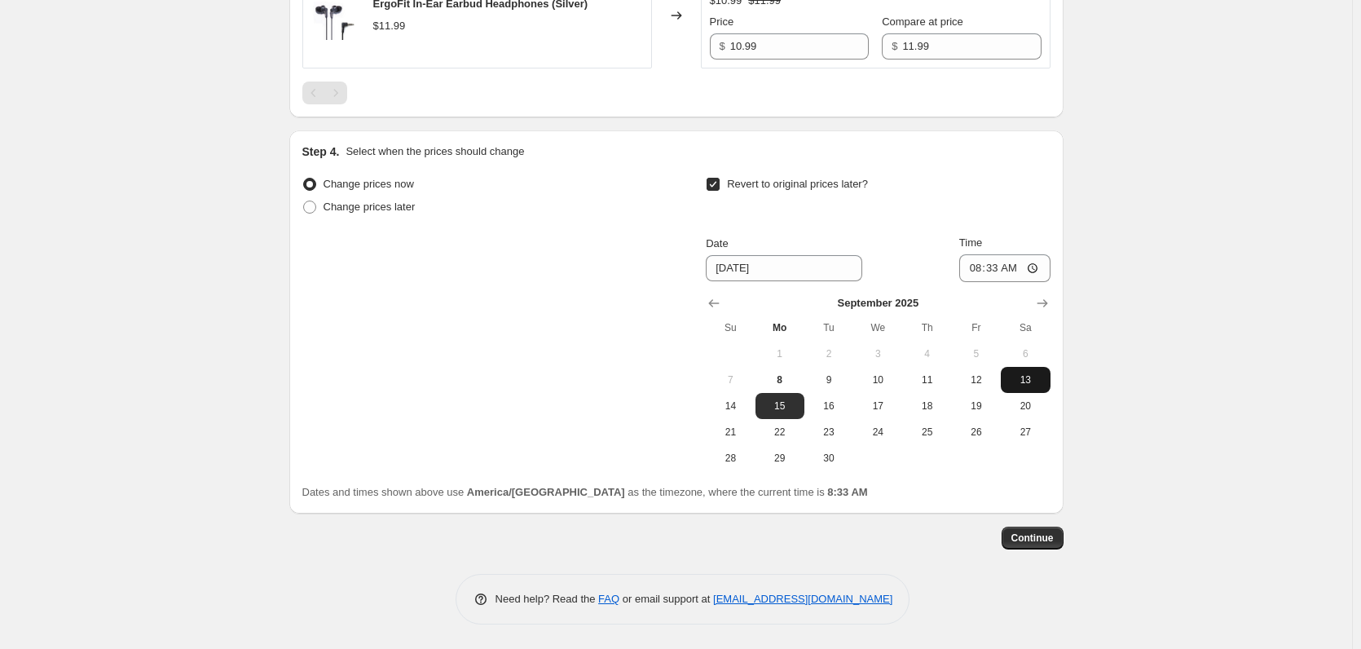
click at [1033, 380] on span "13" at bounding box center [1025, 379] width 36 height 13
type input "9/13/2025"
click at [971, 263] on input "08:33" at bounding box center [1004, 268] width 91 height 28
type input "22:59"
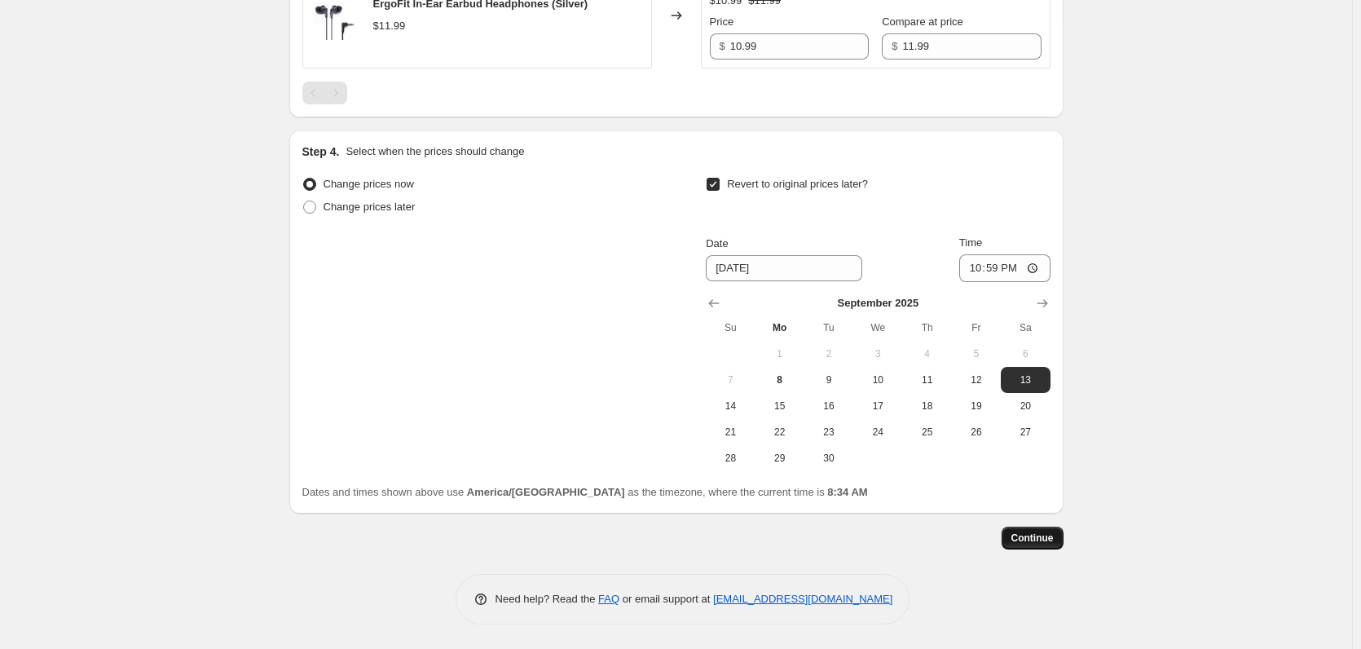
click at [1033, 531] on span "Continue" at bounding box center [1033, 537] width 42 height 13
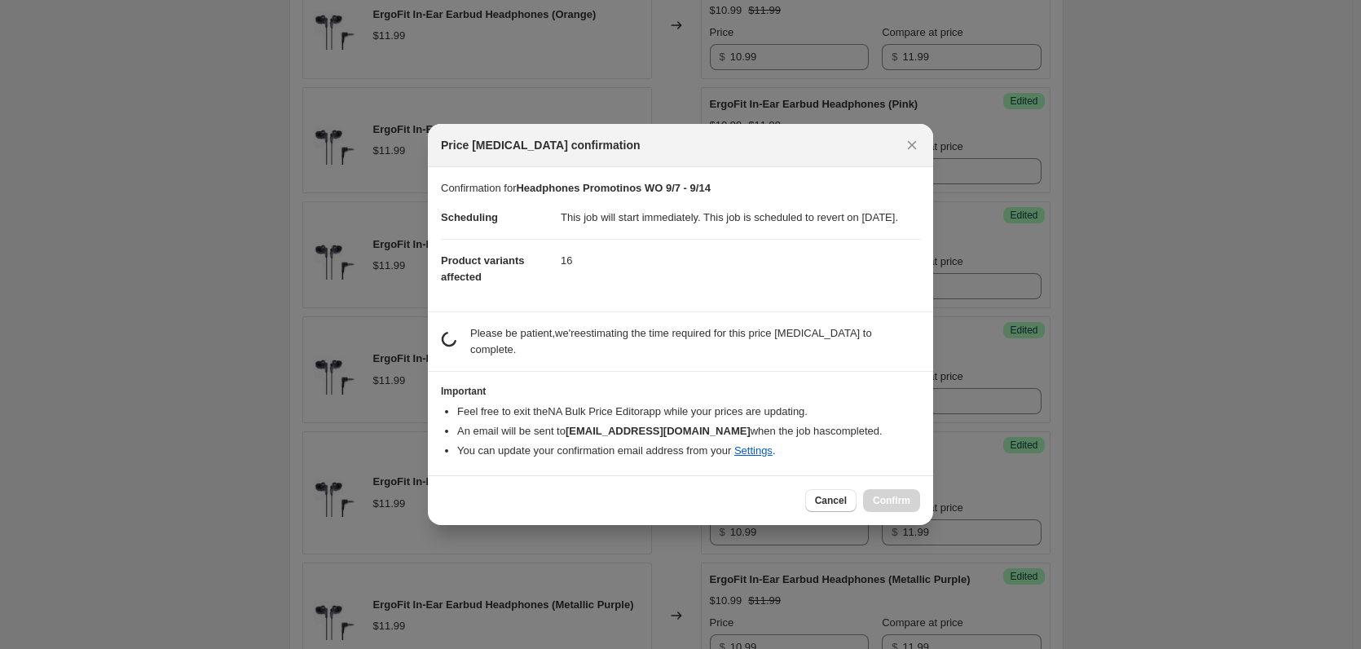
scroll to position [0, 0]
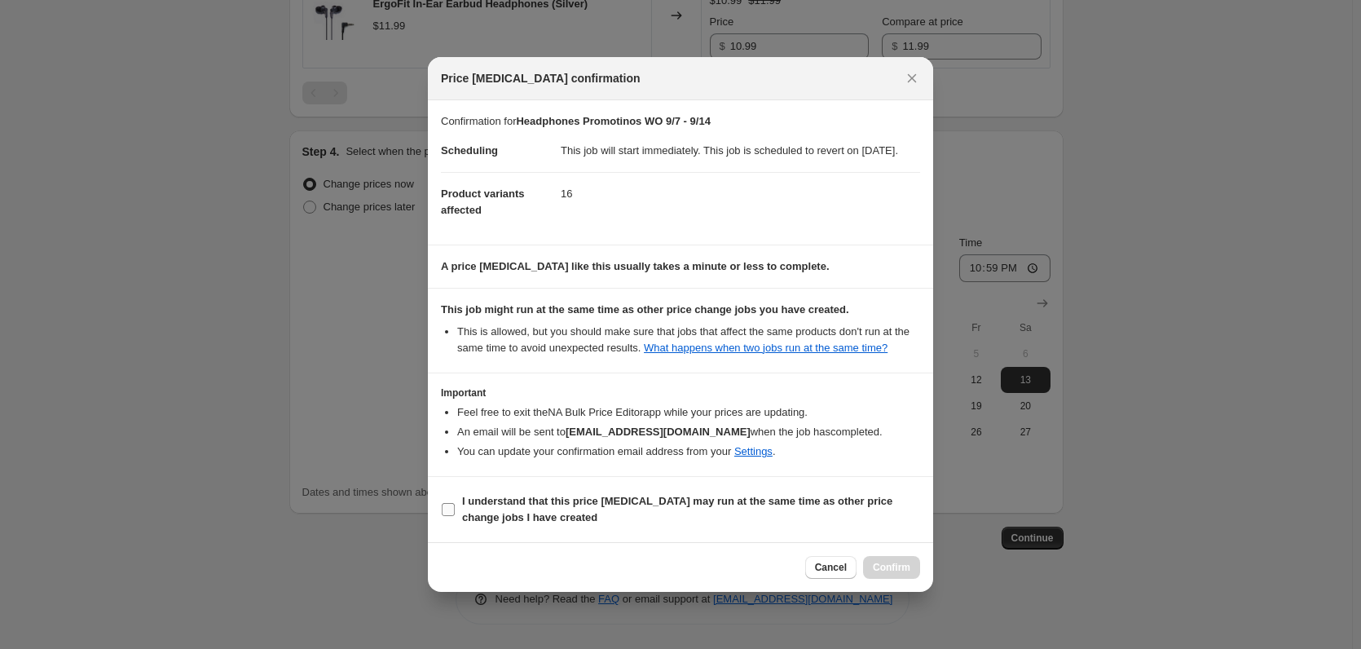
click at [563, 514] on b "I understand that this price change job may run at the same time as other price…" at bounding box center [677, 509] width 430 height 29
click at [455, 514] on input "I understand that this price change job may run at the same time as other price…" at bounding box center [448, 509] width 13 height 13
checkbox input "true"
click at [891, 574] on span "Confirm" at bounding box center [891, 567] width 37 height 13
